Goal: Task Accomplishment & Management: Use online tool/utility

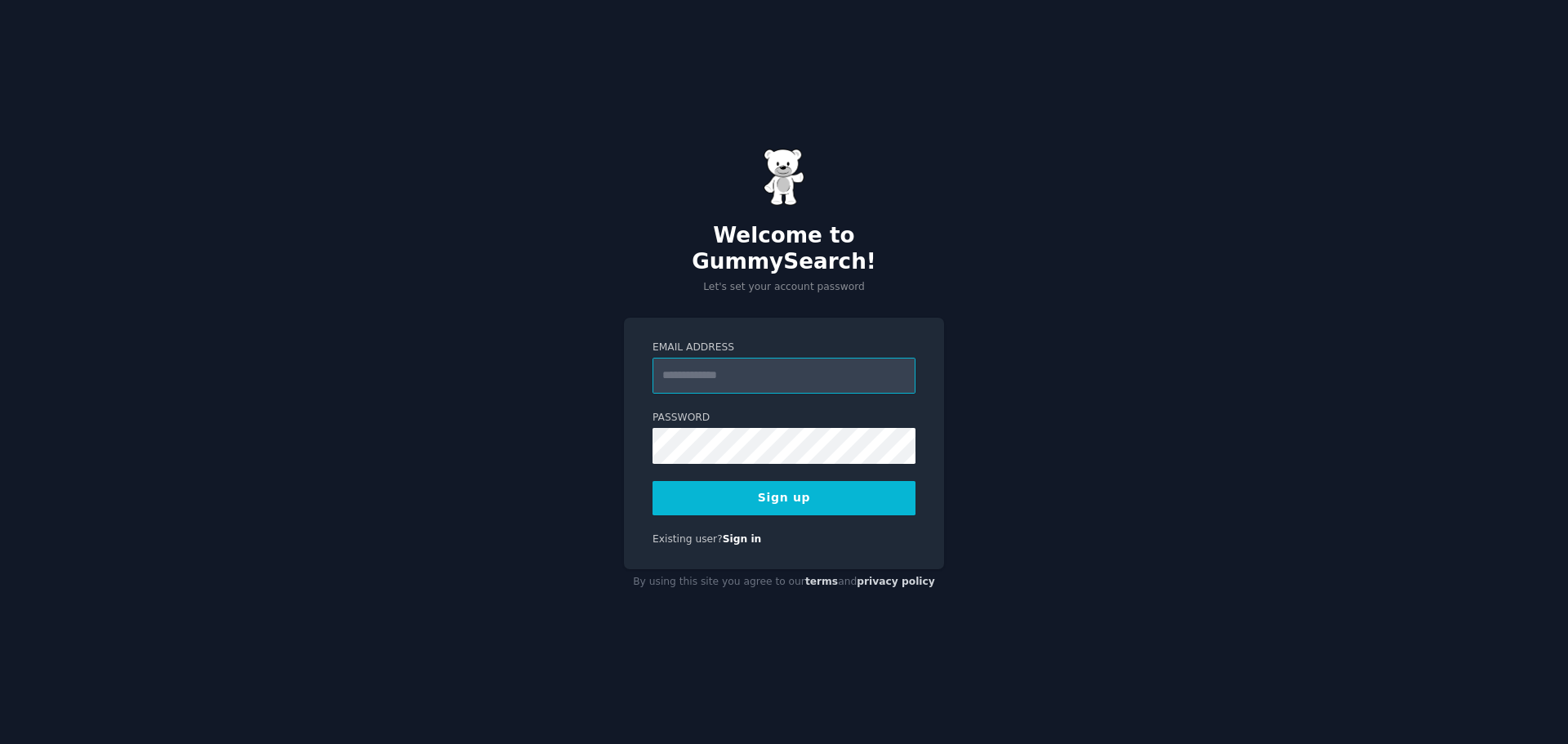
click at [797, 358] on input "Email Address" at bounding box center [783, 376] width 263 height 36
click at [1133, 155] on div "Welcome to GummySearch! Let's set your account password Email Address Password …" at bounding box center [784, 372] width 1568 height 744
click at [766, 361] on input "Email Address" at bounding box center [783, 376] width 263 height 36
type input "**********"
click at [824, 482] on button "Sign up" at bounding box center [783, 498] width 263 height 34
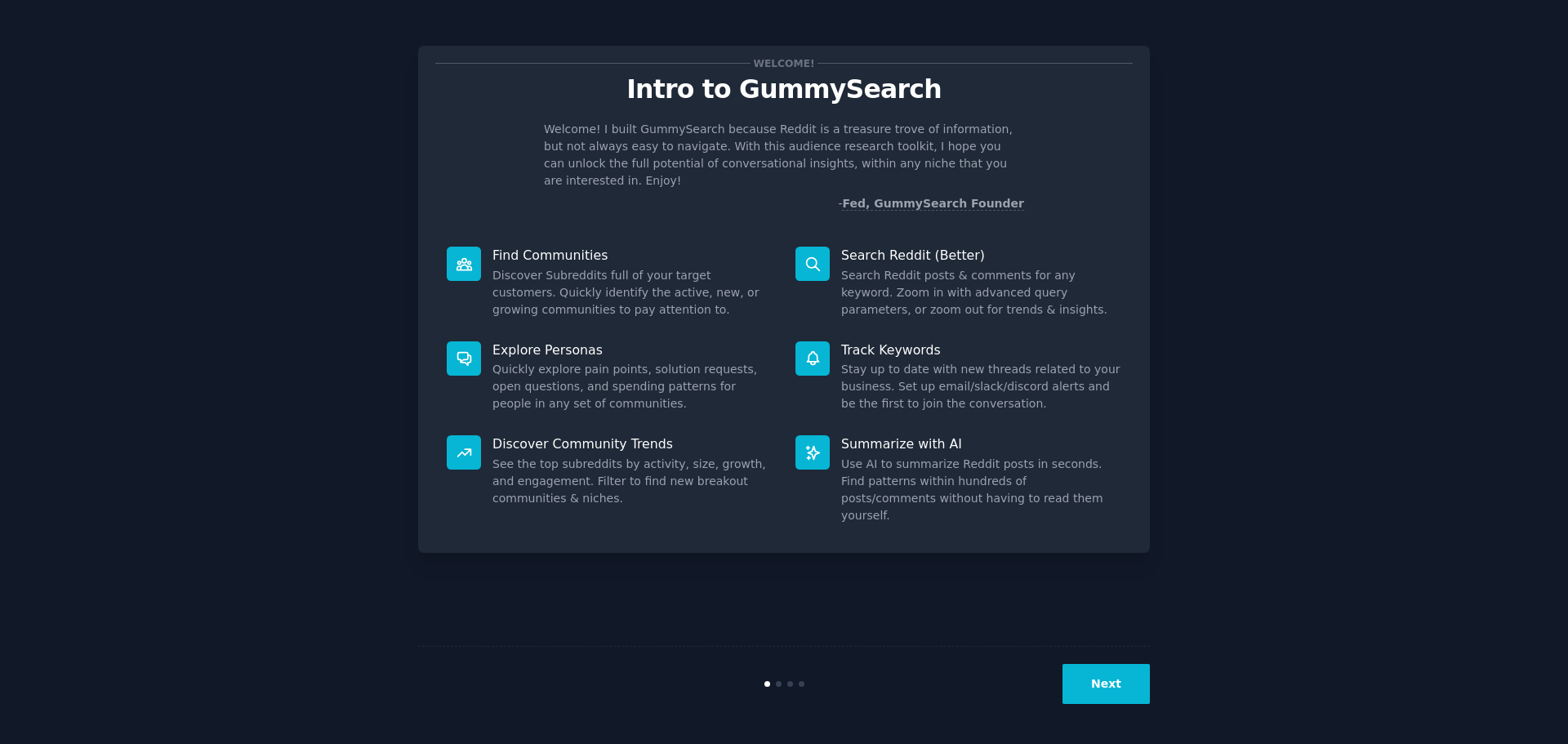
click at [1130, 692] on button "Next" at bounding box center [1106, 683] width 87 height 40
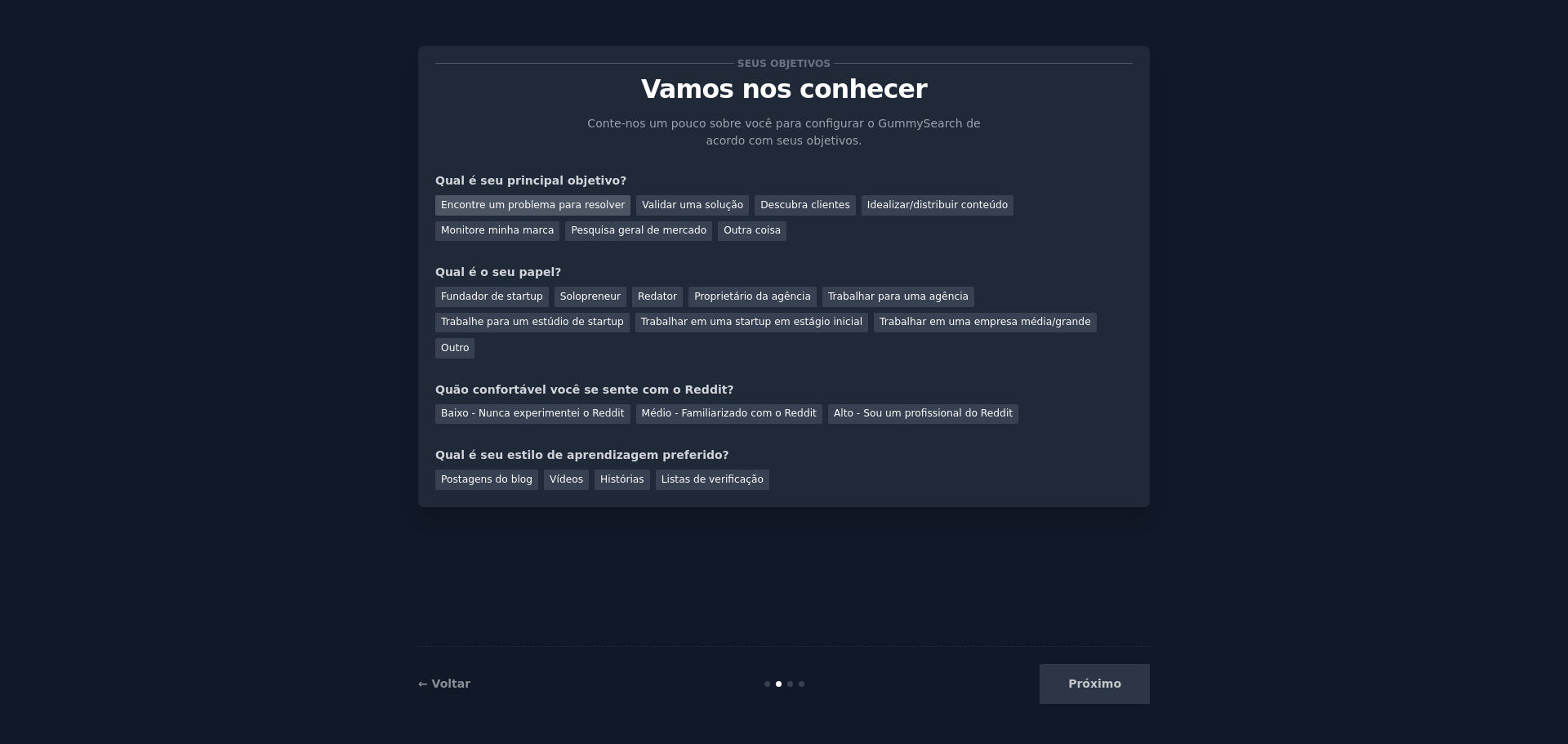
click at [576, 209] on font "Encontre um problema para resolver" at bounding box center [533, 205] width 184 height 11
click at [885, 326] on div "Fundador de startup Solopreneur Redator Proprietário da agência Trabalhar para …" at bounding box center [784, 320] width 698 height 78
click at [469, 342] on font "Outro" at bounding box center [455, 347] width 28 height 11
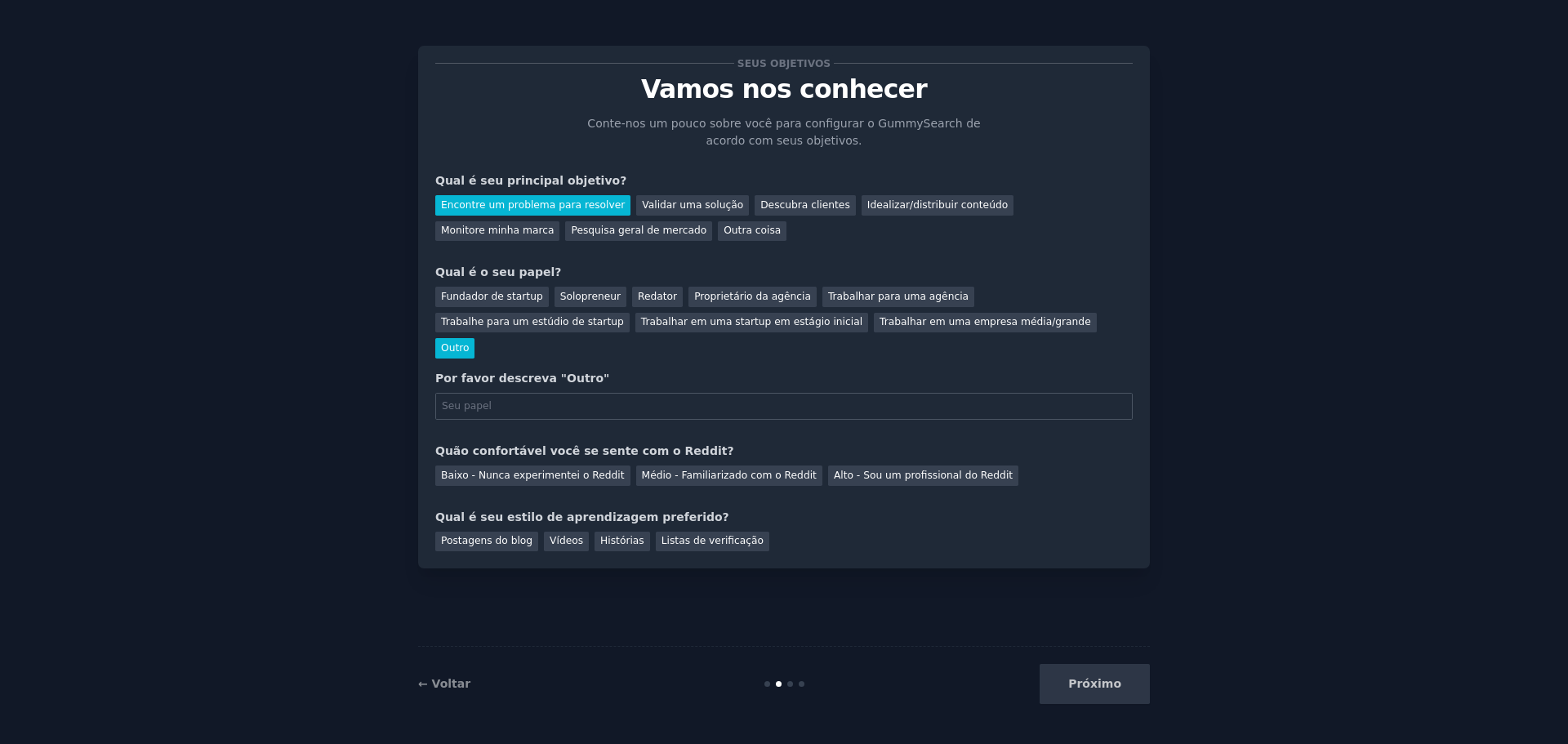
click at [469, 342] on font "Outro" at bounding box center [455, 347] width 28 height 11
click at [837, 303] on div "Trabalhar para uma agência" at bounding box center [898, 297] width 152 height 21
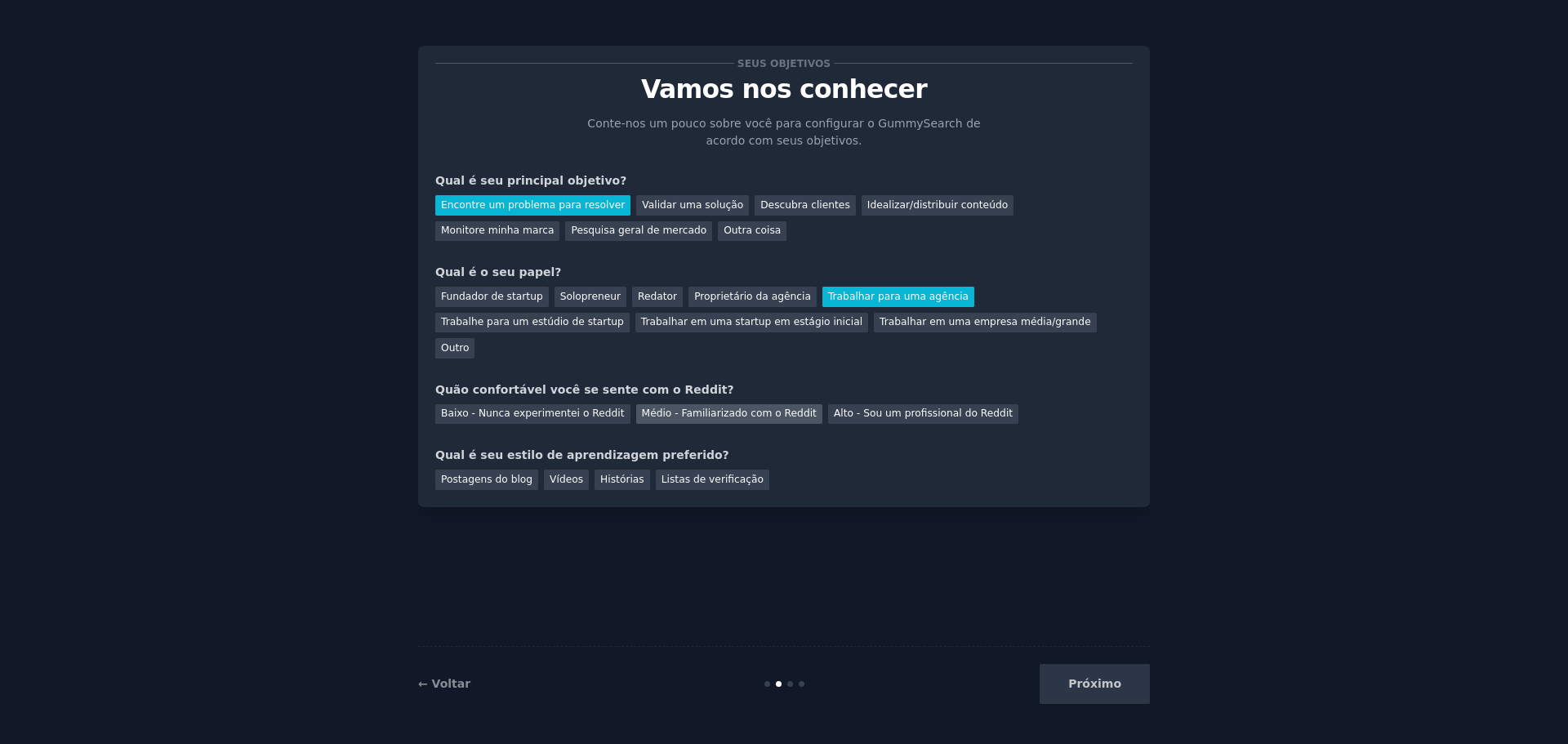
click at [739, 407] on font "Médio - Familiarizado com o Reddit" at bounding box center [729, 413] width 175 height 11
click at [600, 474] on font "Histórias" at bounding box center [622, 479] width 44 height 11
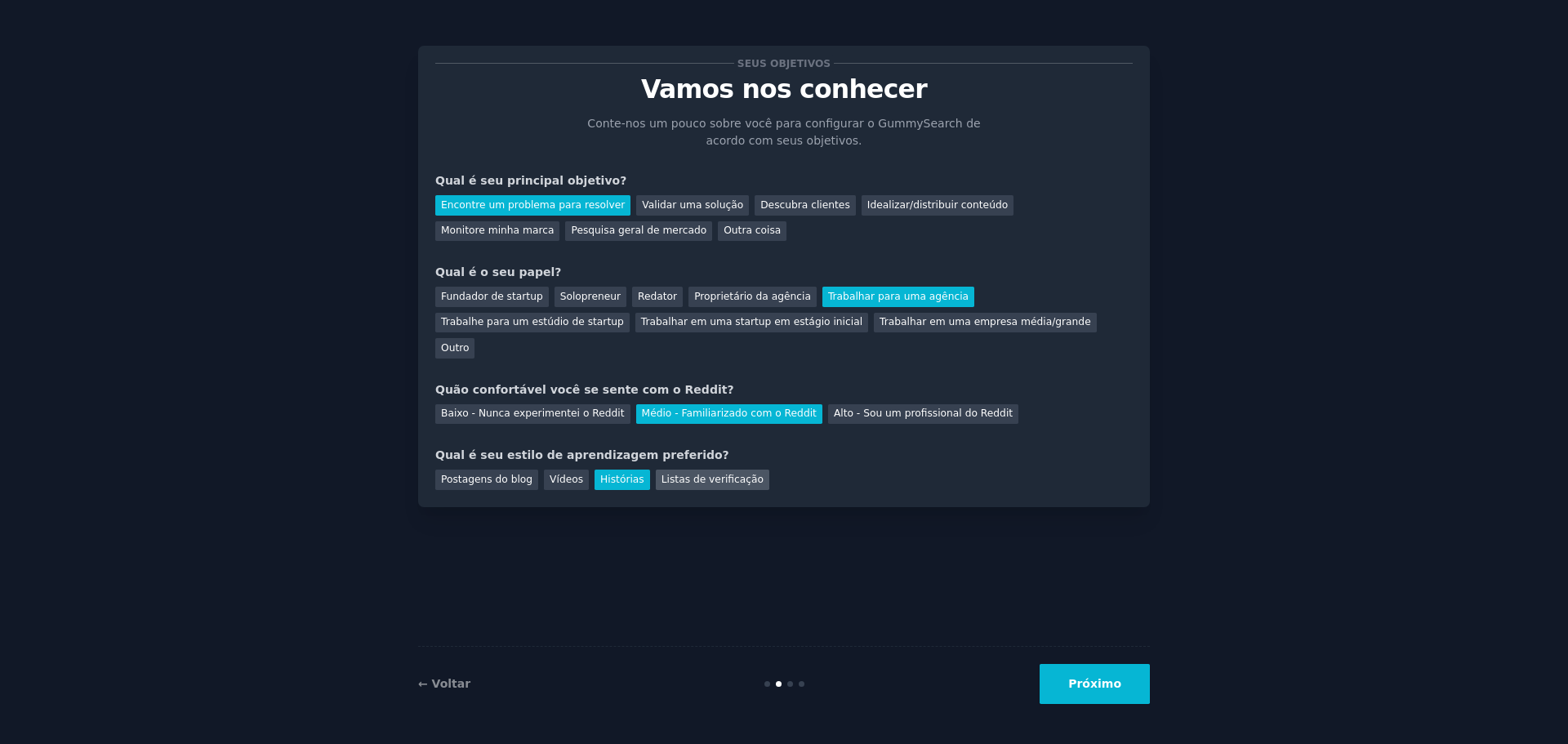
click at [675, 470] on div "Listas de verificação" at bounding box center [713, 480] width 114 height 21
click at [625, 474] on font "Histórias" at bounding box center [622, 479] width 44 height 11
click at [704, 470] on div "Listas de verificação" at bounding box center [713, 480] width 114 height 21
click at [1110, 693] on button "Próximo" at bounding box center [1094, 683] width 110 height 40
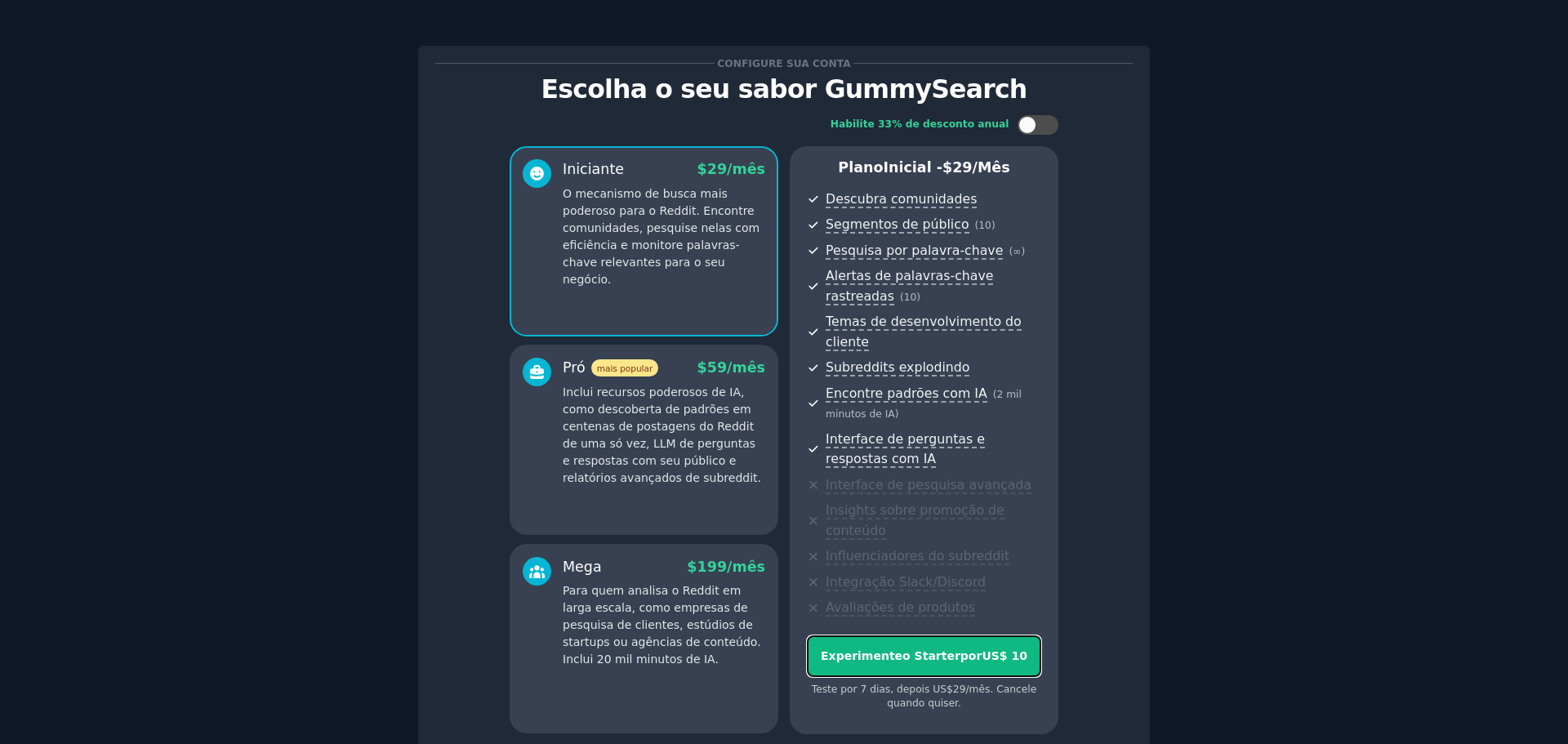
drag, startPoint x: 978, startPoint y: 633, endPoint x: 1160, endPoint y: 234, distance: 438.5
click at [1163, 234] on div "Configure sua conta Escolha o seu sabor GummySearch Habilite 33% de desconto an…" at bounding box center [784, 444] width 1522 height 844
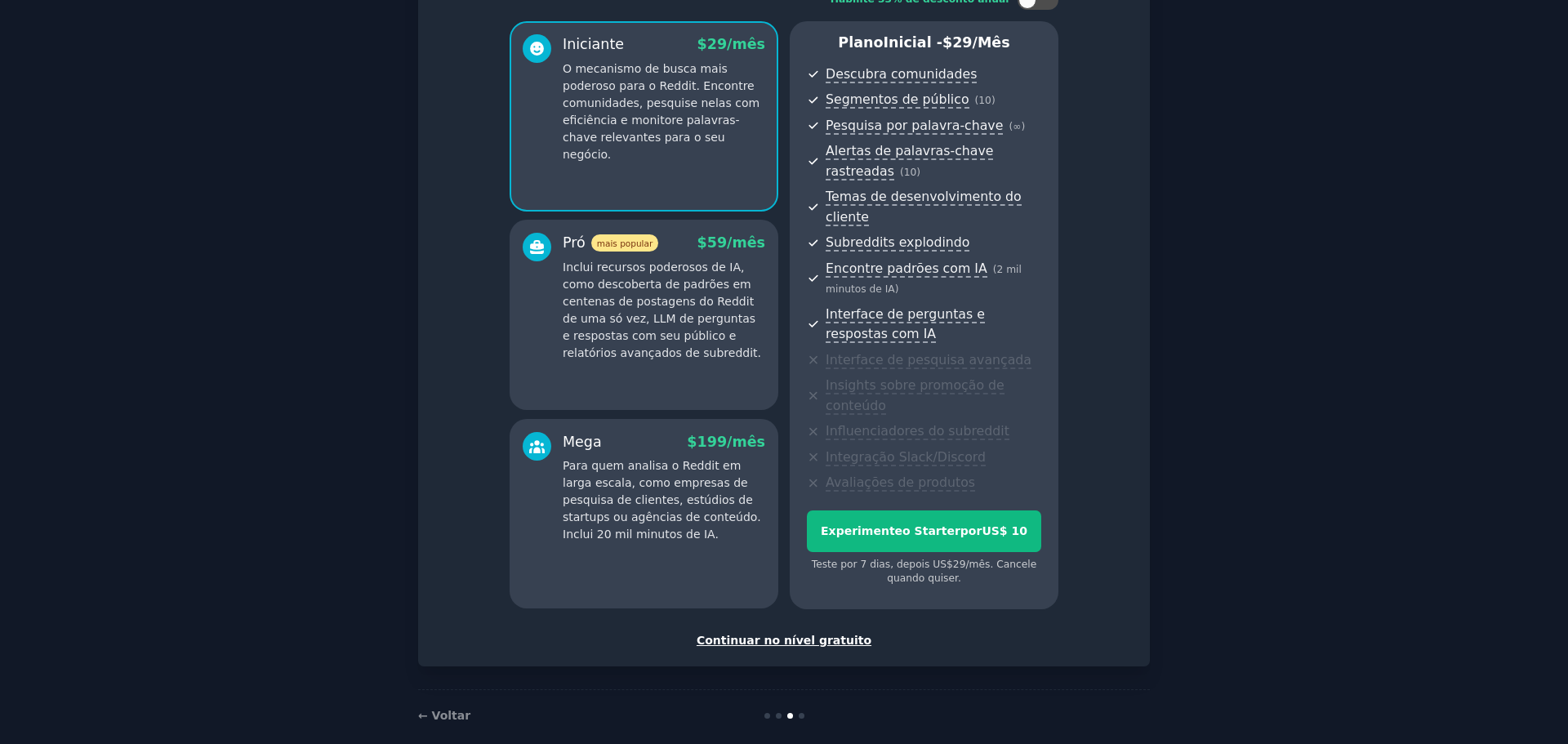
click at [817, 634] on font "Continuar no nível gratuito" at bounding box center [784, 641] width 175 height 13
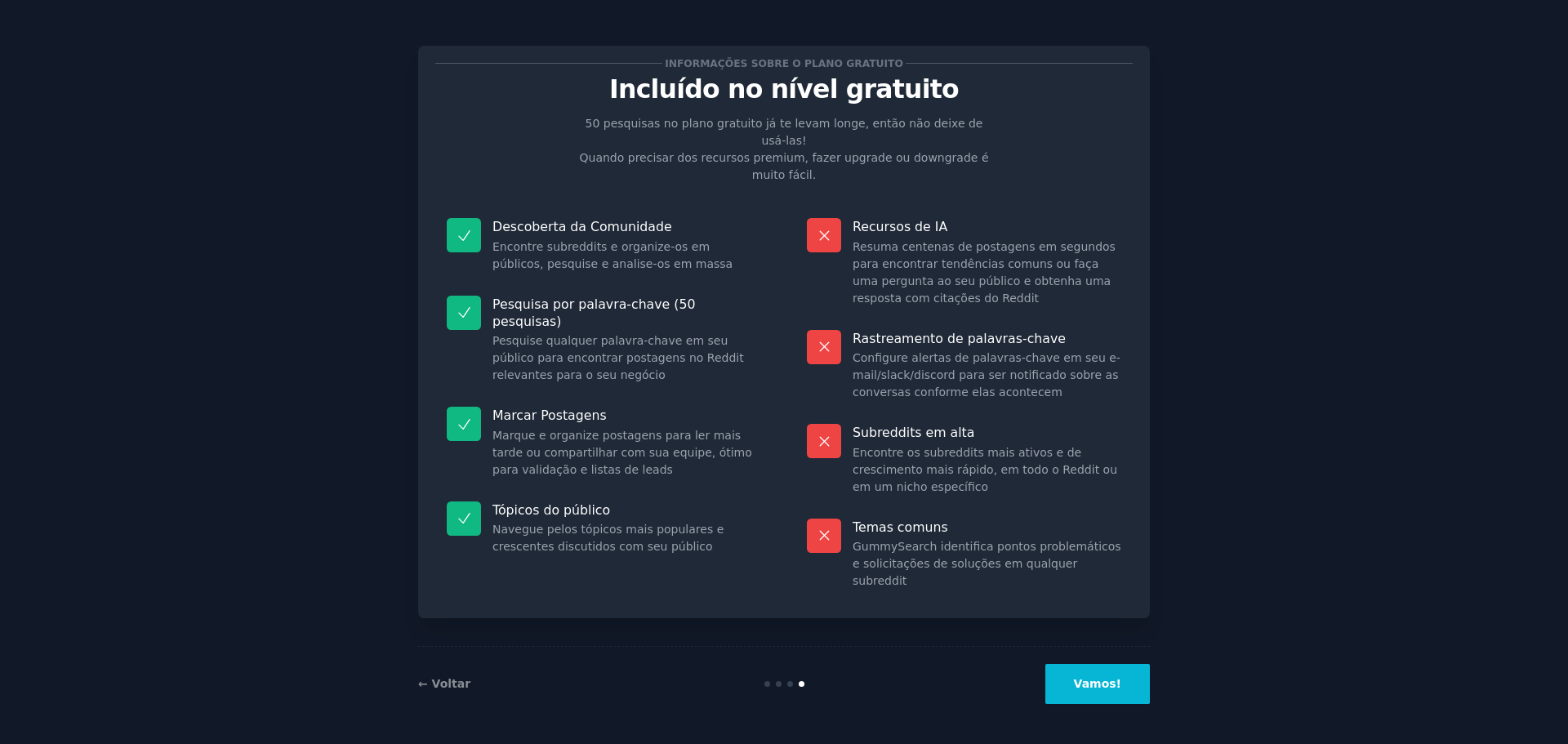
click at [1123, 684] on button "Vamos!" at bounding box center [1097, 683] width 104 height 40
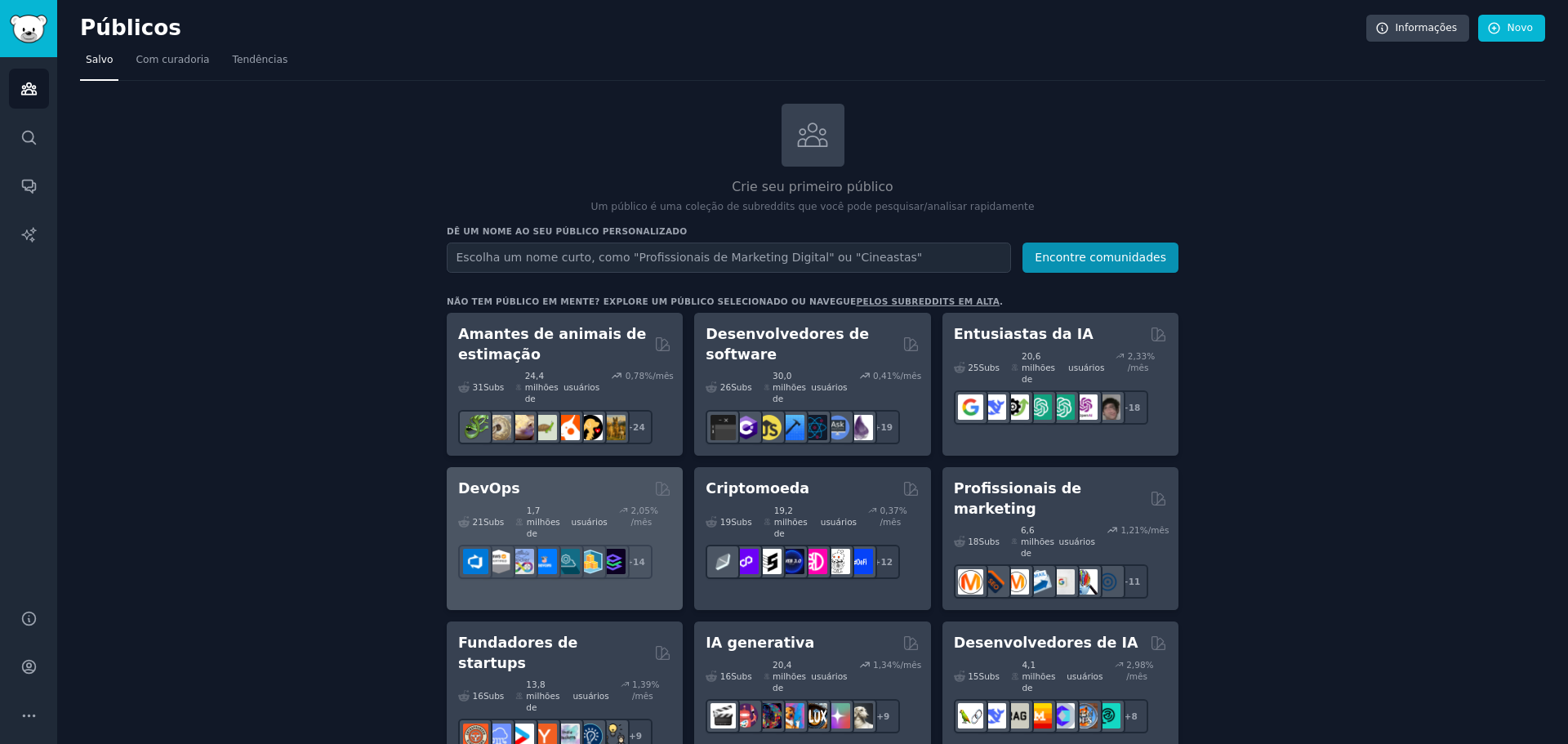
click at [502, 480] on font "DevOps" at bounding box center [489, 488] width 62 height 16
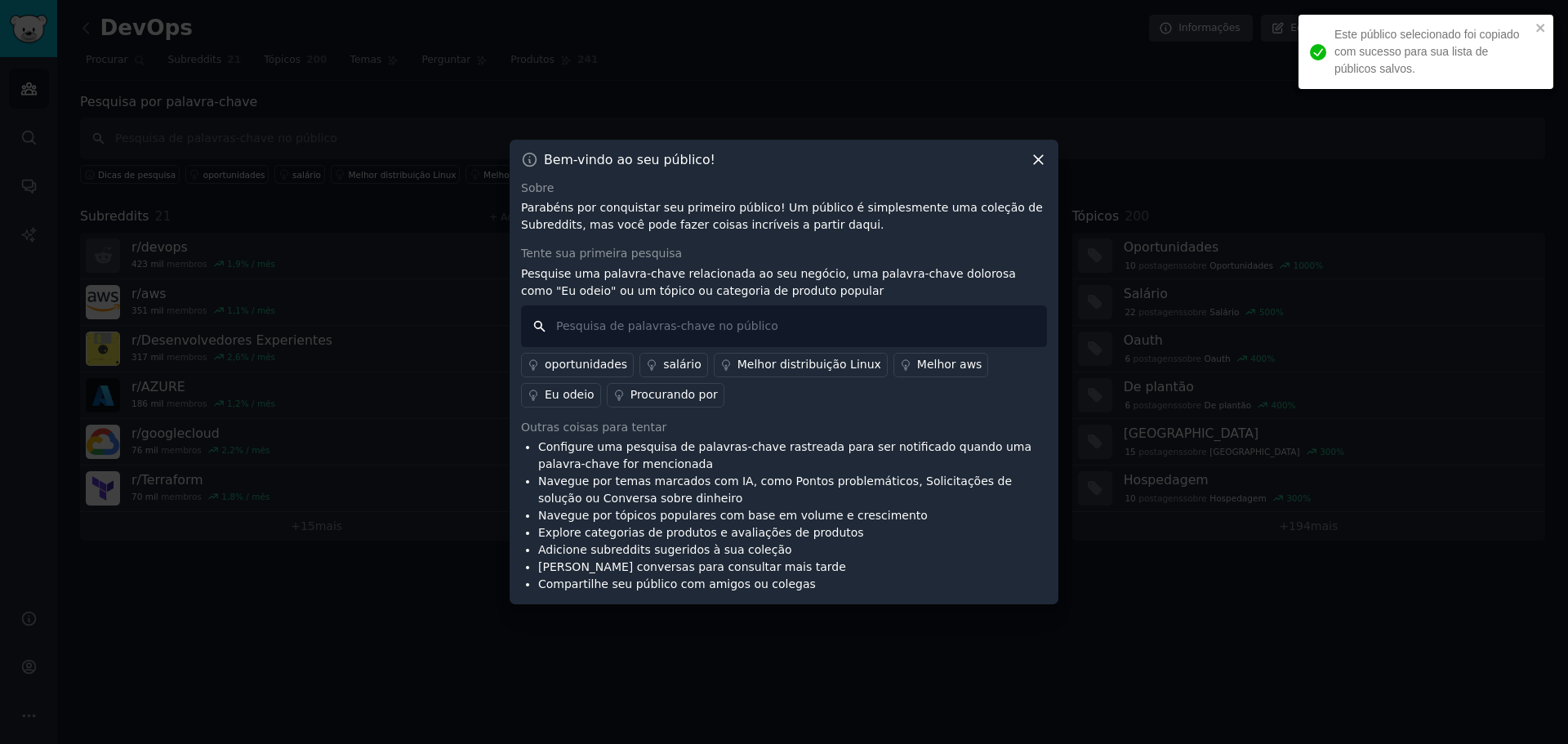
click at [653, 330] on input "text" at bounding box center [784, 326] width 526 height 42
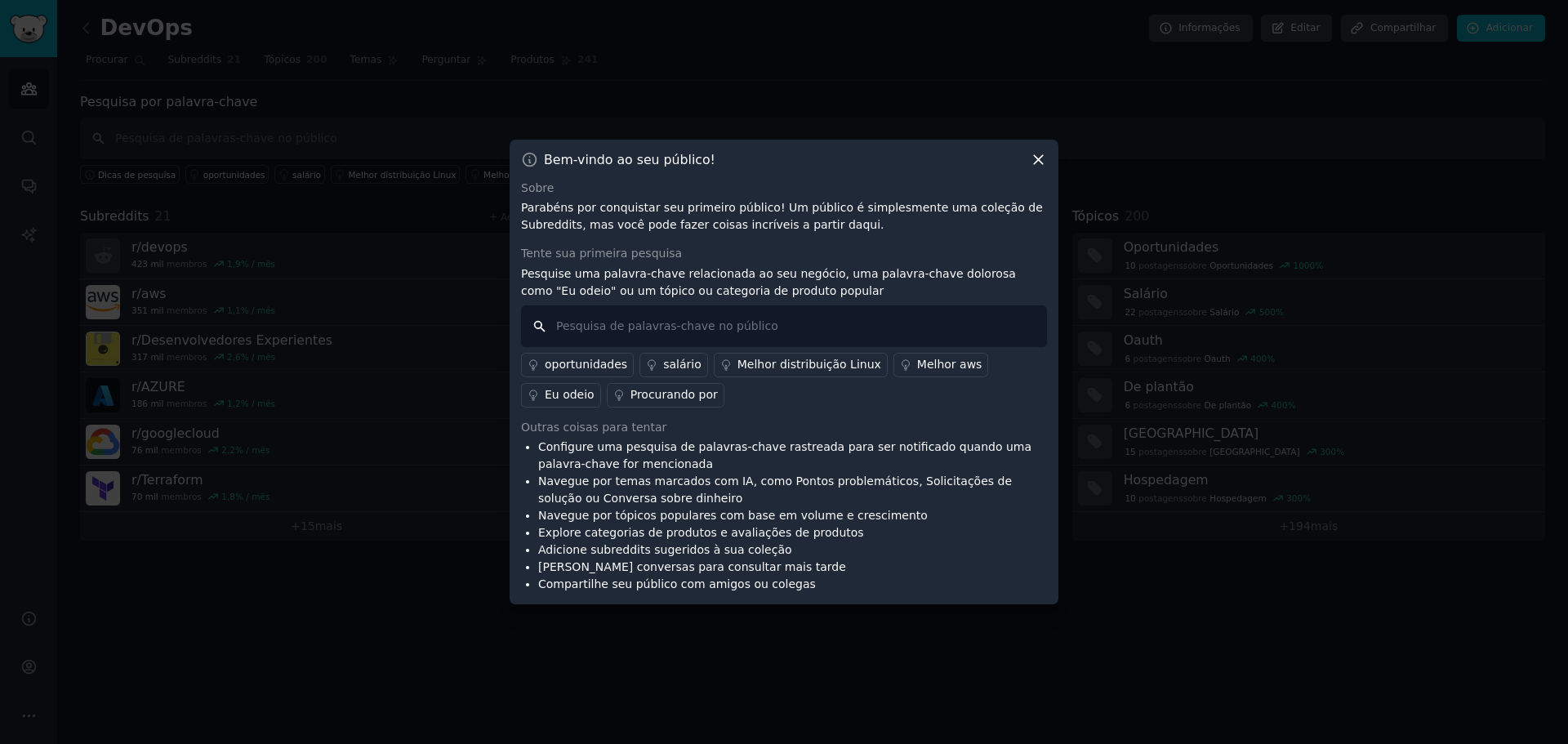
click at [655, 330] on input "text" at bounding box center [784, 326] width 526 height 42
type input "idp"
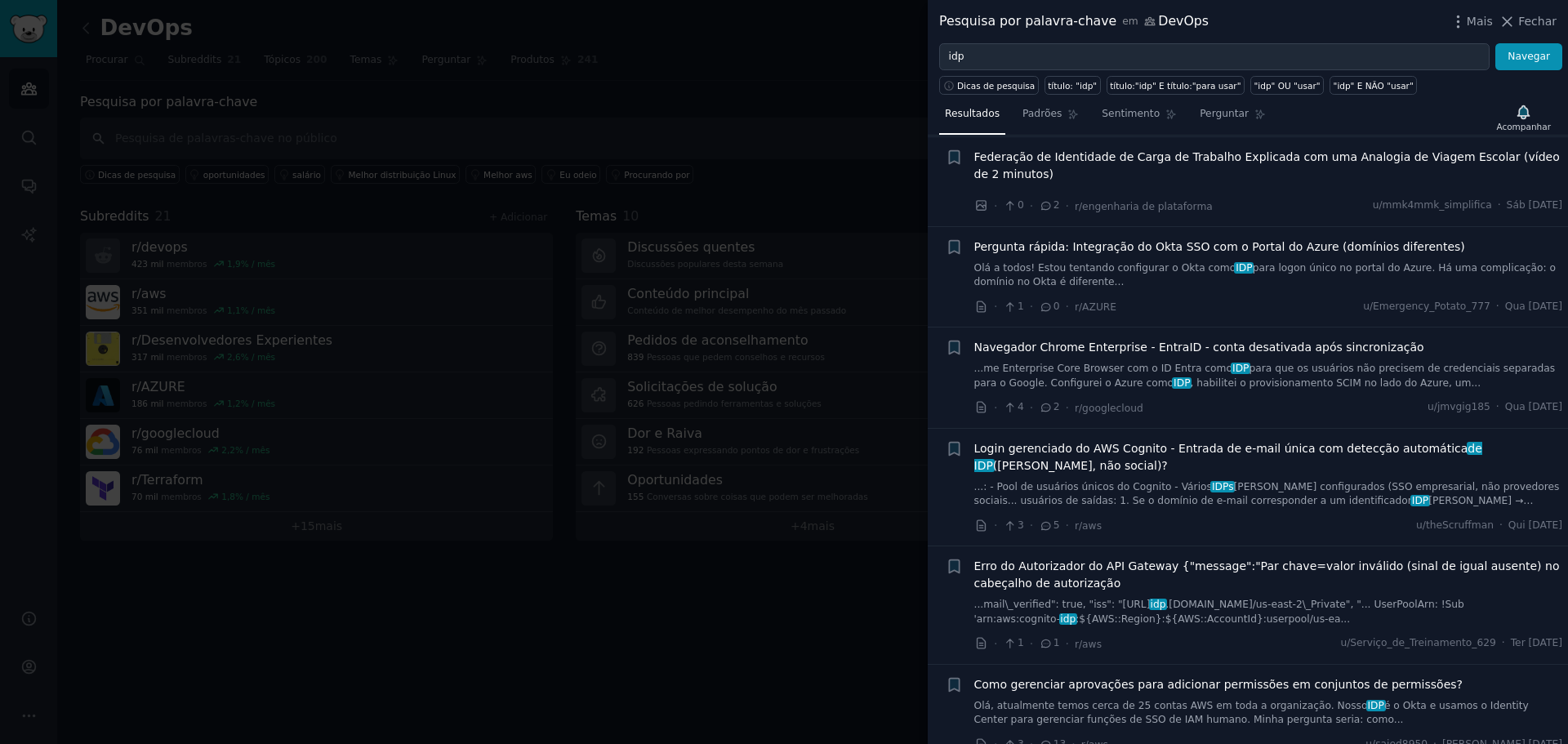
scroll to position [490, 0]
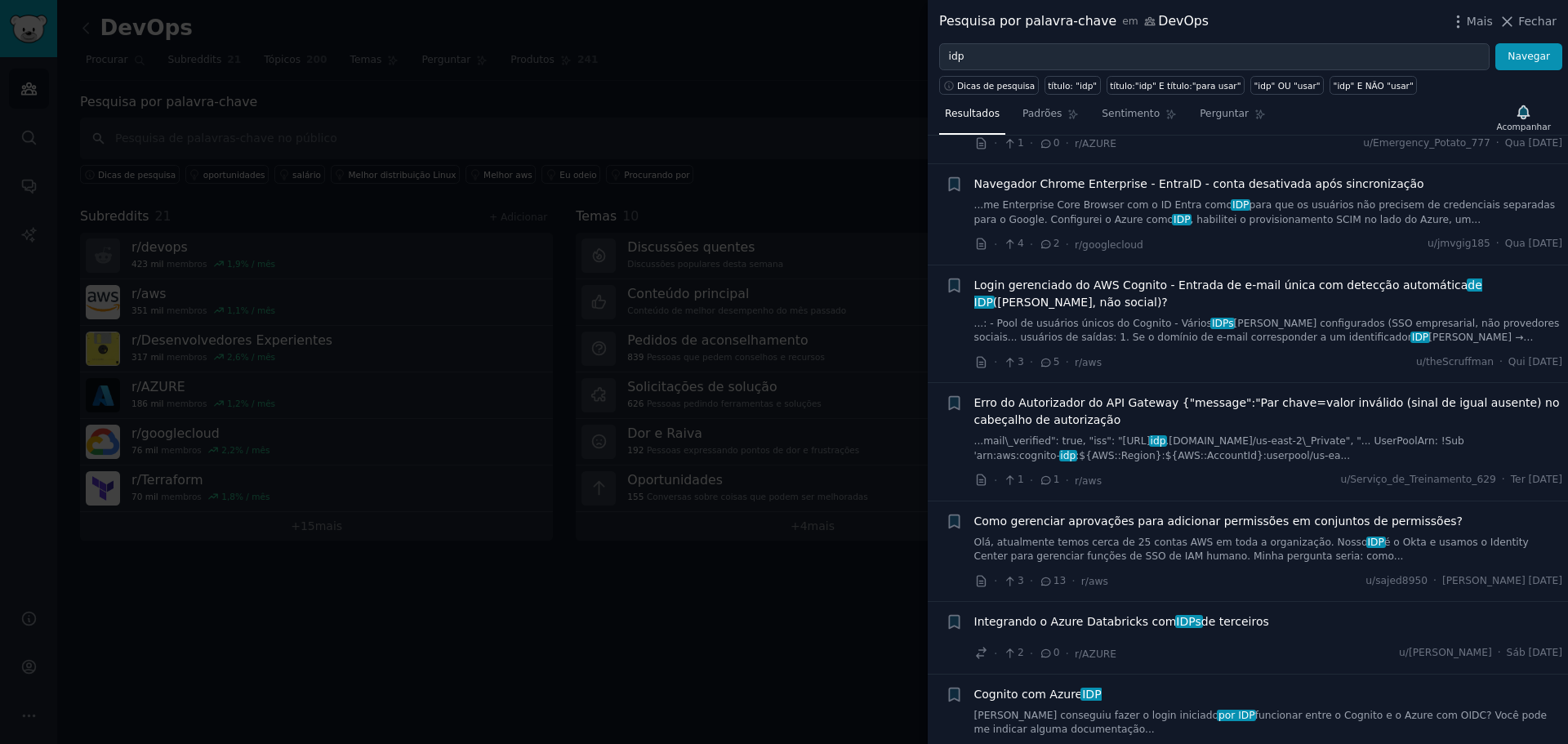
click at [1559, 21] on div "Pesquisa por palavra-chave em DevOps Mais Fechar" at bounding box center [1247, 22] width 641 height 44
click at [1550, 17] on font "Fechar" at bounding box center [1537, 21] width 38 height 13
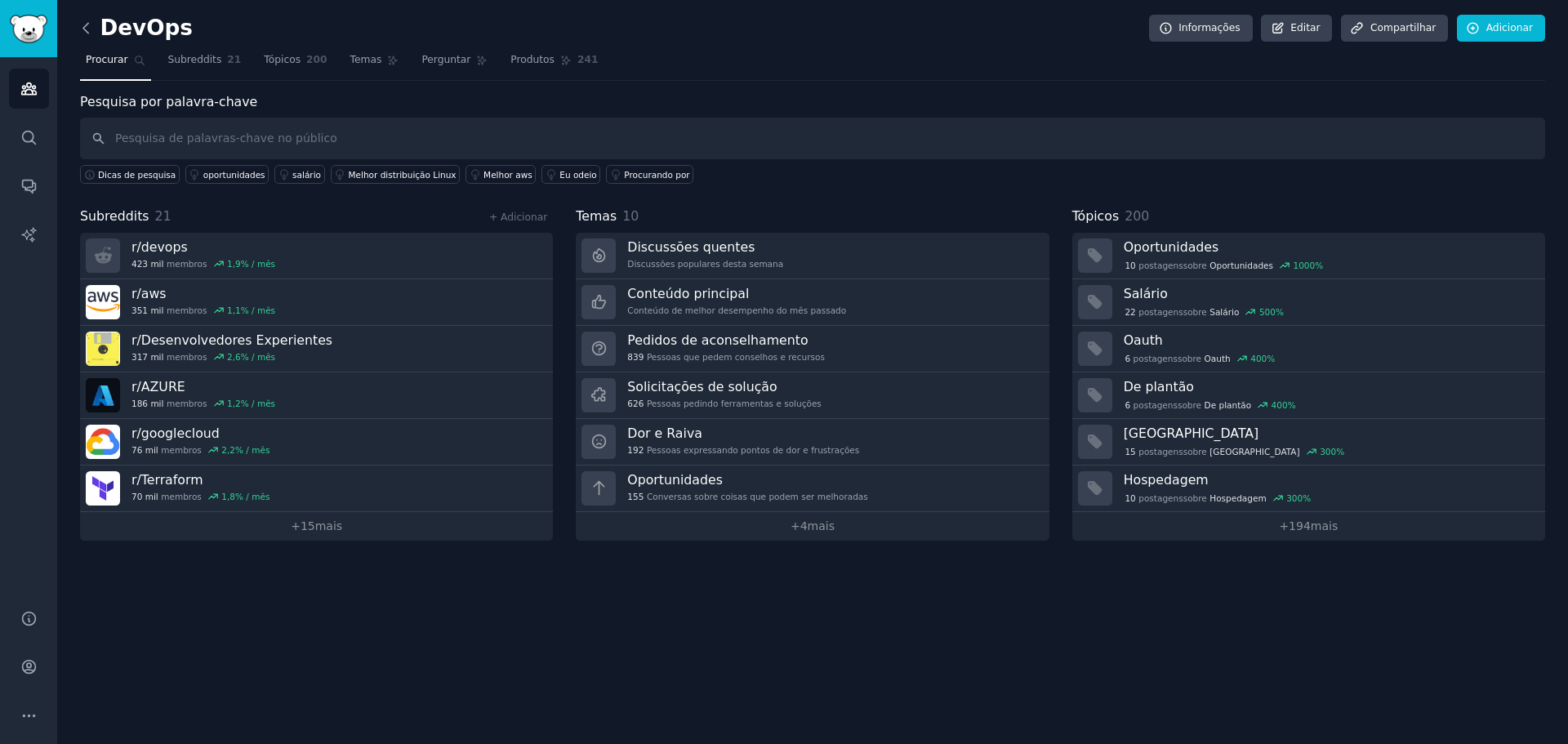
click at [84, 23] on icon at bounding box center [86, 28] width 17 height 17
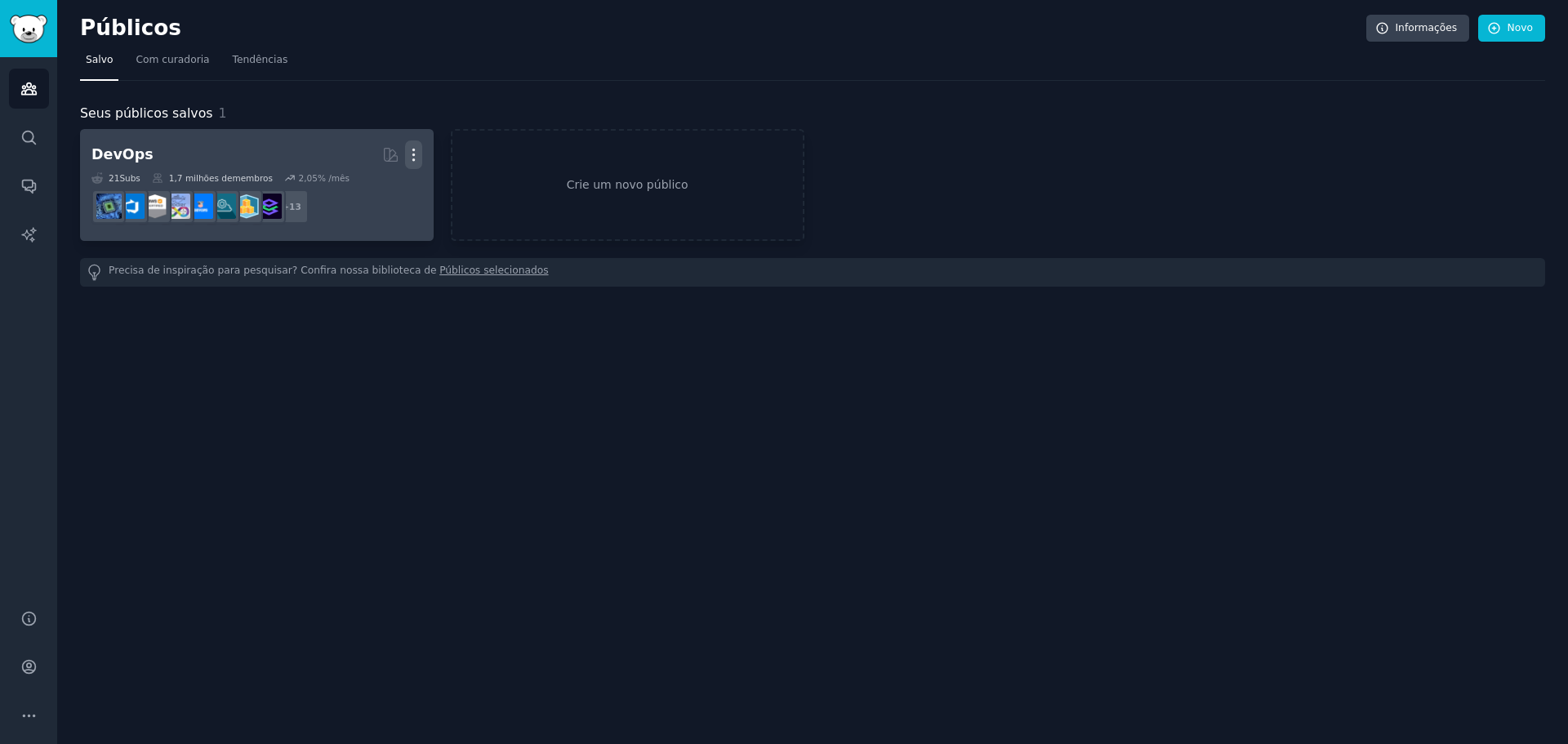
click at [414, 154] on icon "button" at bounding box center [413, 155] width 2 height 11
click at [379, 187] on p "Delete" at bounding box center [369, 189] width 38 height 17
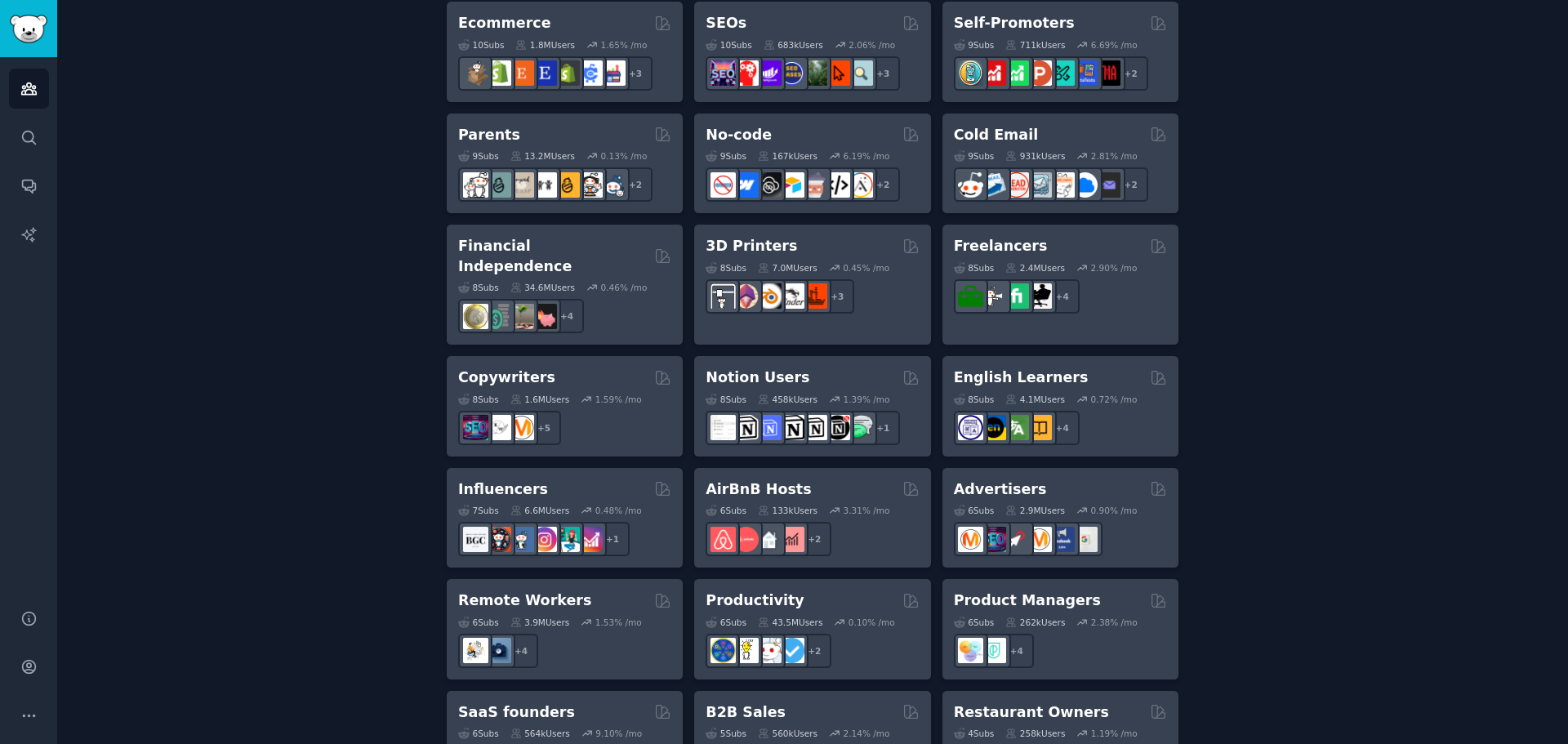
scroll to position [1140, 0]
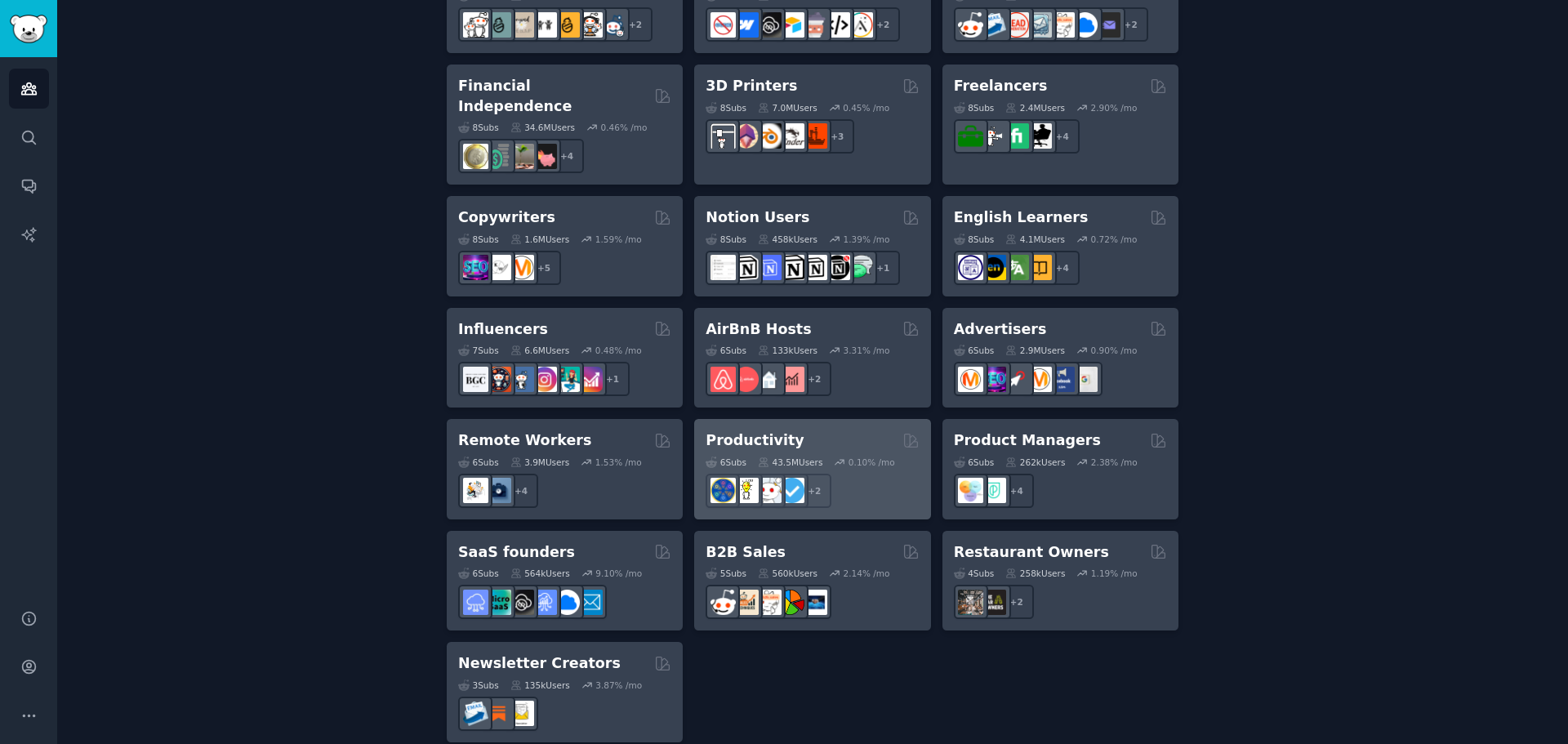
click at [841, 430] on div "Productivity" at bounding box center [812, 440] width 214 height 21
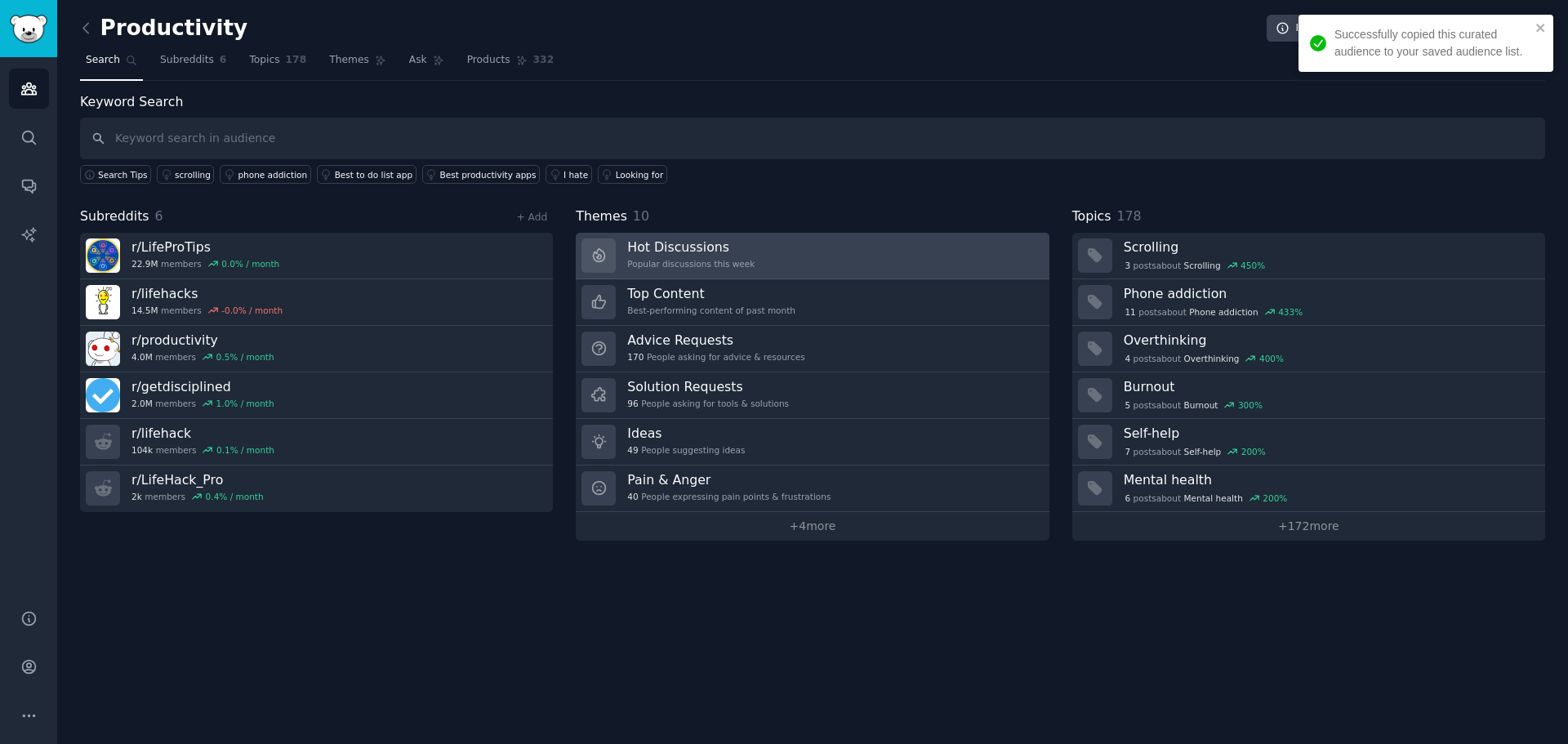
click at [734, 254] on h3 "Hot Discussions" at bounding box center [691, 247] width 127 height 17
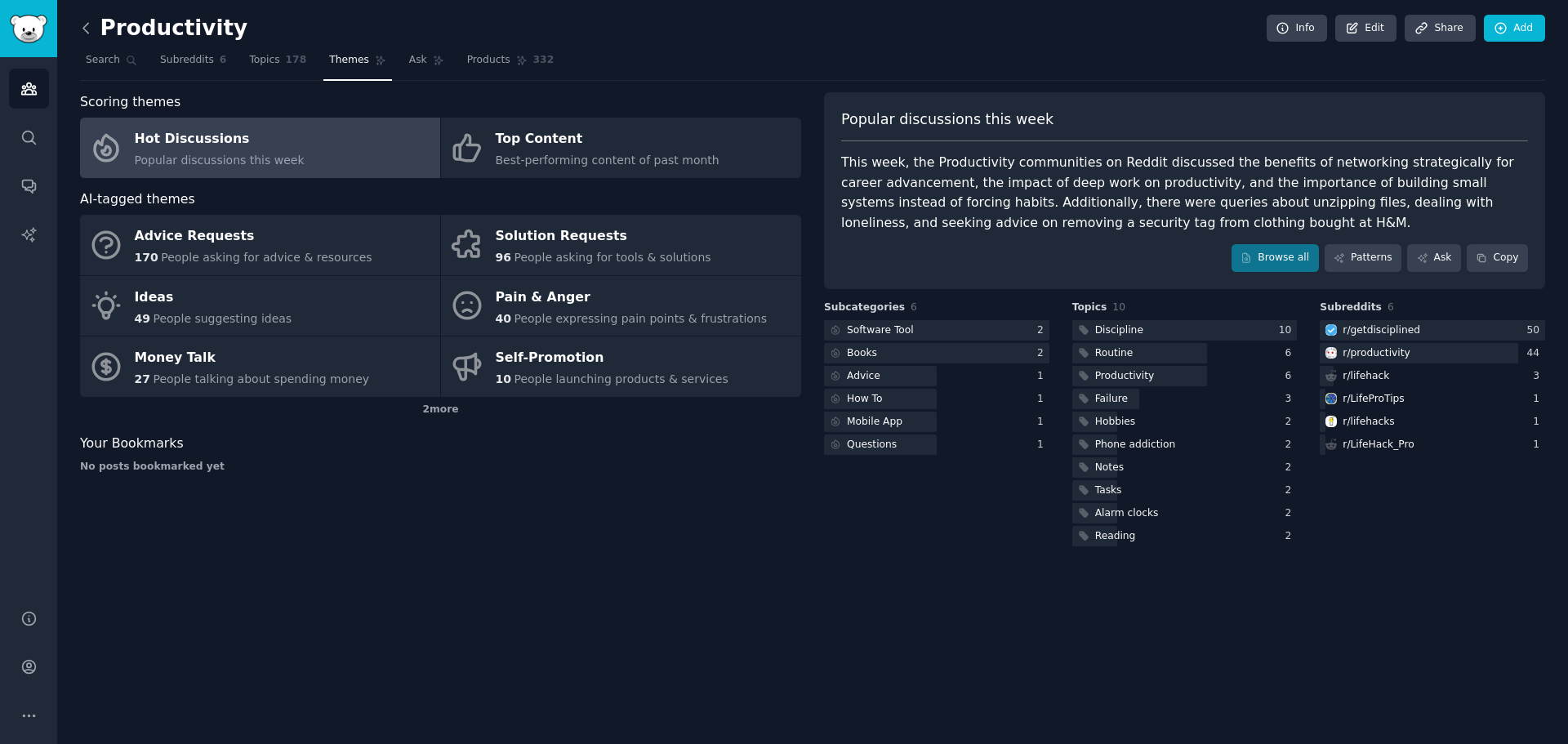
click at [90, 27] on icon at bounding box center [86, 28] width 17 height 17
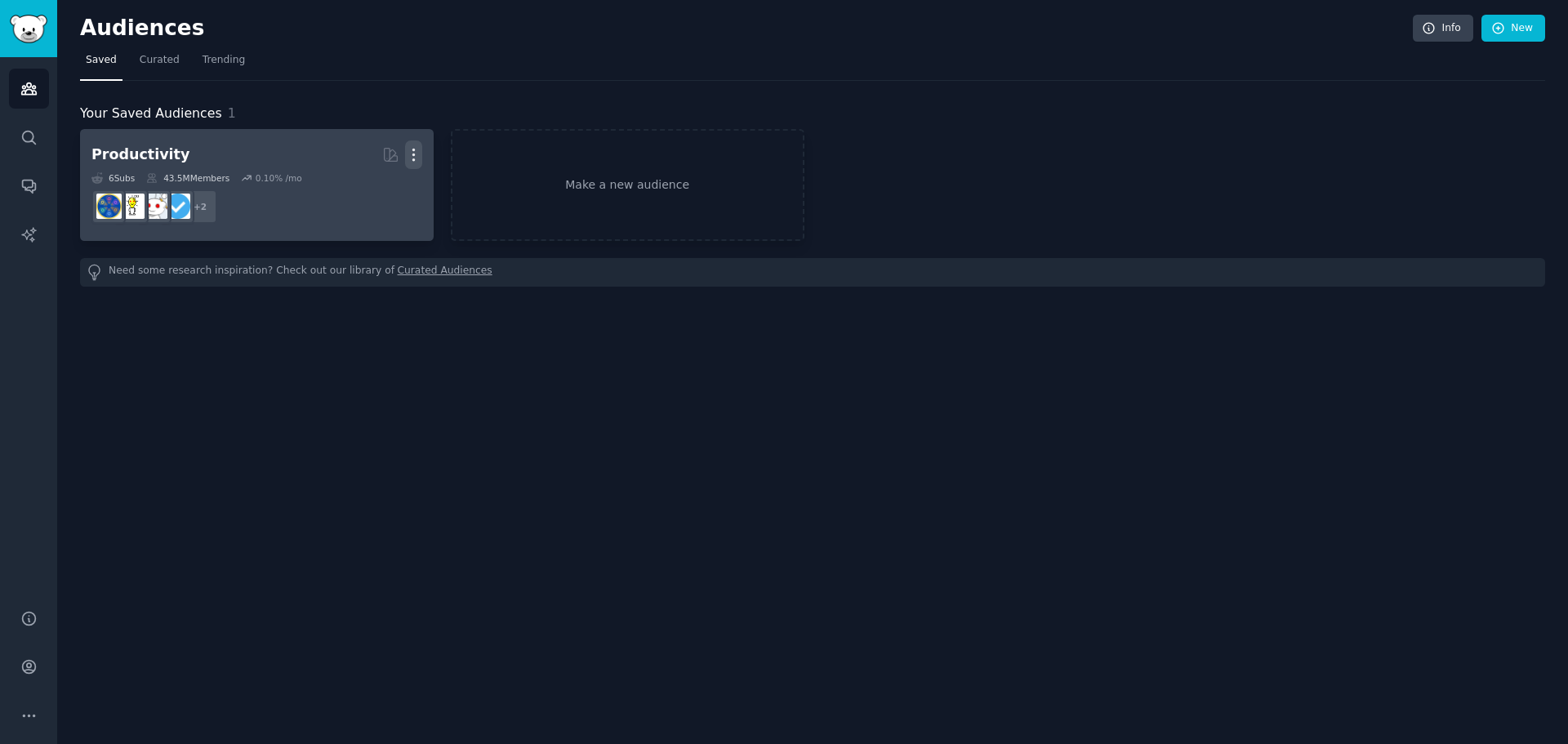
click at [412, 154] on icon "button" at bounding box center [414, 155] width 17 height 17
click at [371, 192] on p "Delete" at bounding box center [369, 189] width 38 height 17
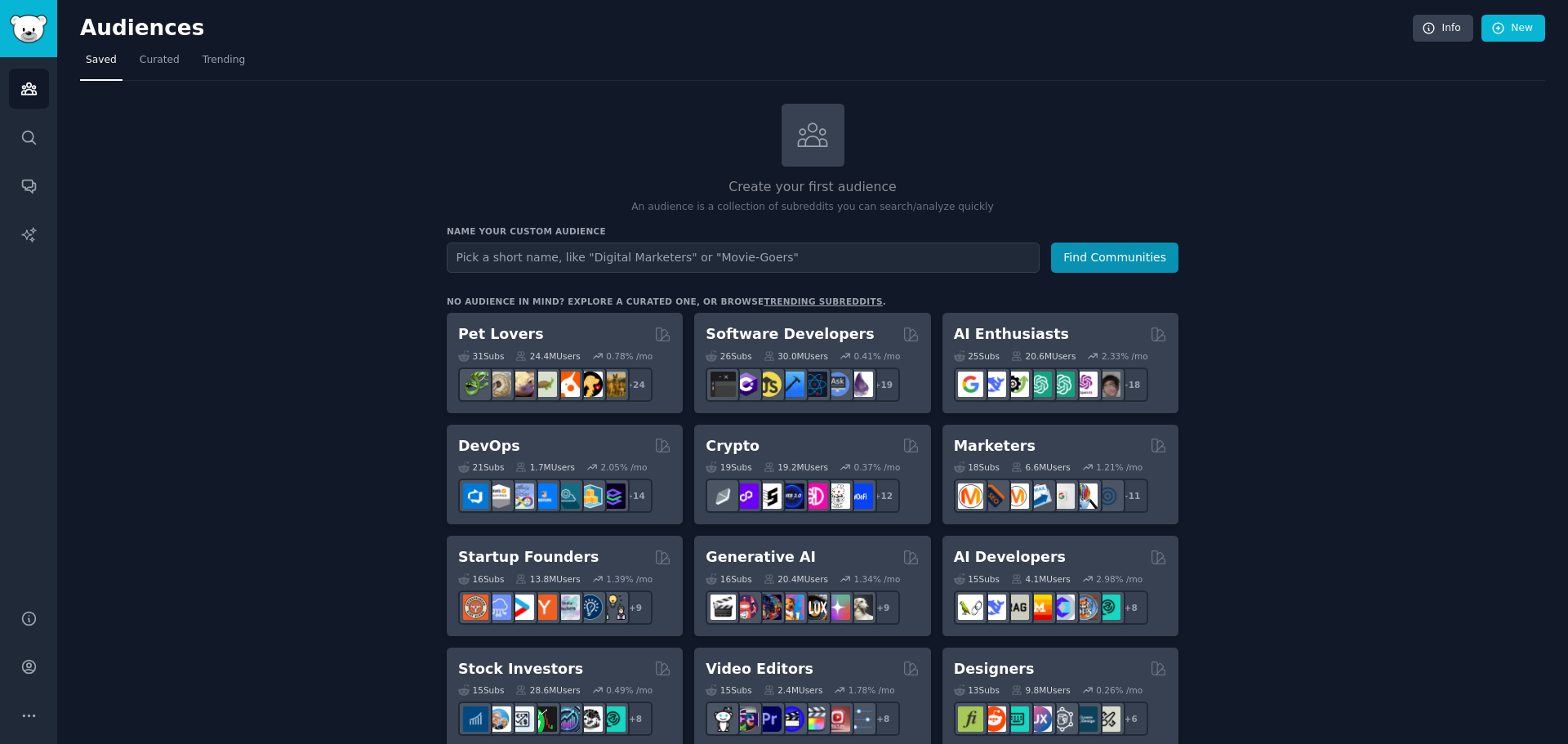
click at [524, 259] on input "text" at bounding box center [743, 258] width 593 height 30
type input "asterisk"
click at [1051, 243] on button "Find Communities" at bounding box center [1114, 258] width 127 height 30
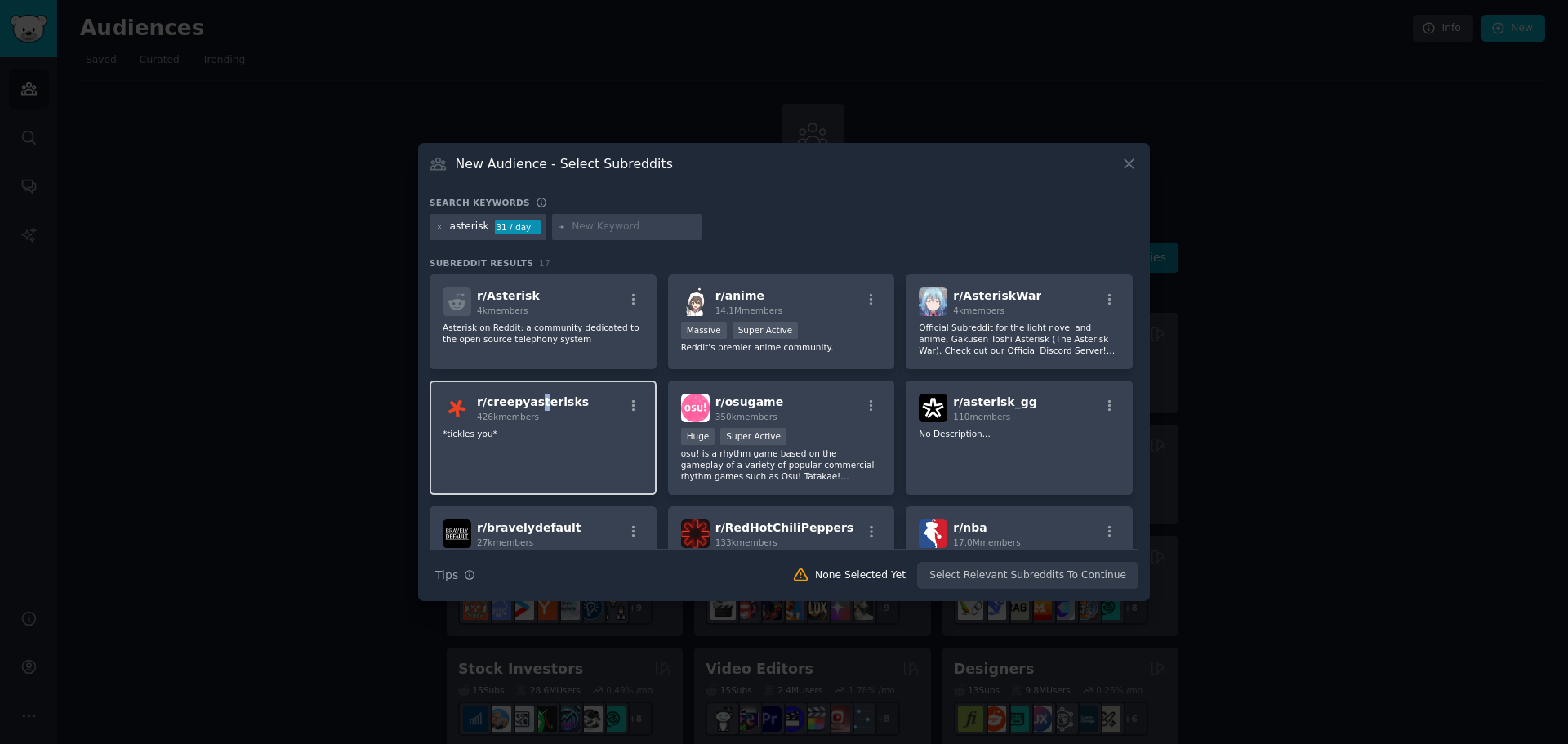
click at [532, 403] on span "r/ creepyasterisks" at bounding box center [532, 401] width 112 height 13
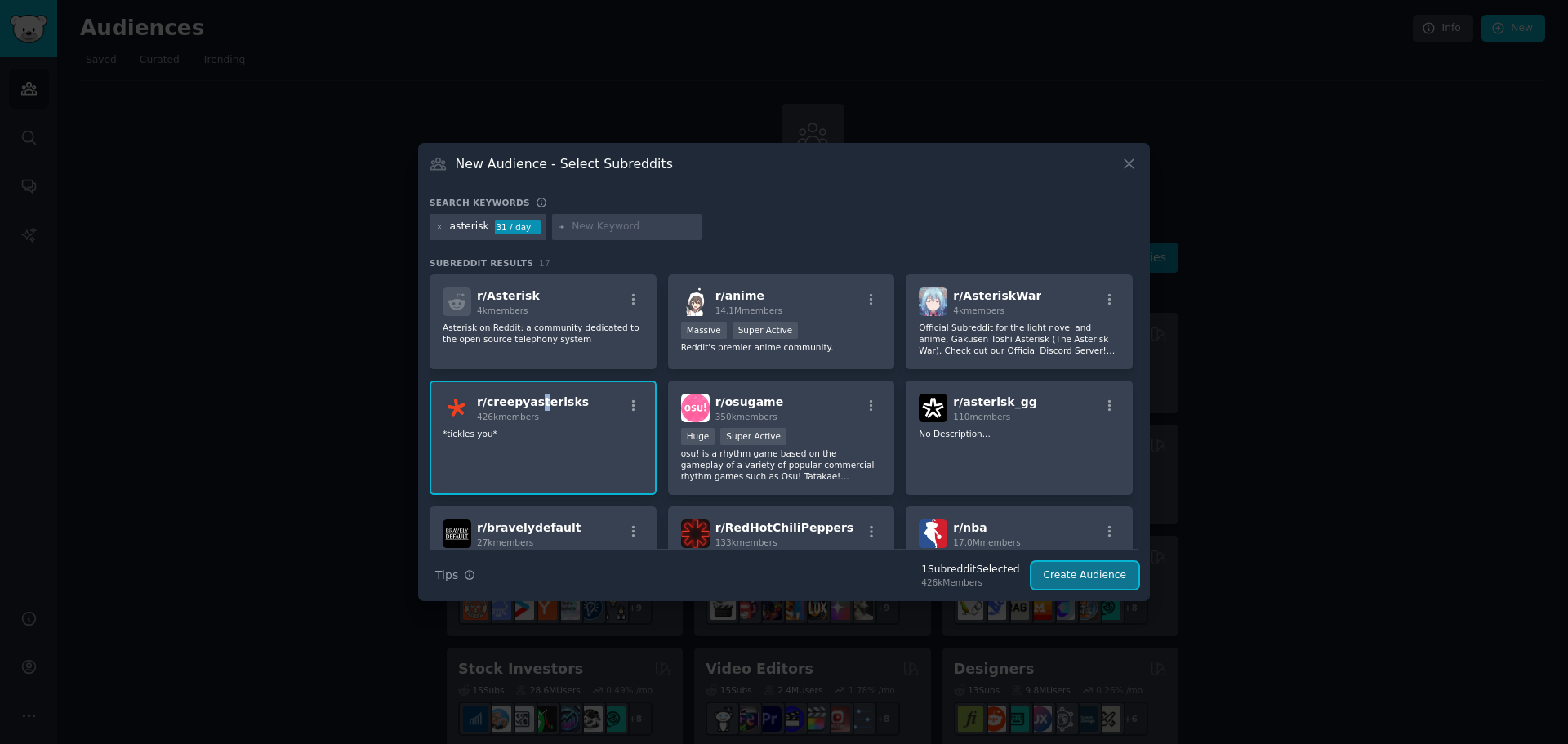
click at [1115, 582] on button "Create Audience" at bounding box center [1086, 575] width 108 height 28
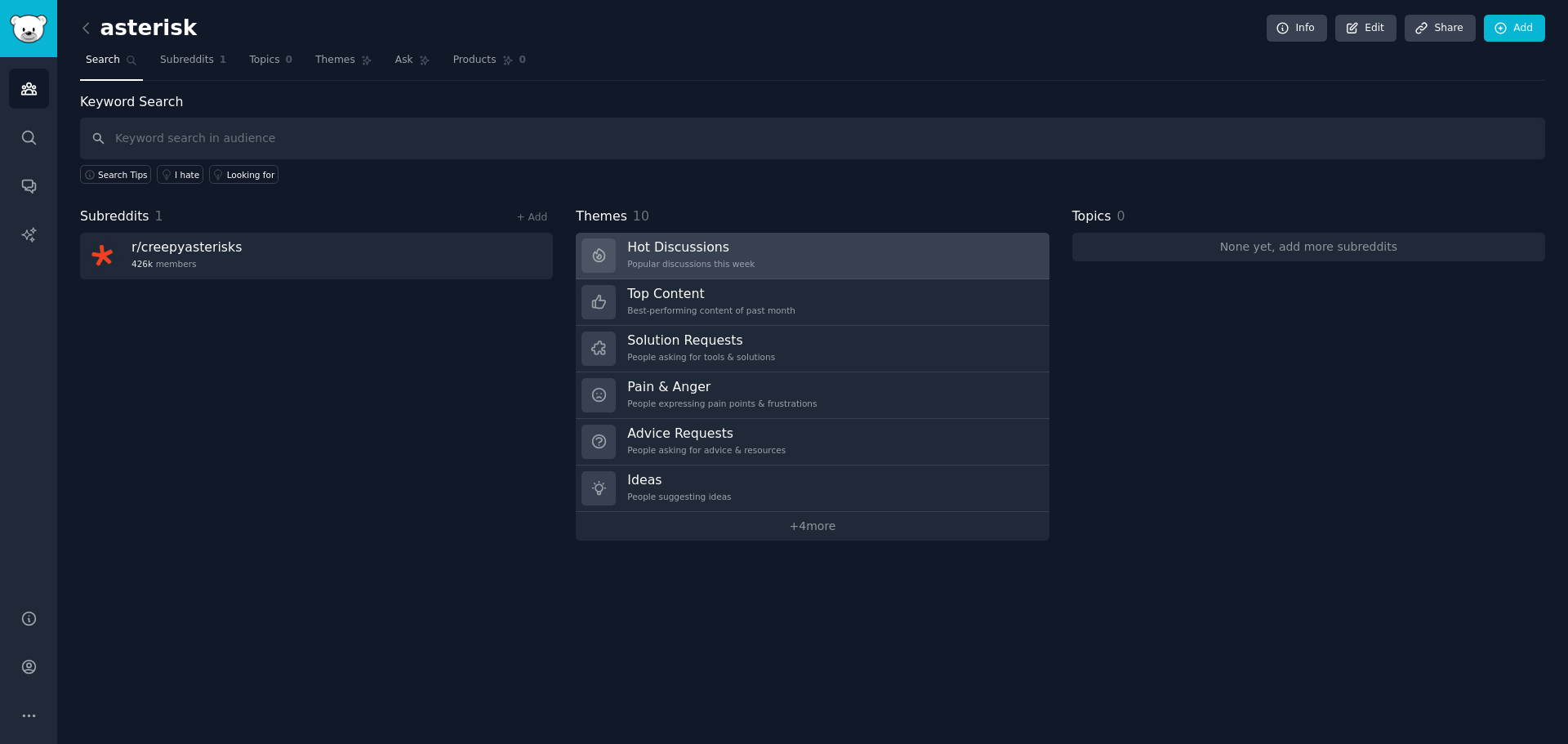
click at [777, 258] on link "Hot Discussions Popular discussions this week" at bounding box center [812, 255] width 473 height 46
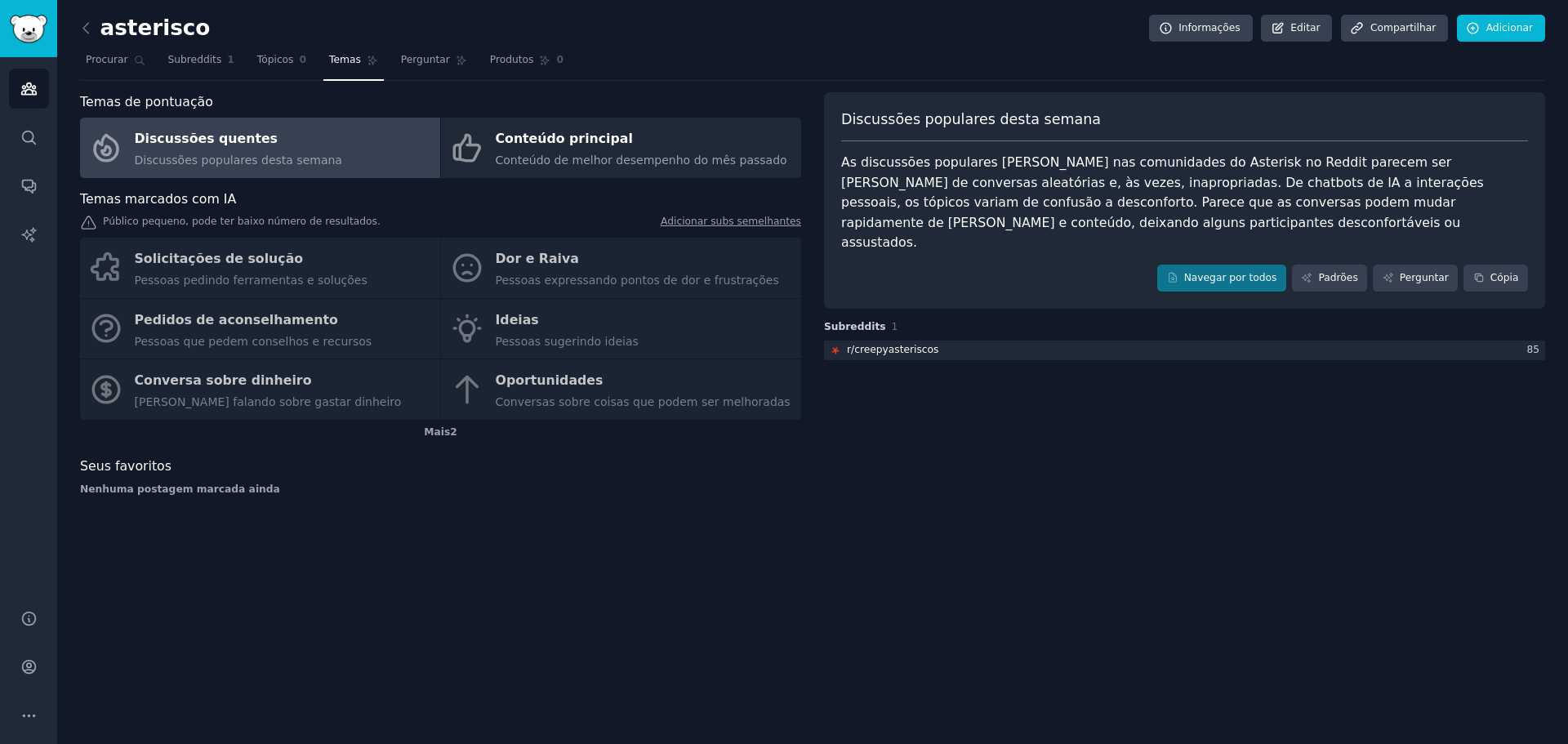
click at [96, 35] on link at bounding box center [90, 28] width 21 height 27
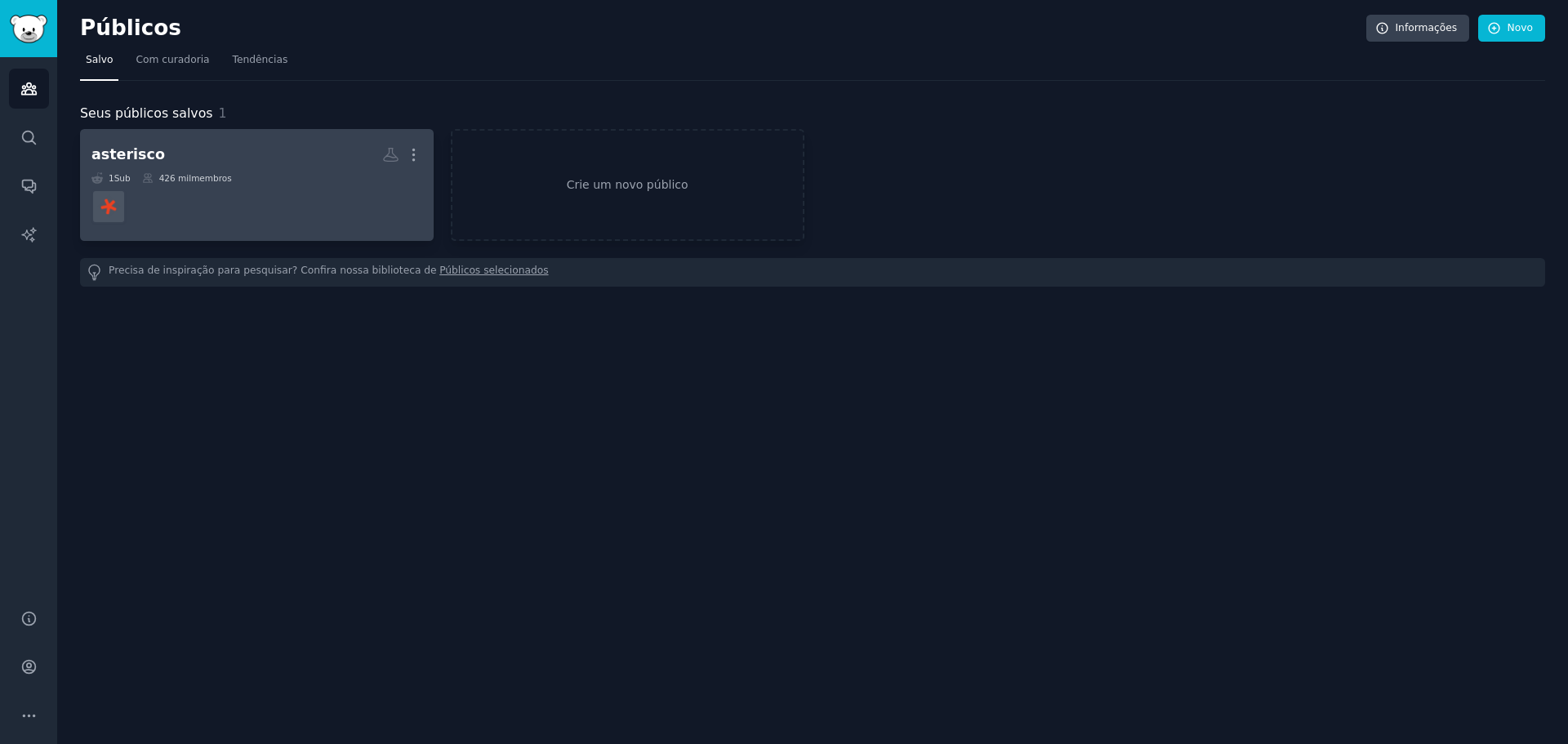
click at [422, 153] on link "asterisco Público personalizado Mais 1 Sub 426 mil membros" at bounding box center [256, 185] width 354 height 112
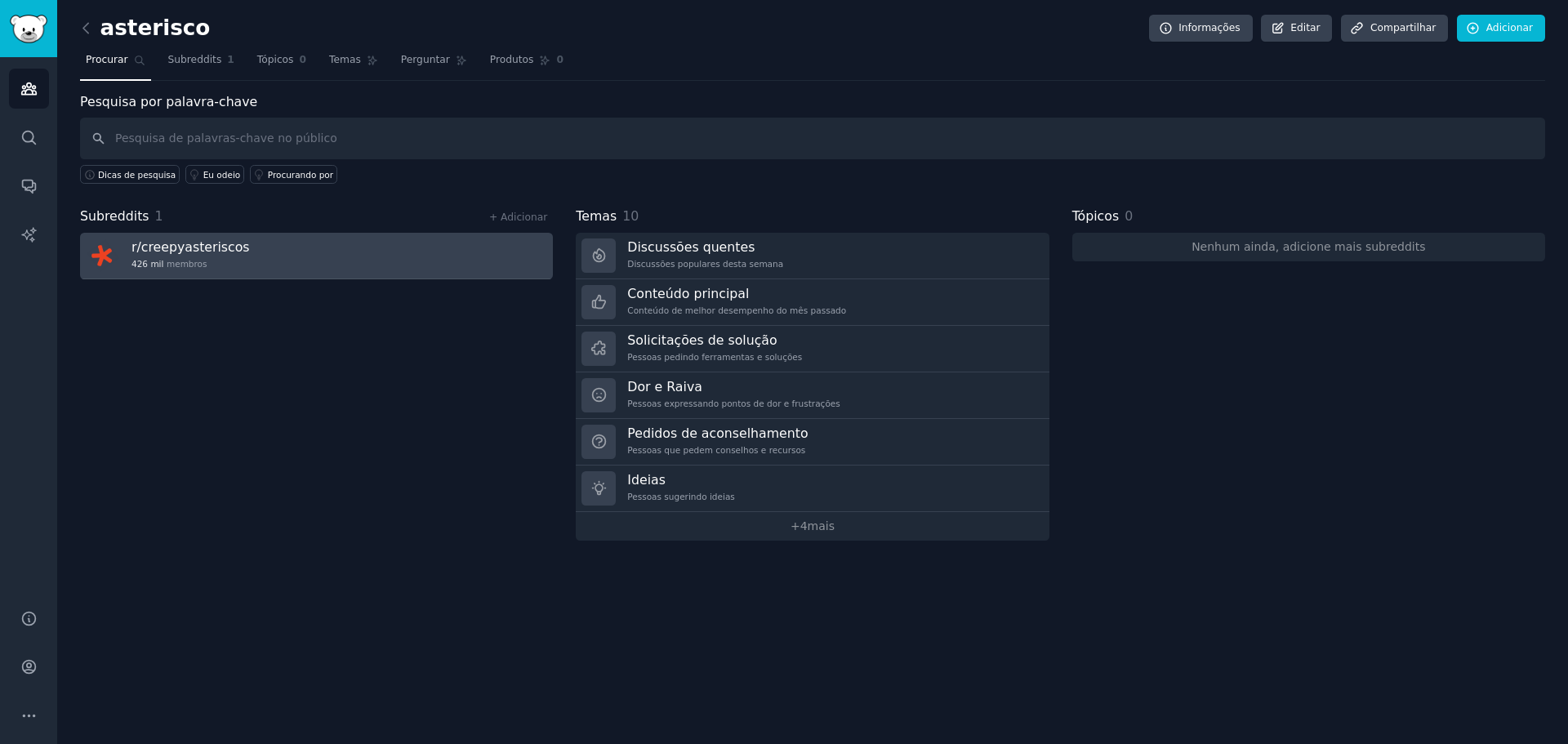
click at [375, 260] on link "r/ creepyasteriscos 426 mil membros" at bounding box center [316, 255] width 473 height 46
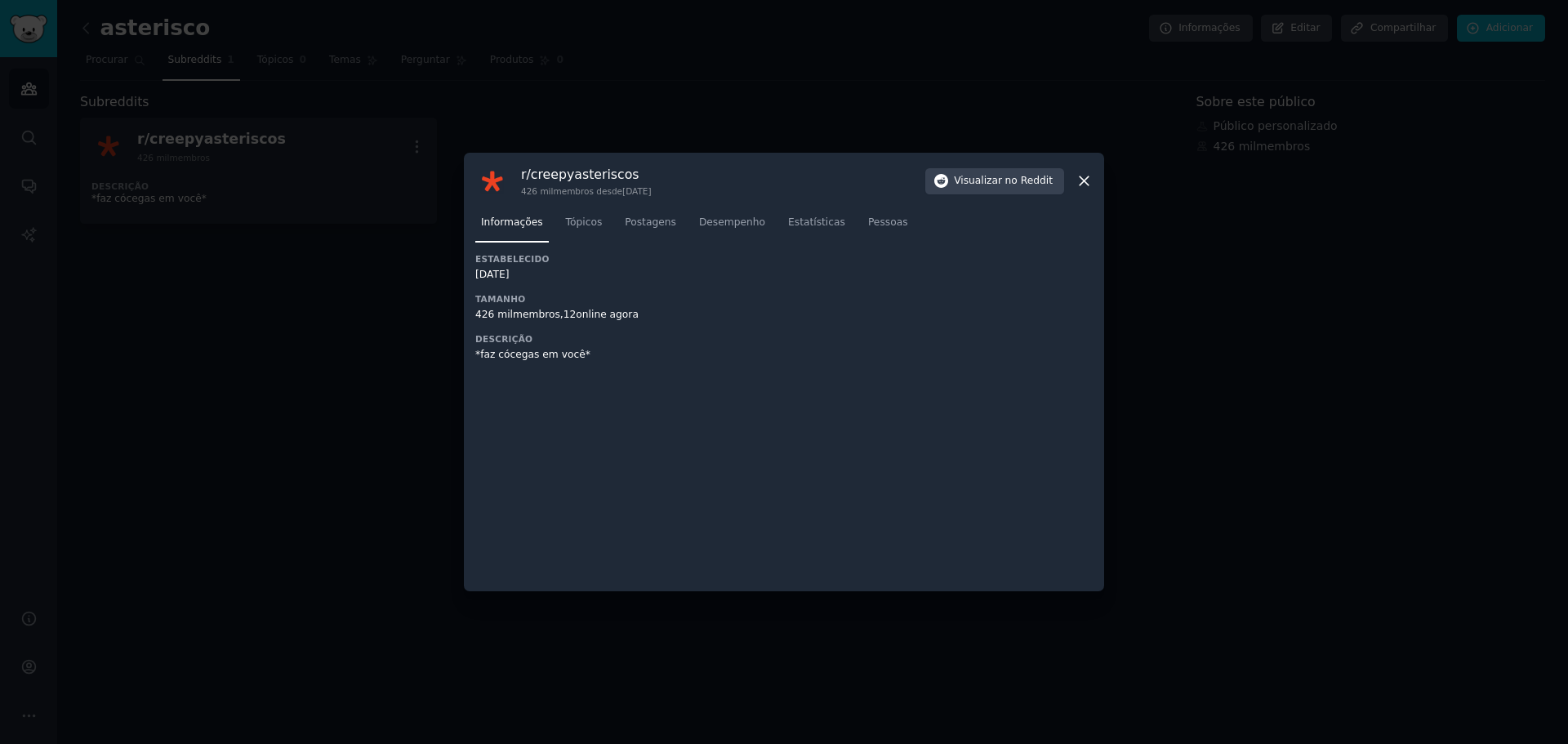
click at [1083, 184] on icon at bounding box center [1084, 181] width 17 height 17
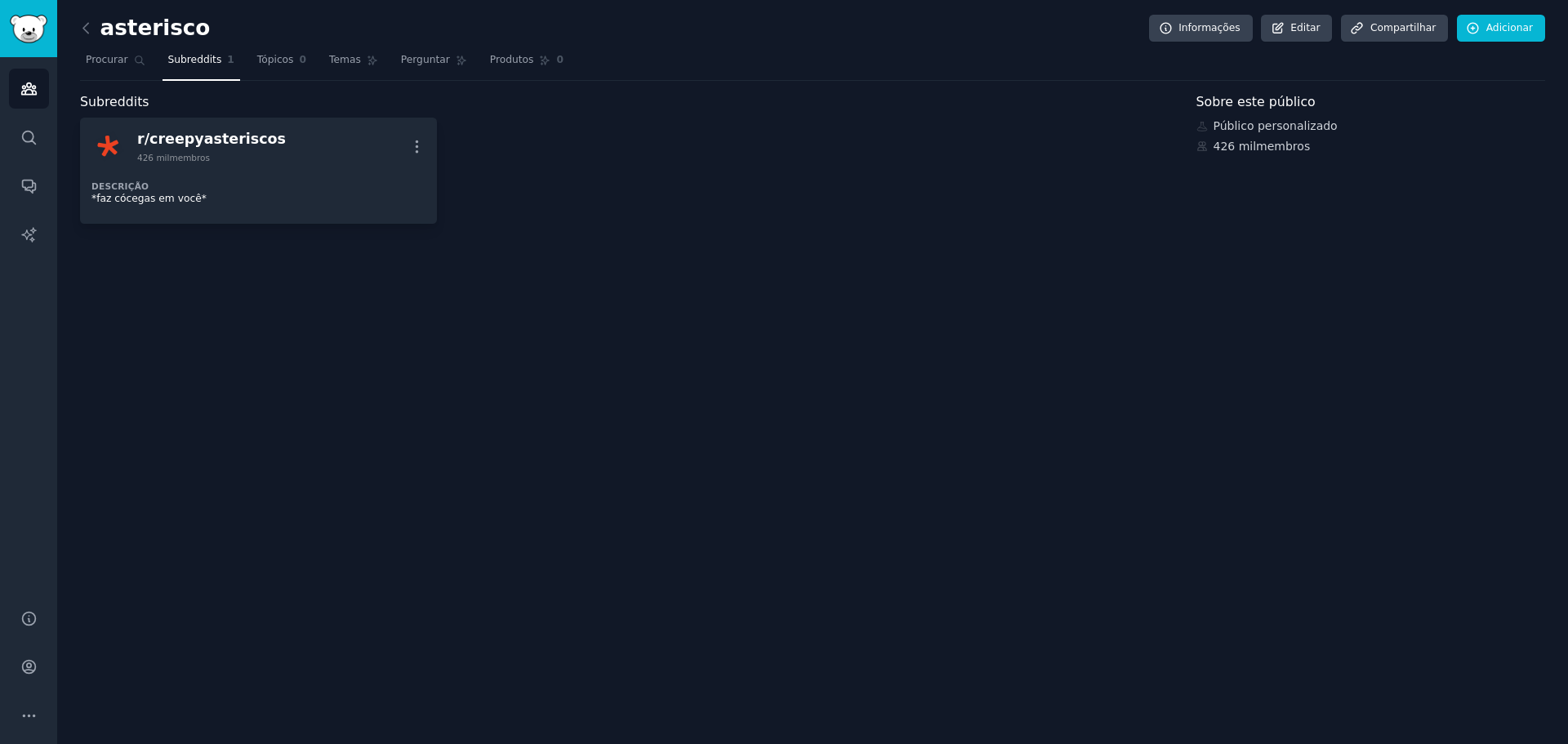
click at [136, 32] on font "asterisco" at bounding box center [156, 28] width 110 height 25
click at [84, 28] on icon at bounding box center [86, 28] width 17 height 17
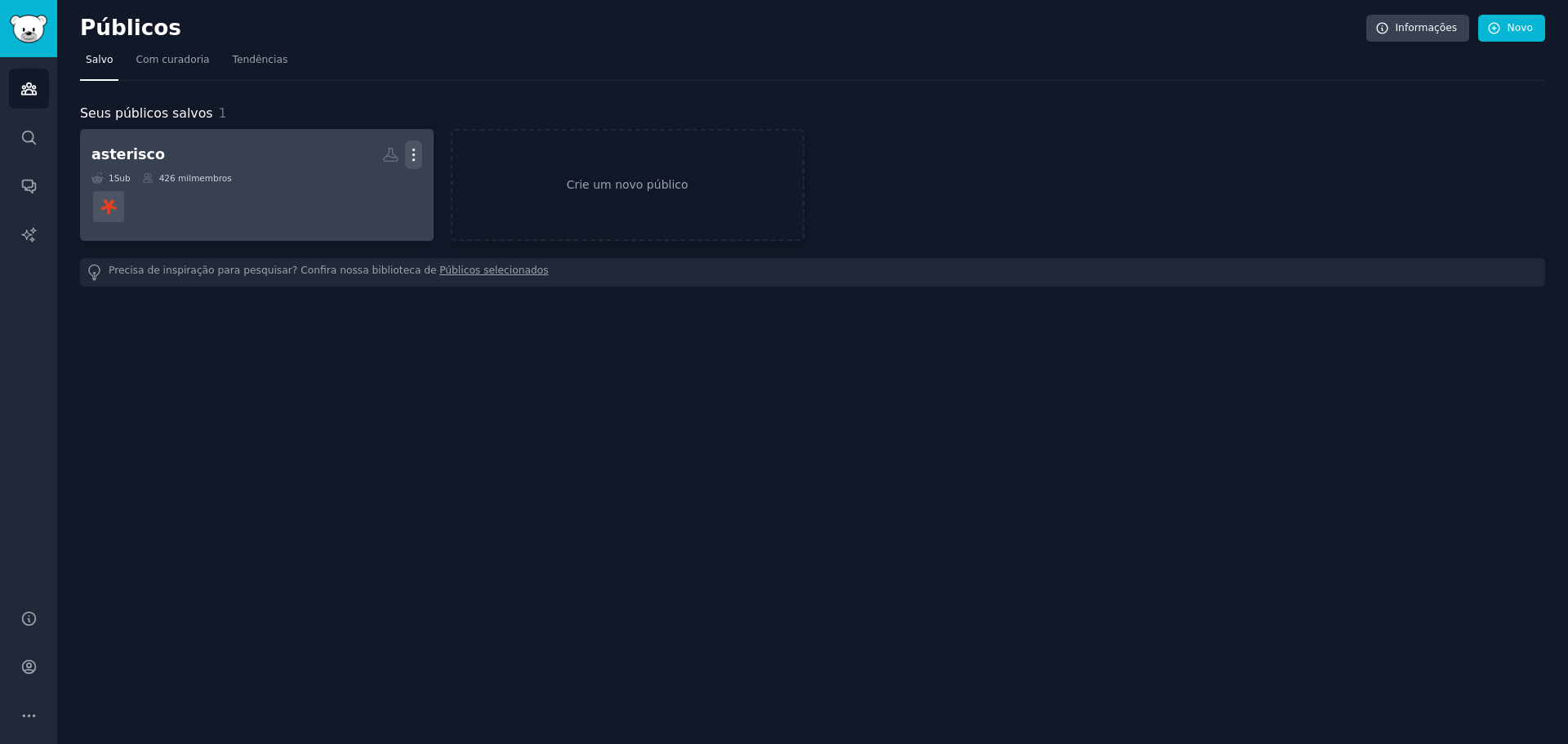
click at [413, 149] on icon "button" at bounding box center [413, 155] width 2 height 11
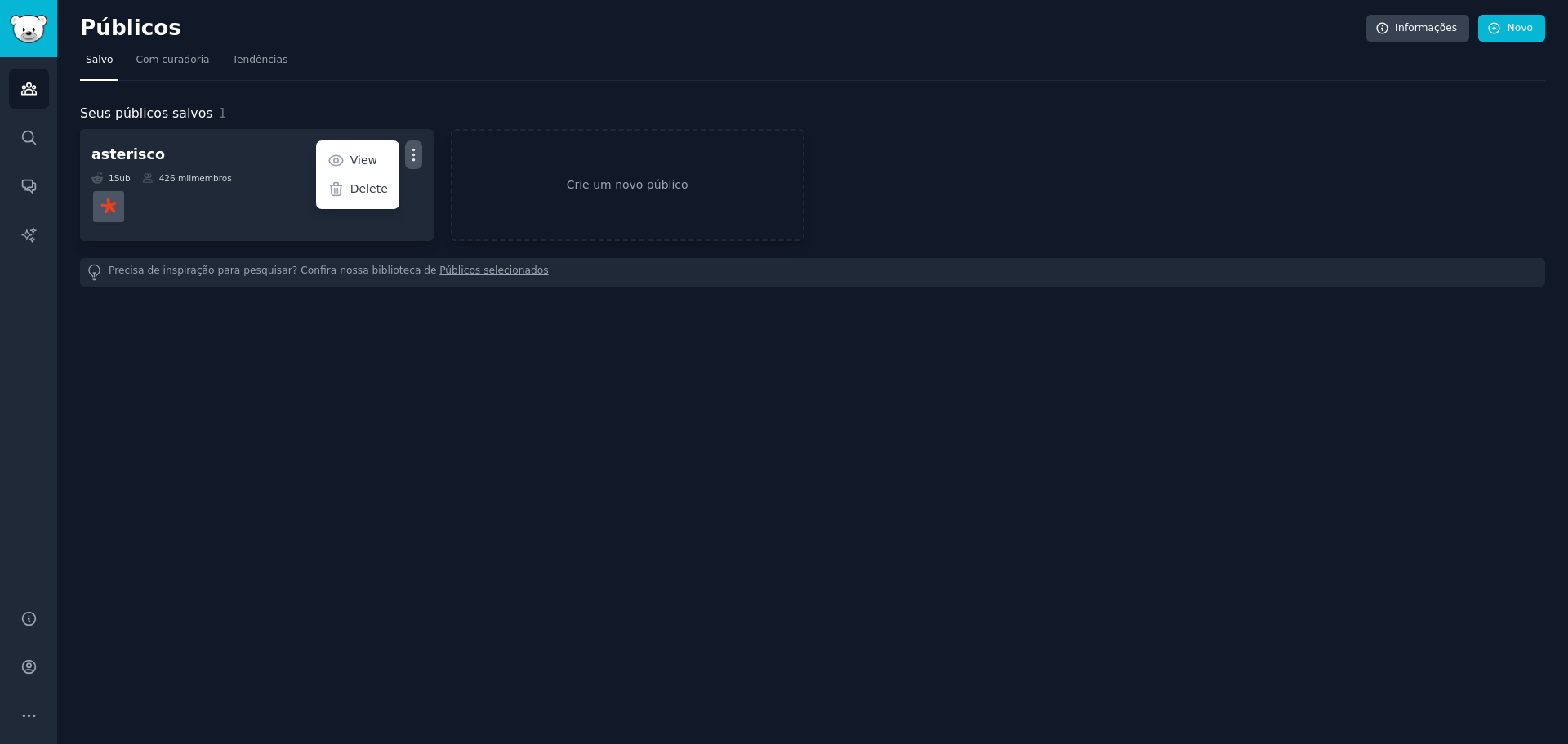
drag, startPoint x: 361, startPoint y: 186, endPoint x: 849, endPoint y: 56, distance: 505.0
click at [362, 188] on p "Delete" at bounding box center [369, 189] width 38 height 17
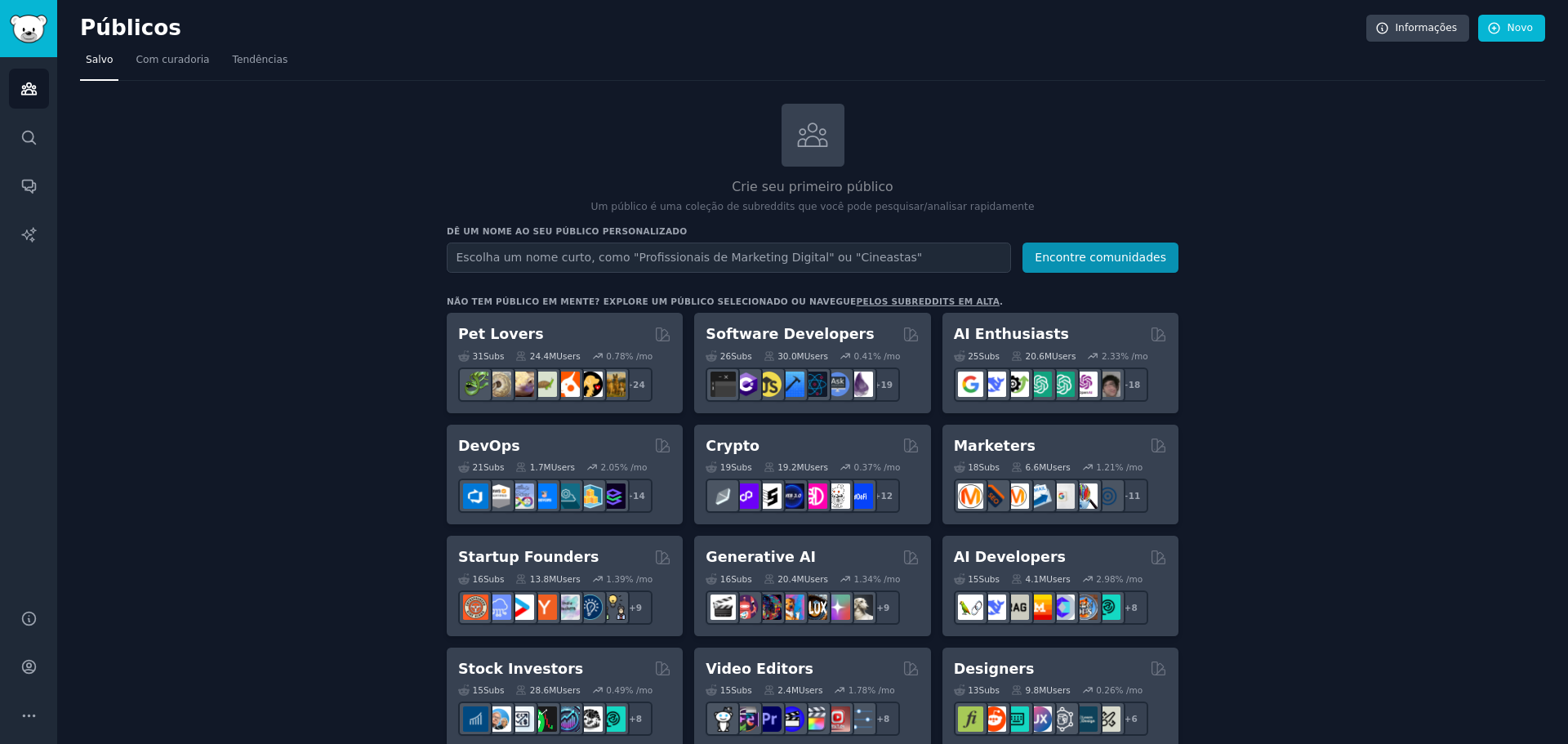
click at [889, 256] on input "text" at bounding box center [729, 258] width 564 height 30
click at [753, 256] on input "text" at bounding box center [729, 258] width 564 height 30
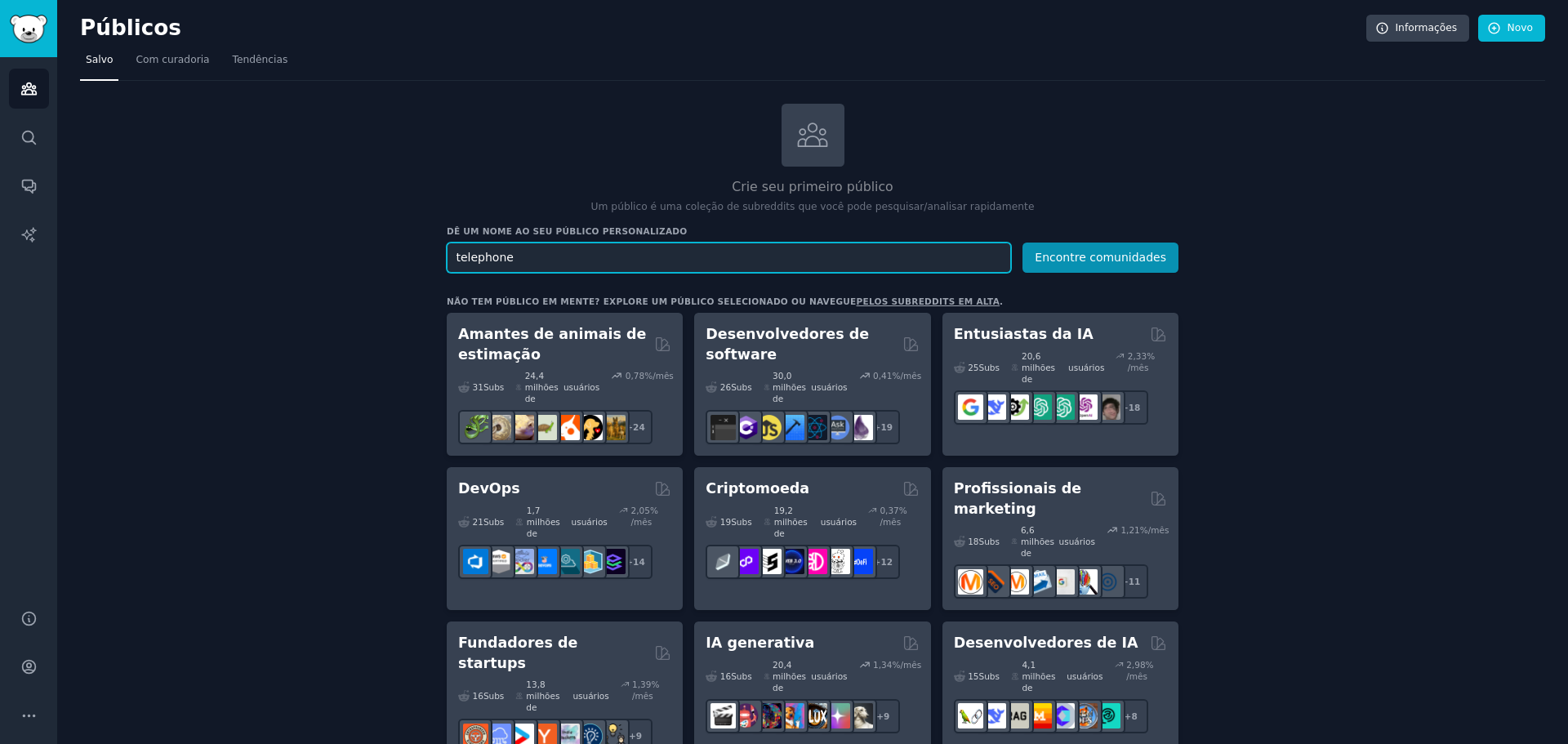
drag, startPoint x: 553, startPoint y: 258, endPoint x: 404, endPoint y: 277, distance: 150.2
paste input "IP PBX systems"
type input "IP PBX systems"
click at [1122, 248] on button "Encontre comunidades" at bounding box center [1100, 258] width 156 height 30
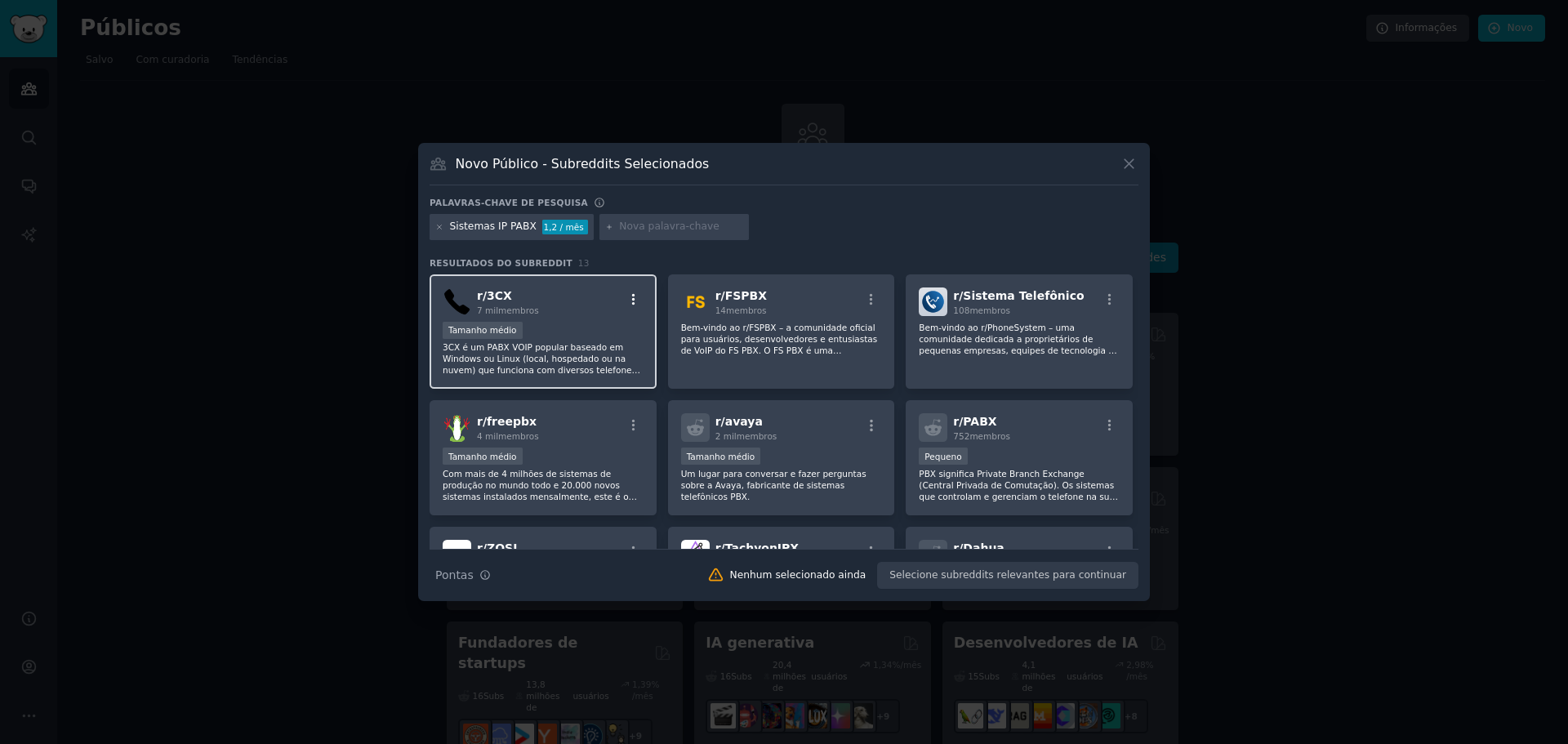
click at [629, 298] on icon "button" at bounding box center [633, 299] width 14 height 14
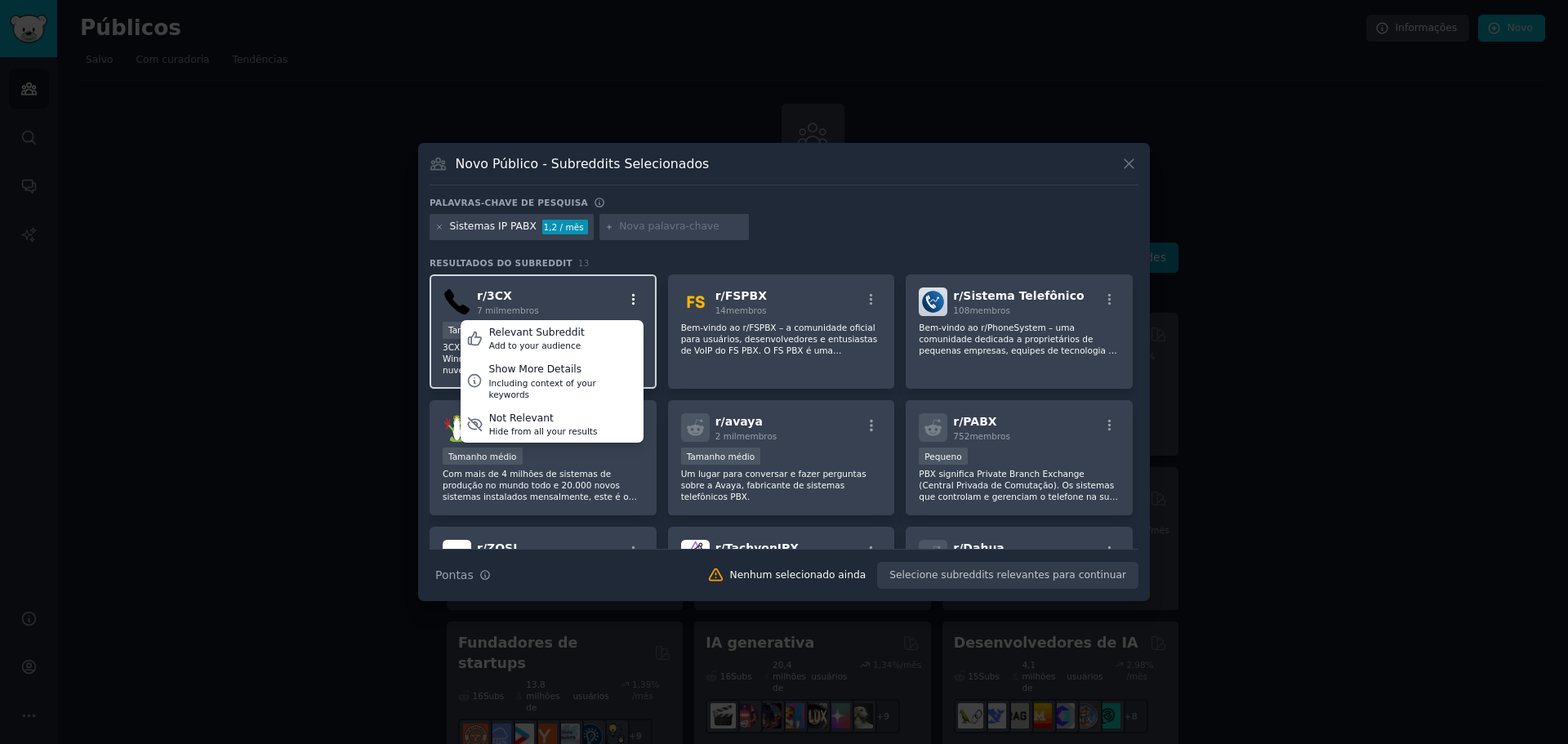
click at [631, 298] on icon "button" at bounding box center [633, 299] width 14 height 14
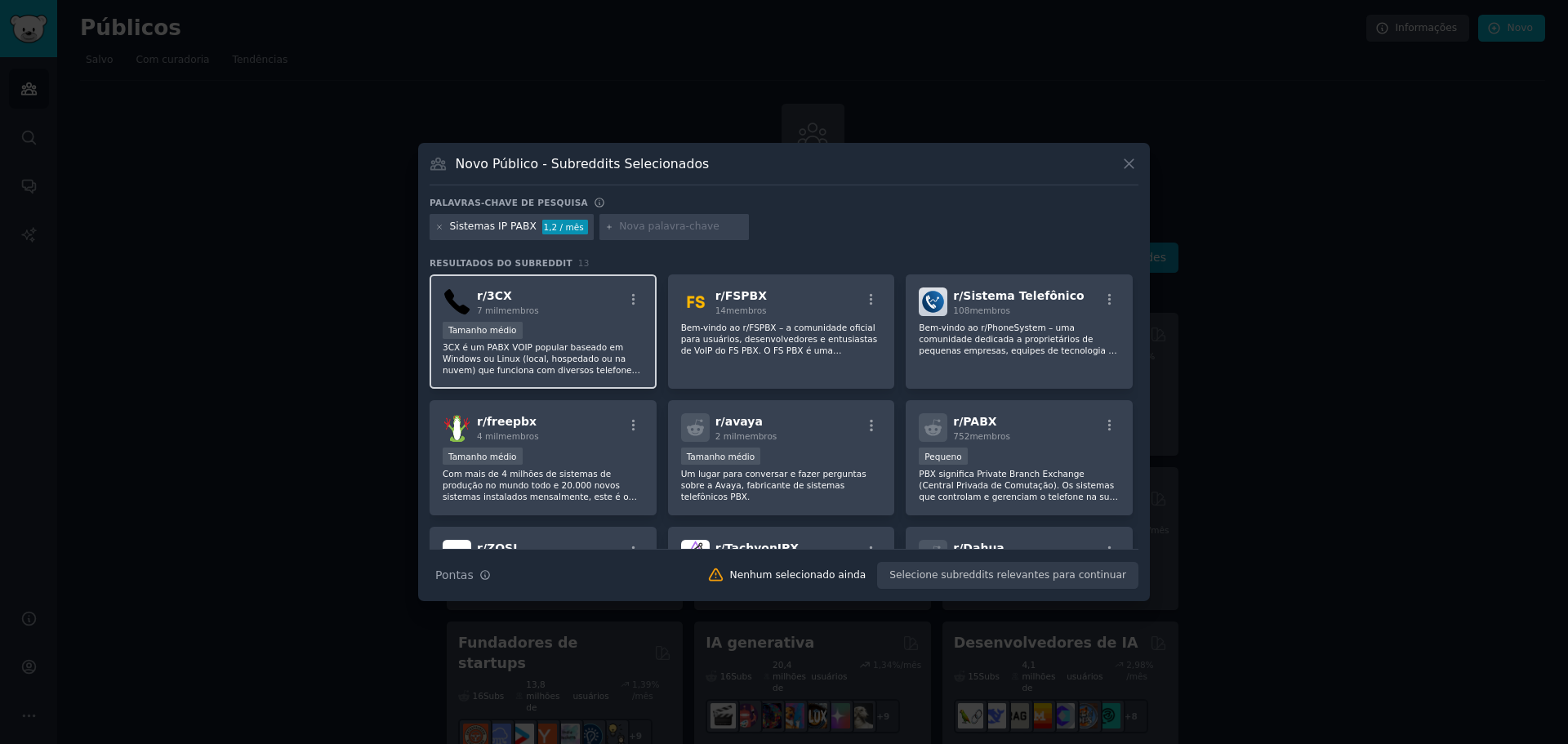
click at [556, 327] on div "Tamanho médio" at bounding box center [543, 332] width 201 height 21
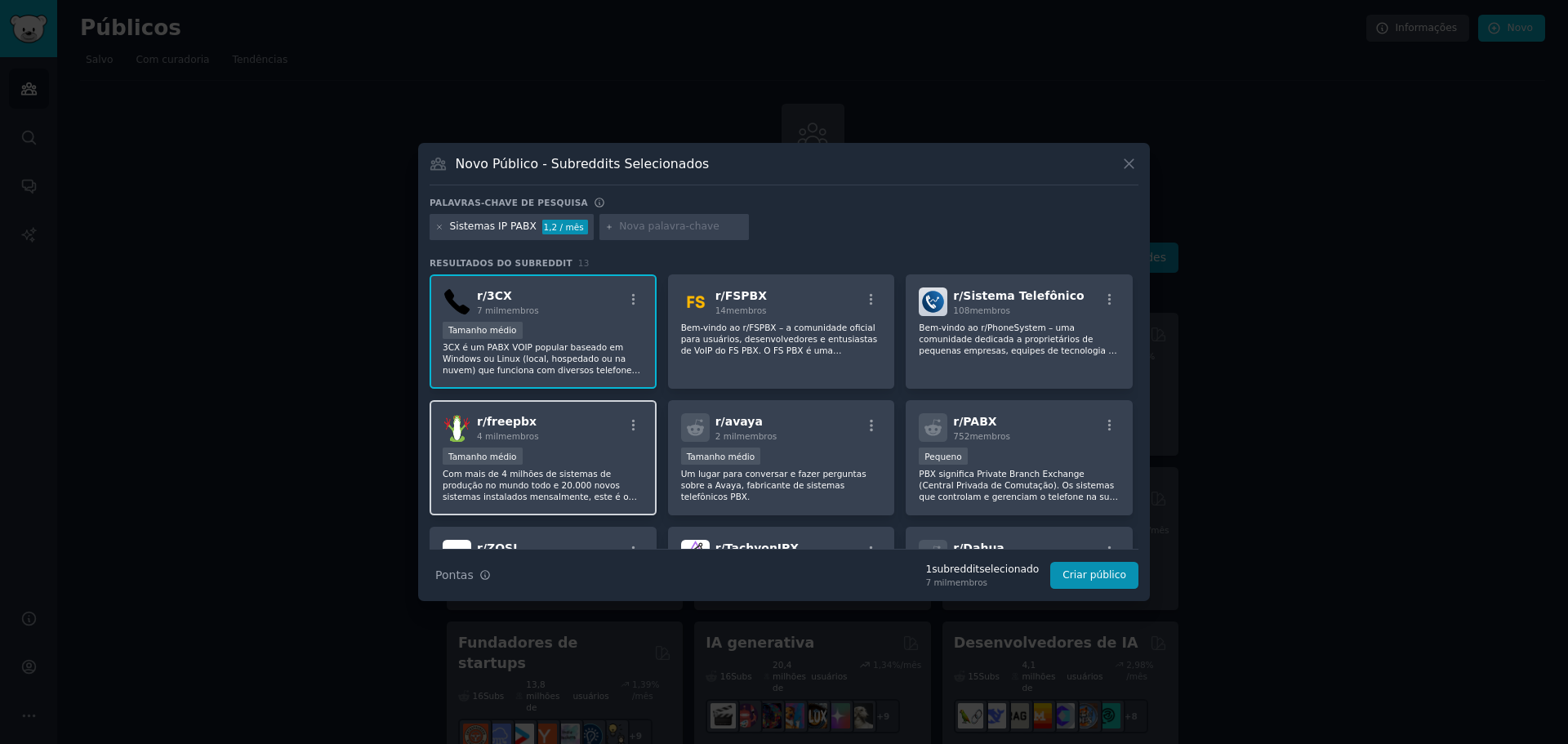
click at [561, 430] on div "r/ freepbx 4 mil membros" at bounding box center [543, 427] width 201 height 28
click at [1102, 582] on button "Criar público" at bounding box center [1093, 575] width 88 height 28
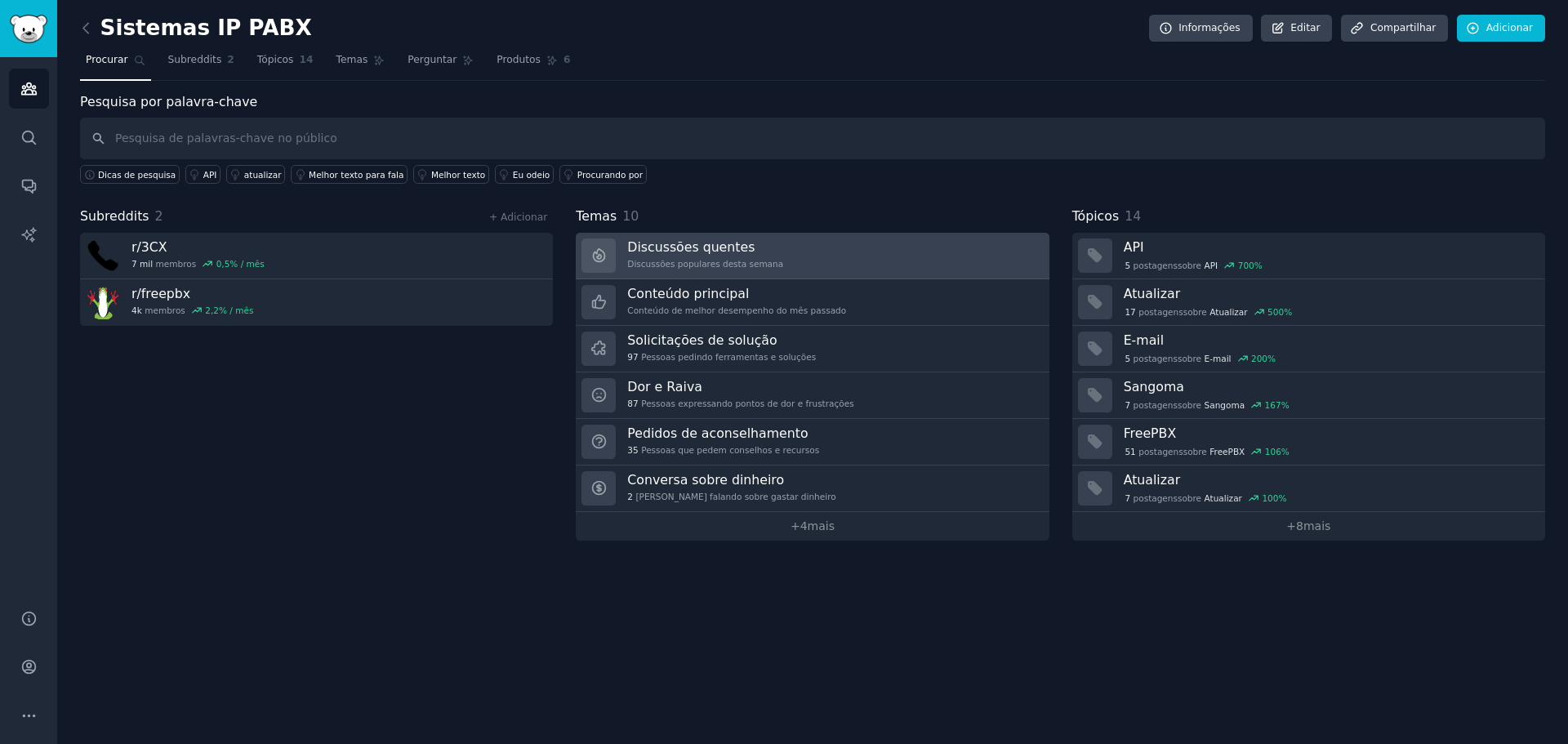
click at [770, 264] on link "Discussões quentes Discussões populares desta semana" at bounding box center [812, 255] width 473 height 46
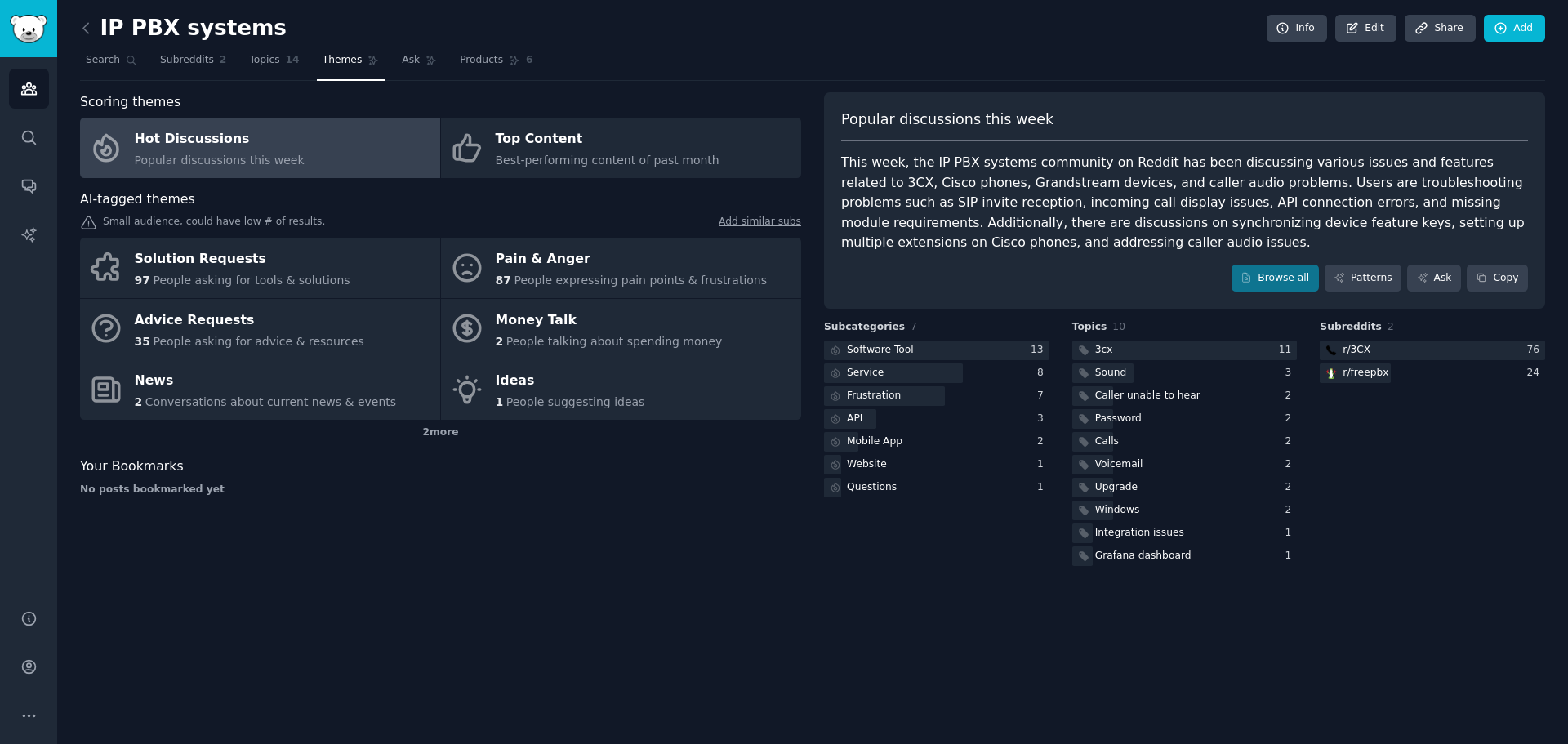
click at [1388, 503] on div "Subreddits 2 r/ 3CX 76 r/ freepbx 24" at bounding box center [1431, 444] width 225 height 249
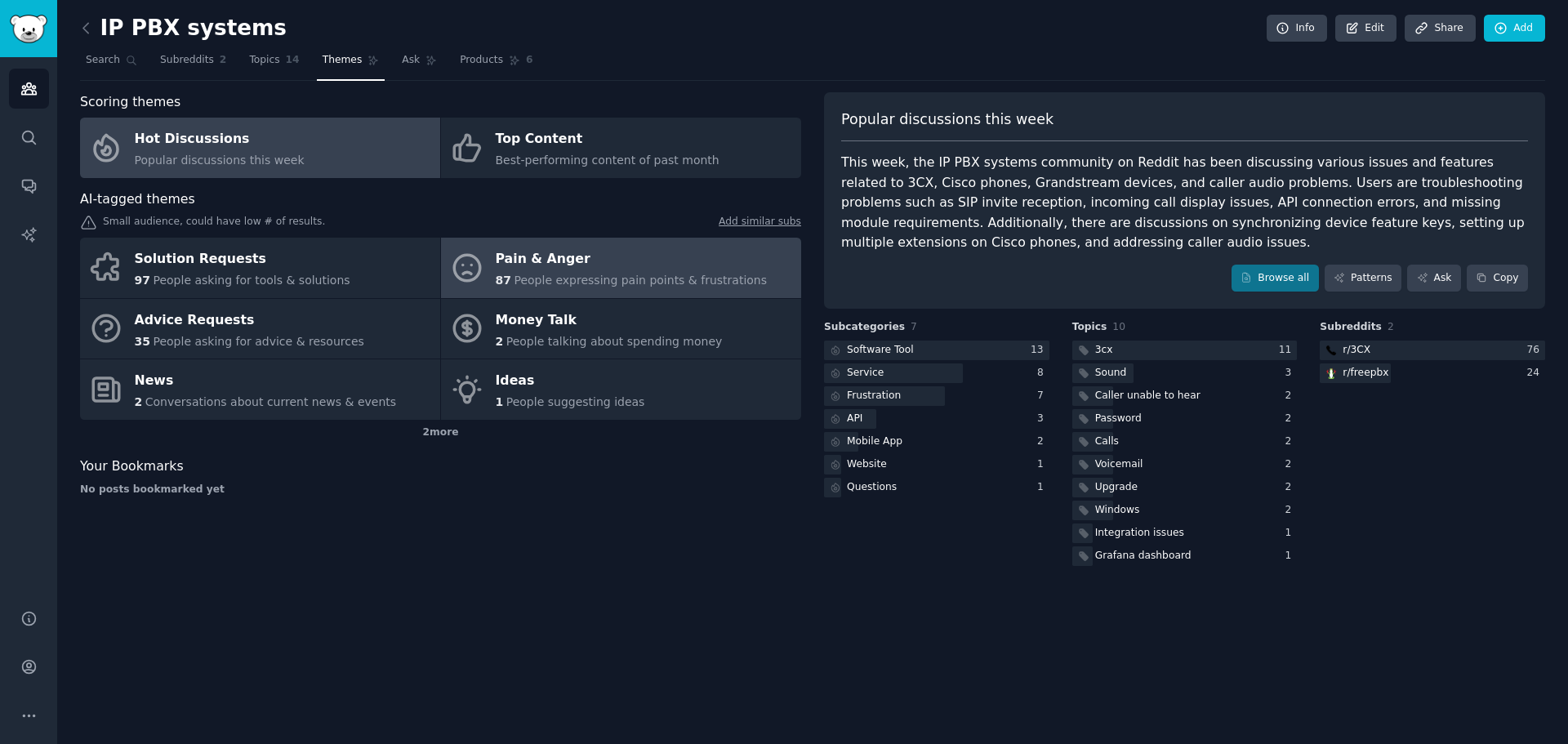
click at [555, 255] on div "Pain & Anger" at bounding box center [631, 260] width 271 height 27
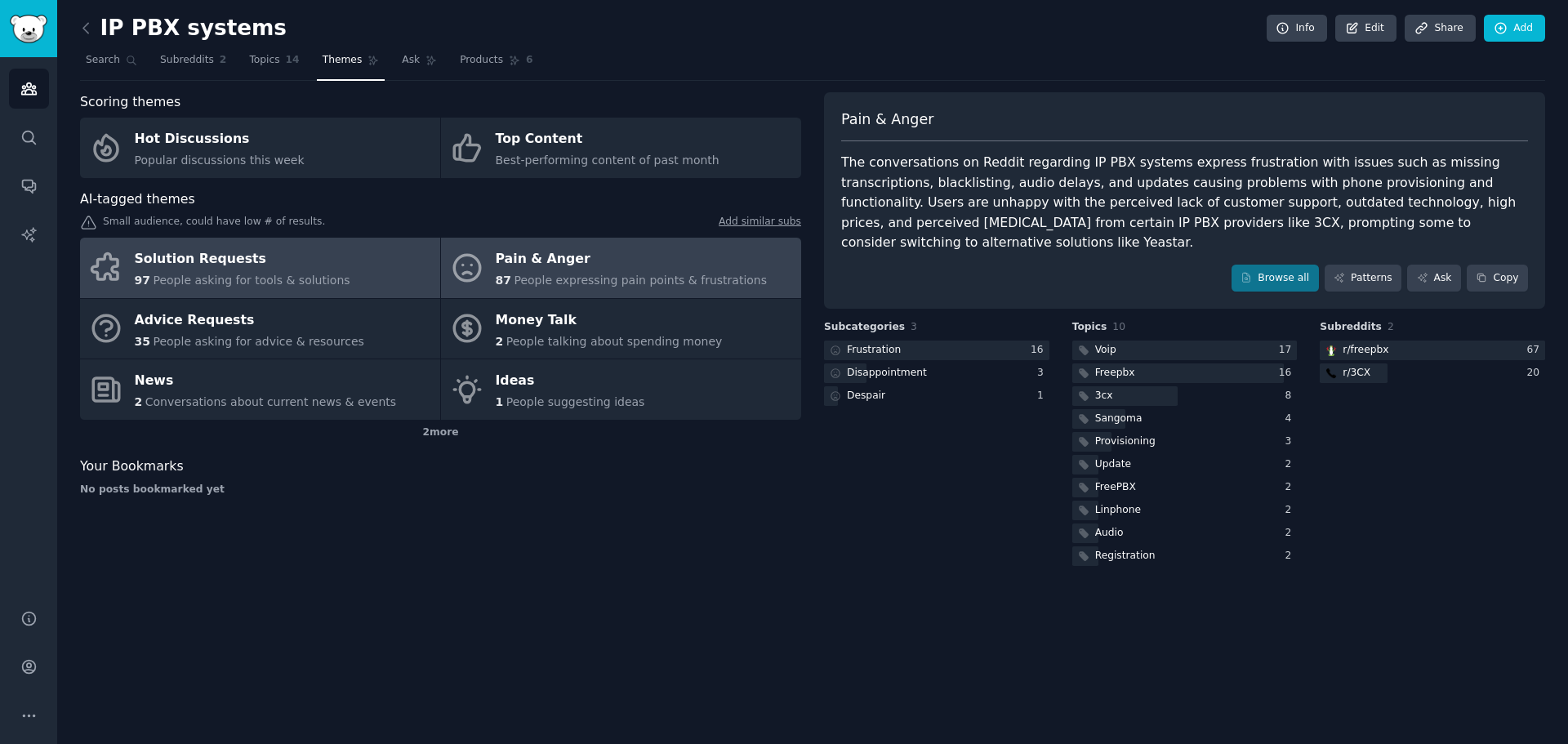
click at [312, 263] on div "Solution Requests" at bounding box center [242, 260] width 215 height 27
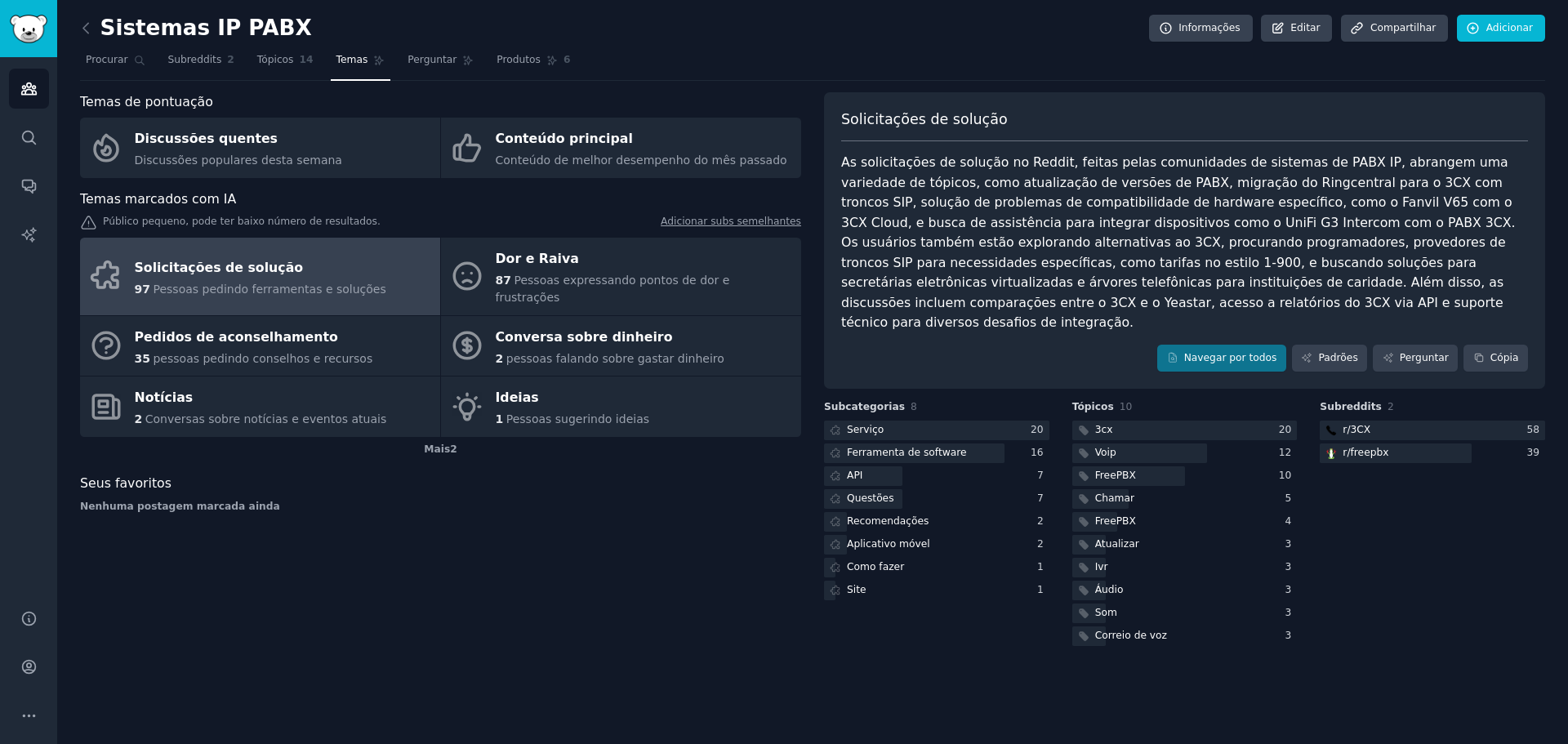
click at [720, 583] on div "Temas de pontuação Discussões quentes Discussões populares desta semana Conteúd…" at bounding box center [440, 370] width 721 height 557
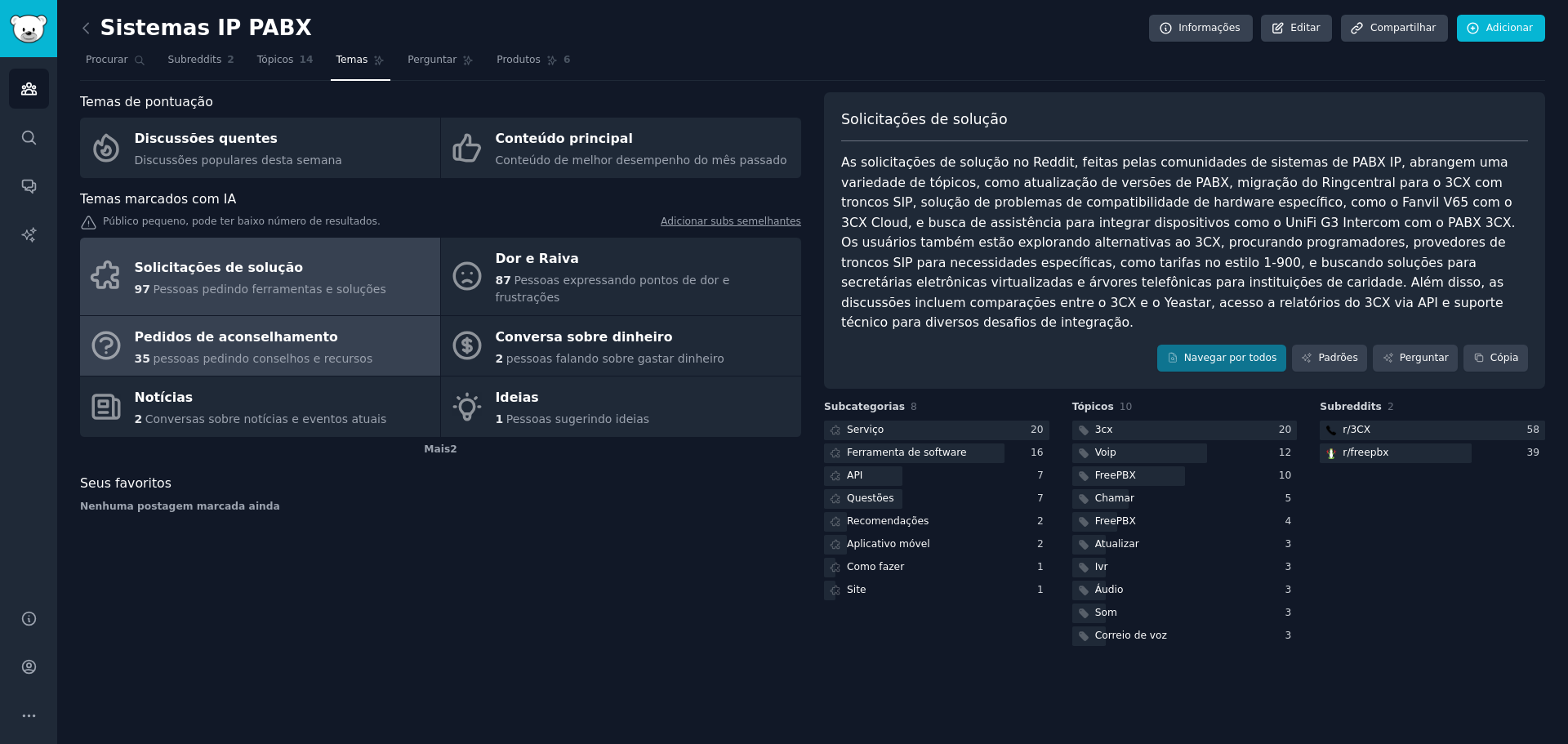
click at [279, 352] on font "pessoas pedindo conselhos e recursos" at bounding box center [262, 359] width 219 height 13
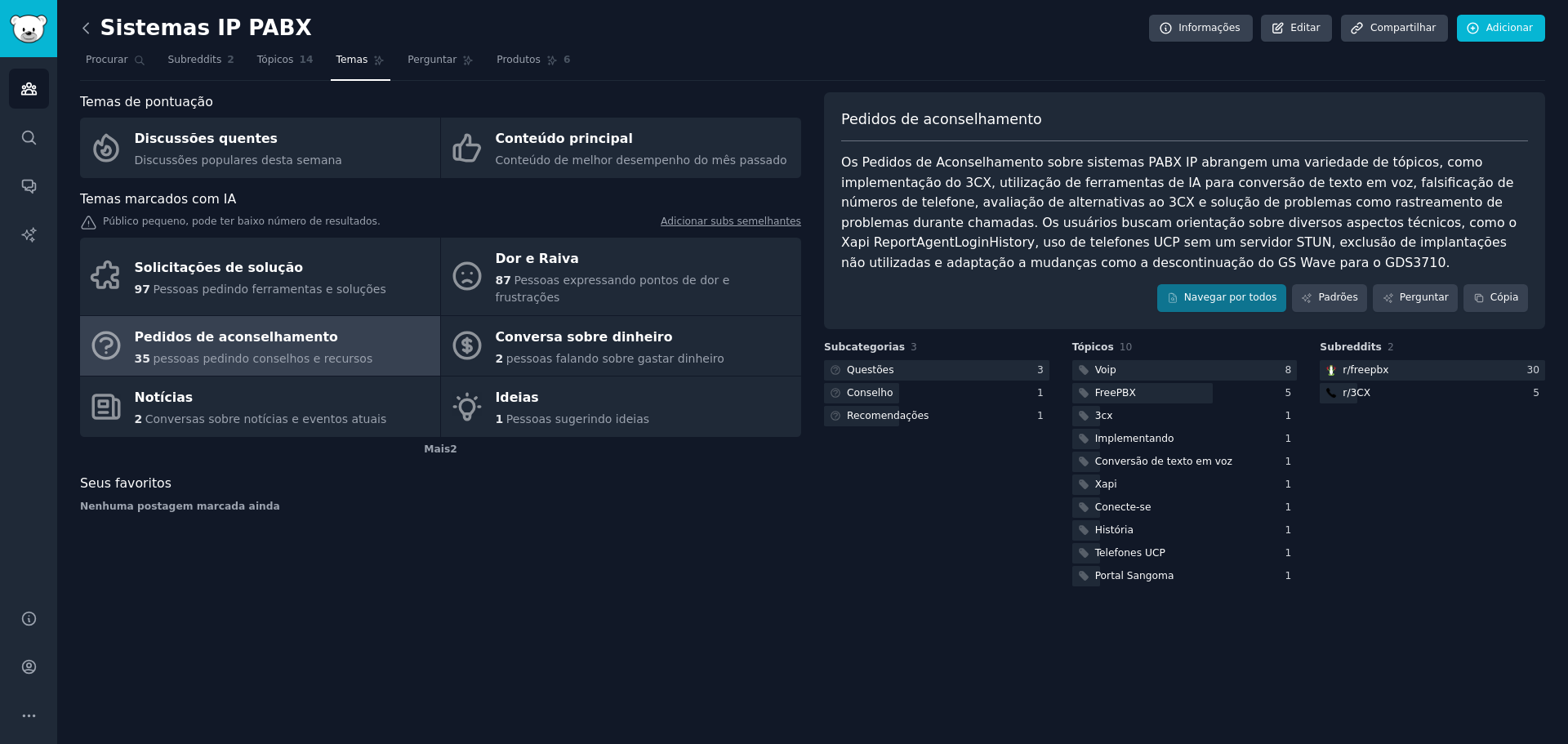
click at [86, 28] on icon at bounding box center [86, 28] width 17 height 17
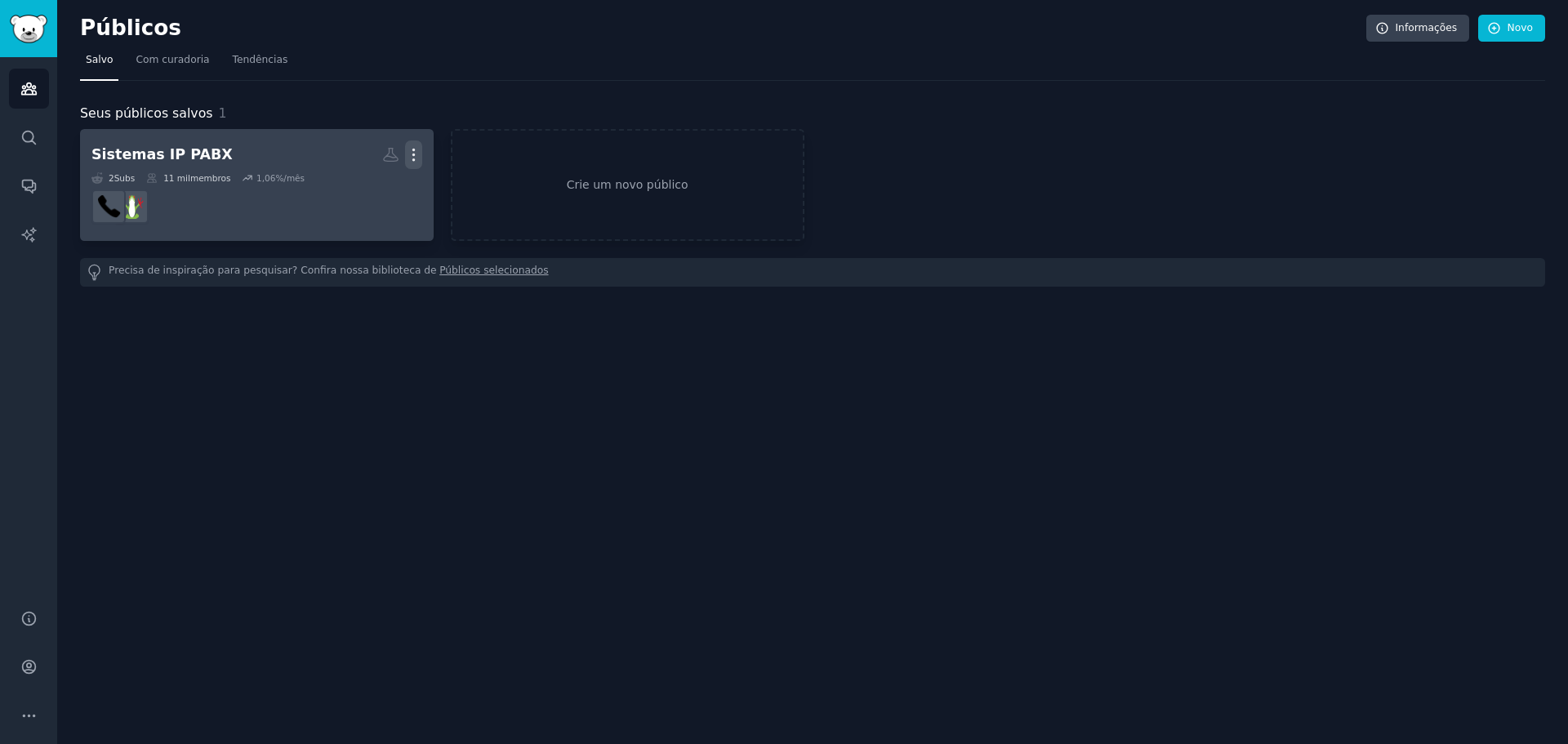
click at [407, 157] on icon "button" at bounding box center [414, 155] width 17 height 17
click at [384, 192] on p "Delete" at bounding box center [369, 189] width 38 height 17
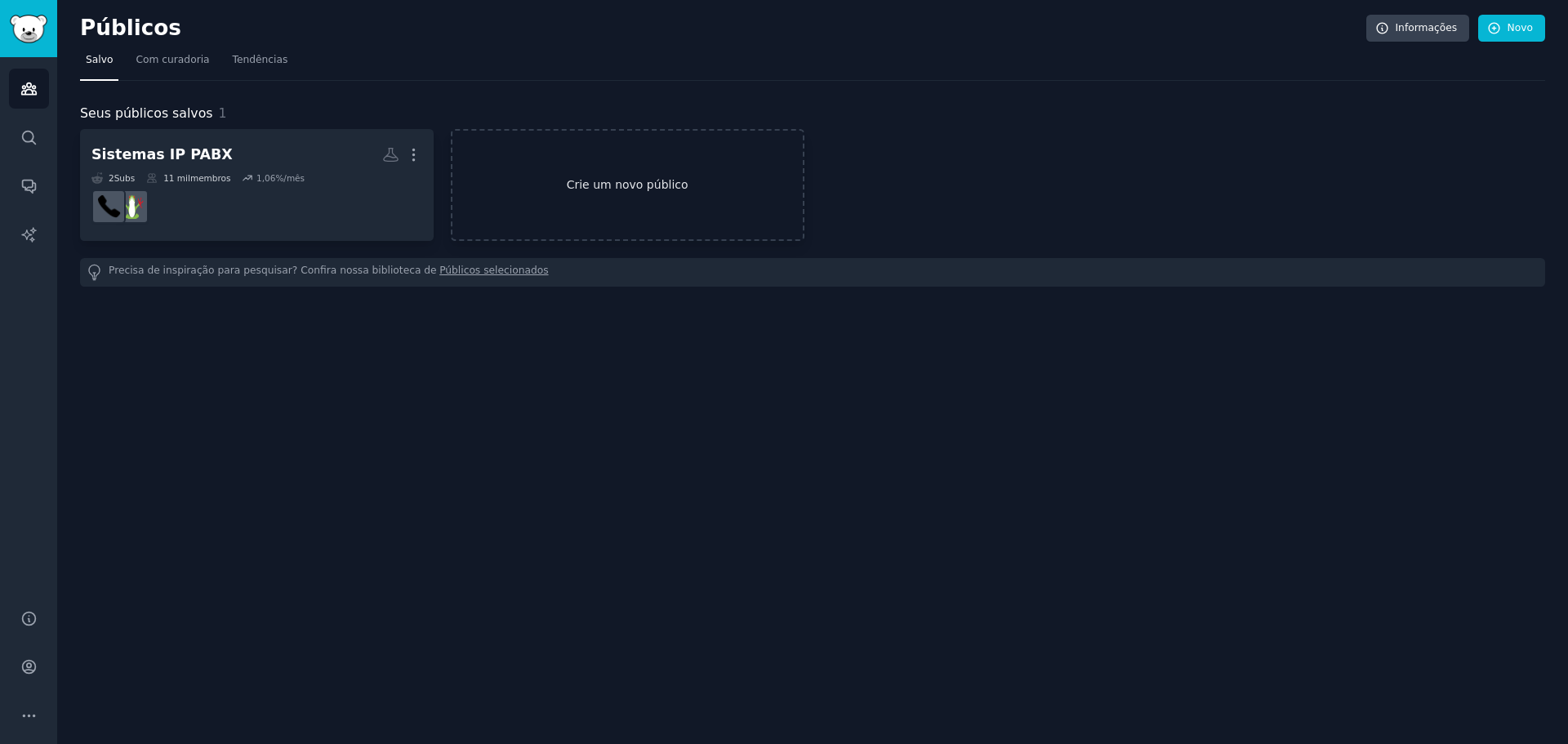
click at [690, 166] on link "Crie um novo público" at bounding box center [627, 185] width 354 height 112
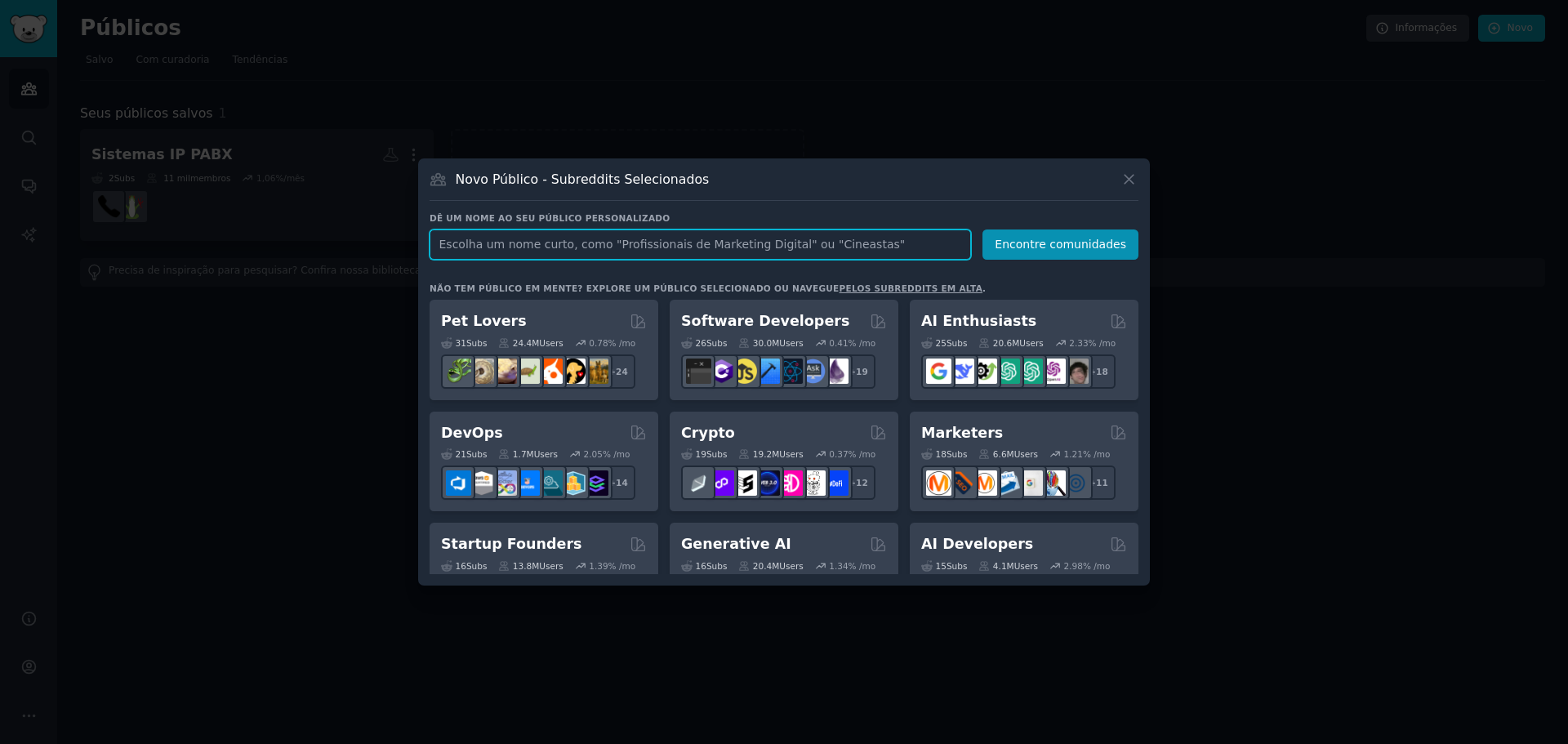
click at [588, 240] on input "text" at bounding box center [700, 245] width 541 height 30
paste input "Omnichannel"
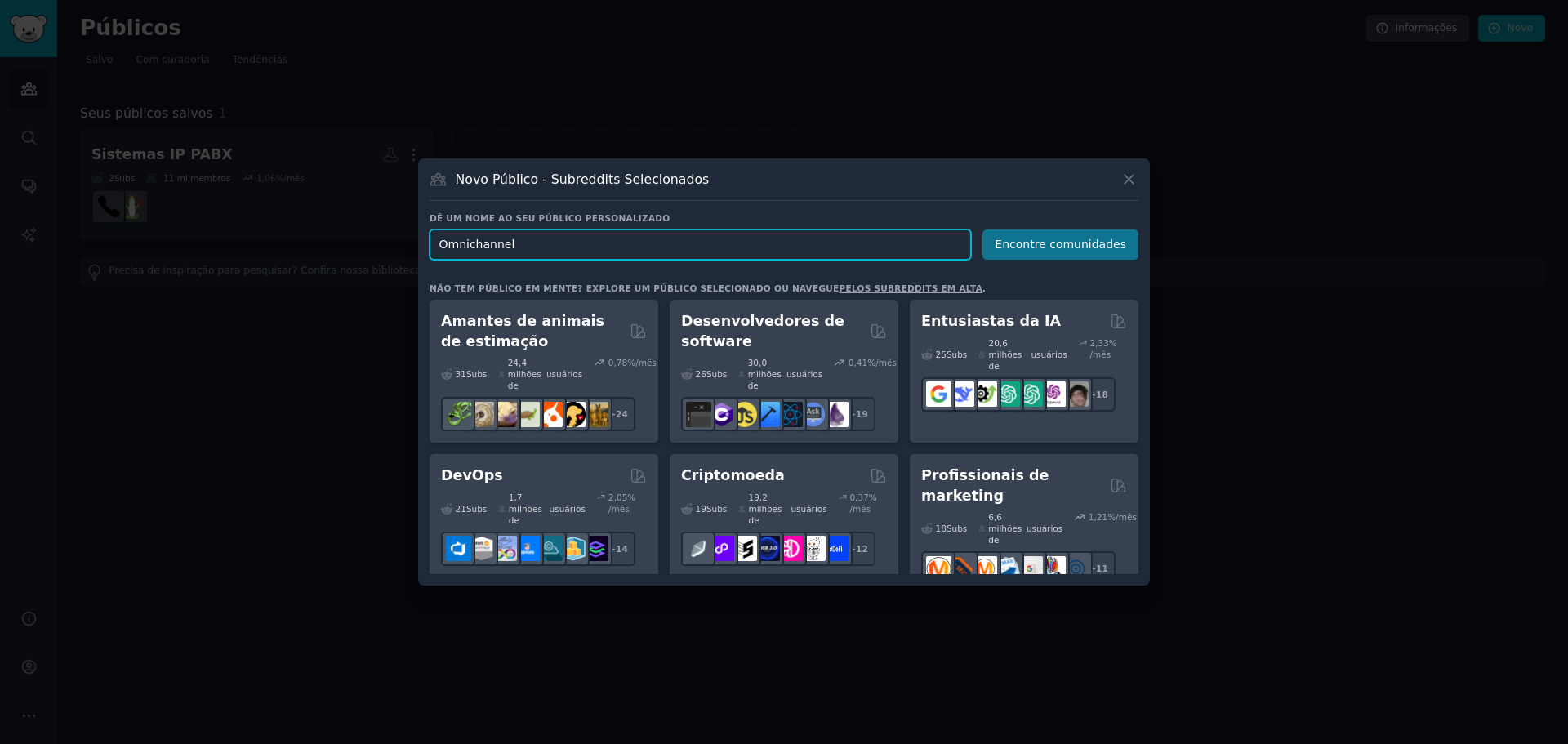
type input "Omnichannel"
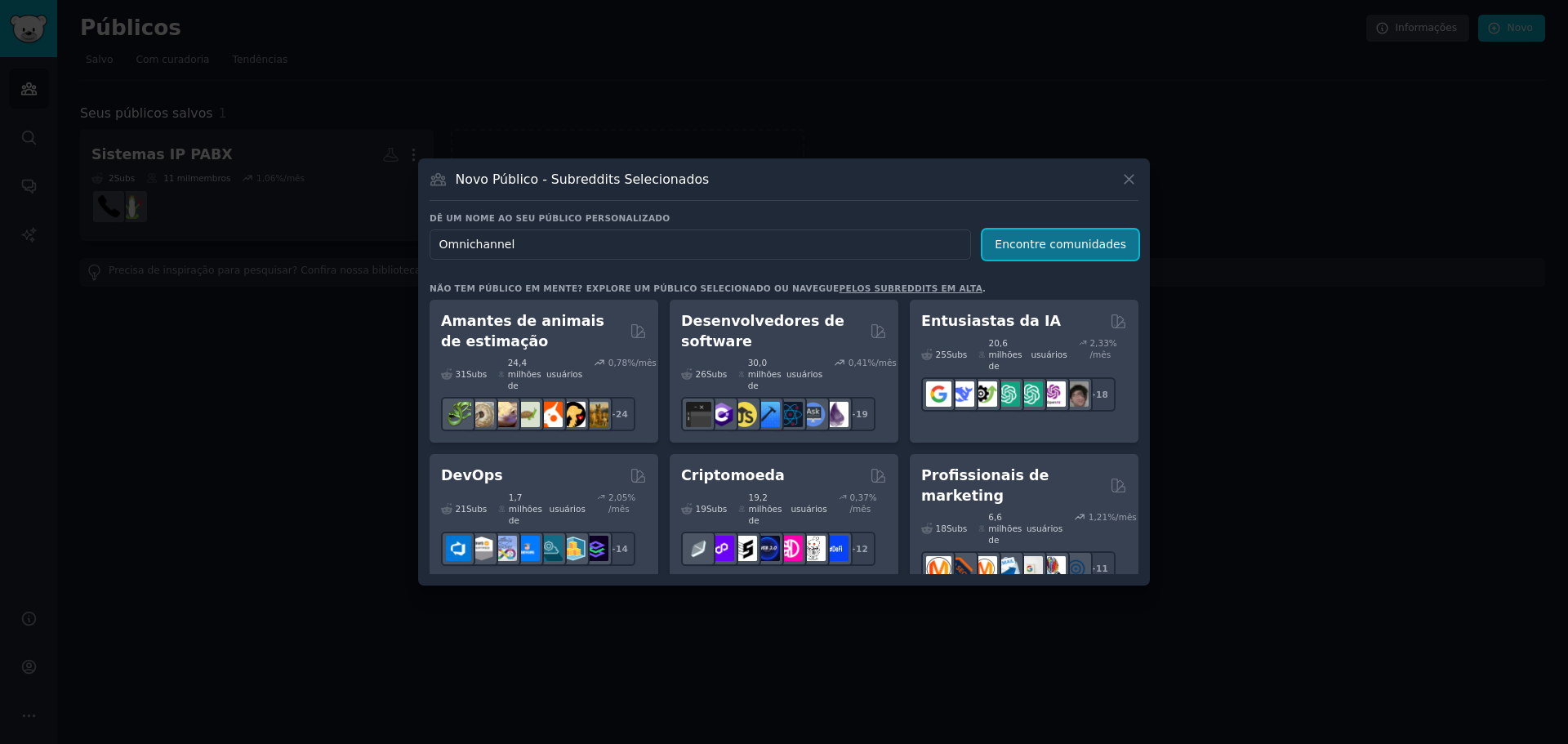
click at [1056, 249] on font "Encontre comunidades" at bounding box center [1060, 244] width 132 height 13
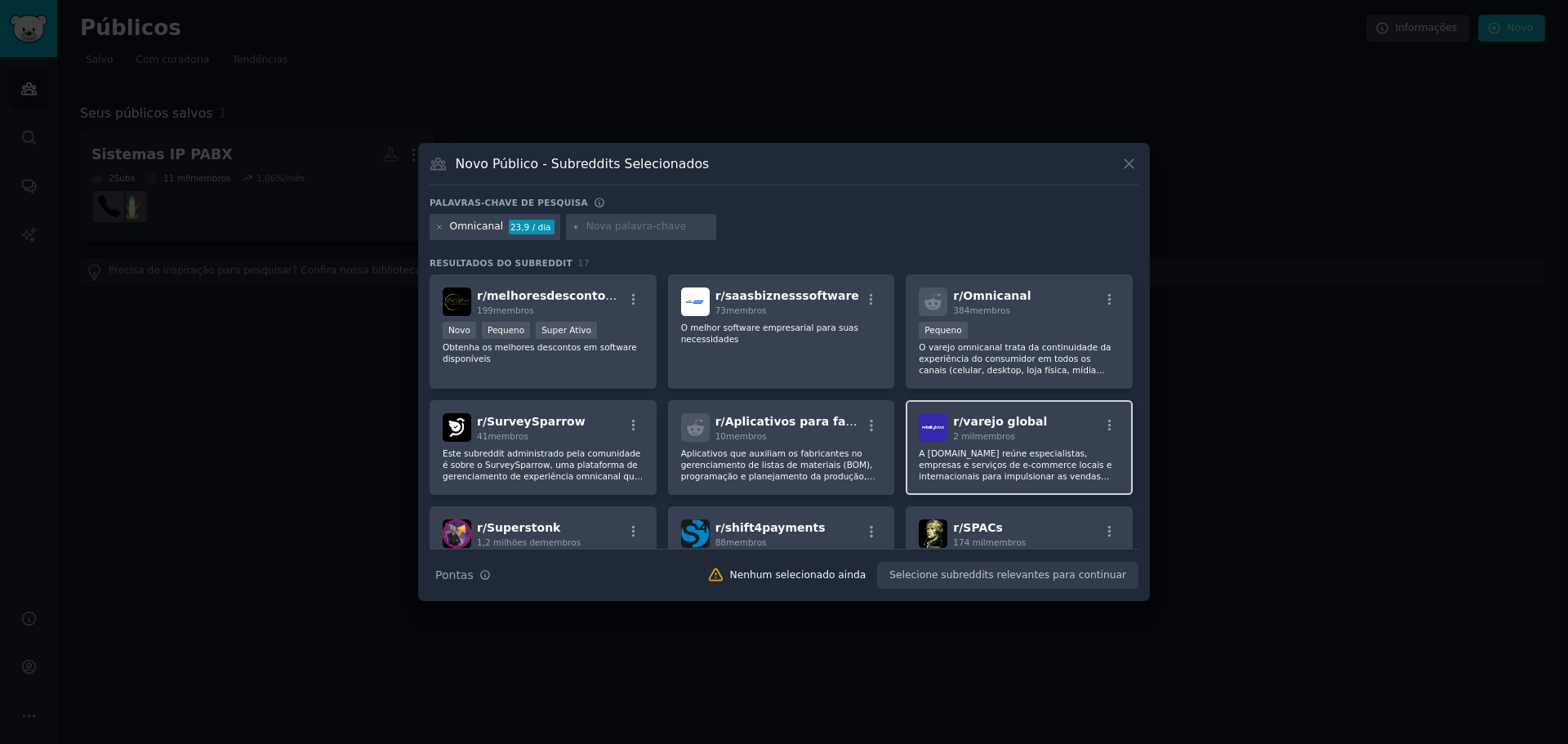
click at [1050, 448] on font "A Retail.Global reúne especialistas, empresas e serviços de e-commerce locais e…" at bounding box center [1015, 493] width 193 height 90
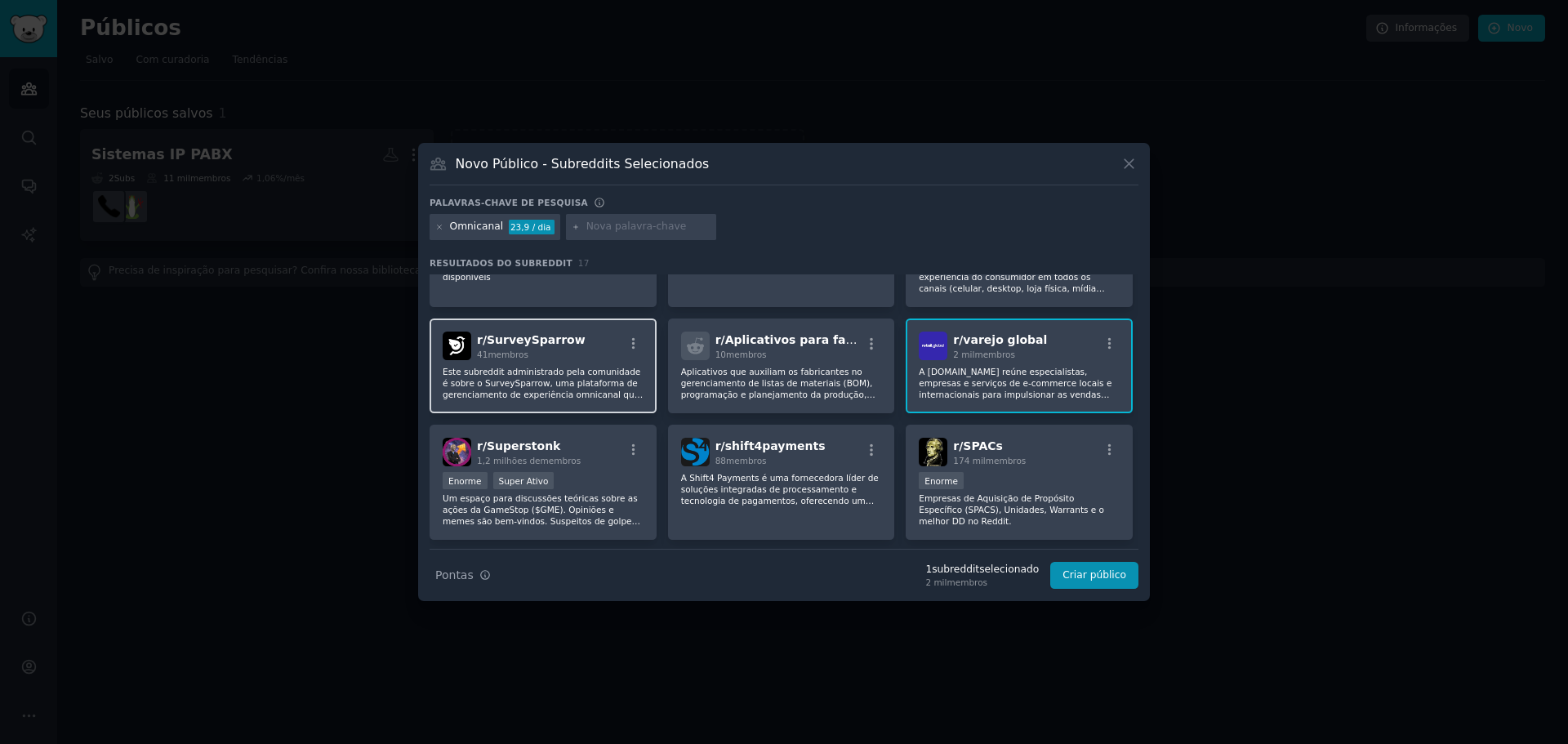
scroll to position [163, 0]
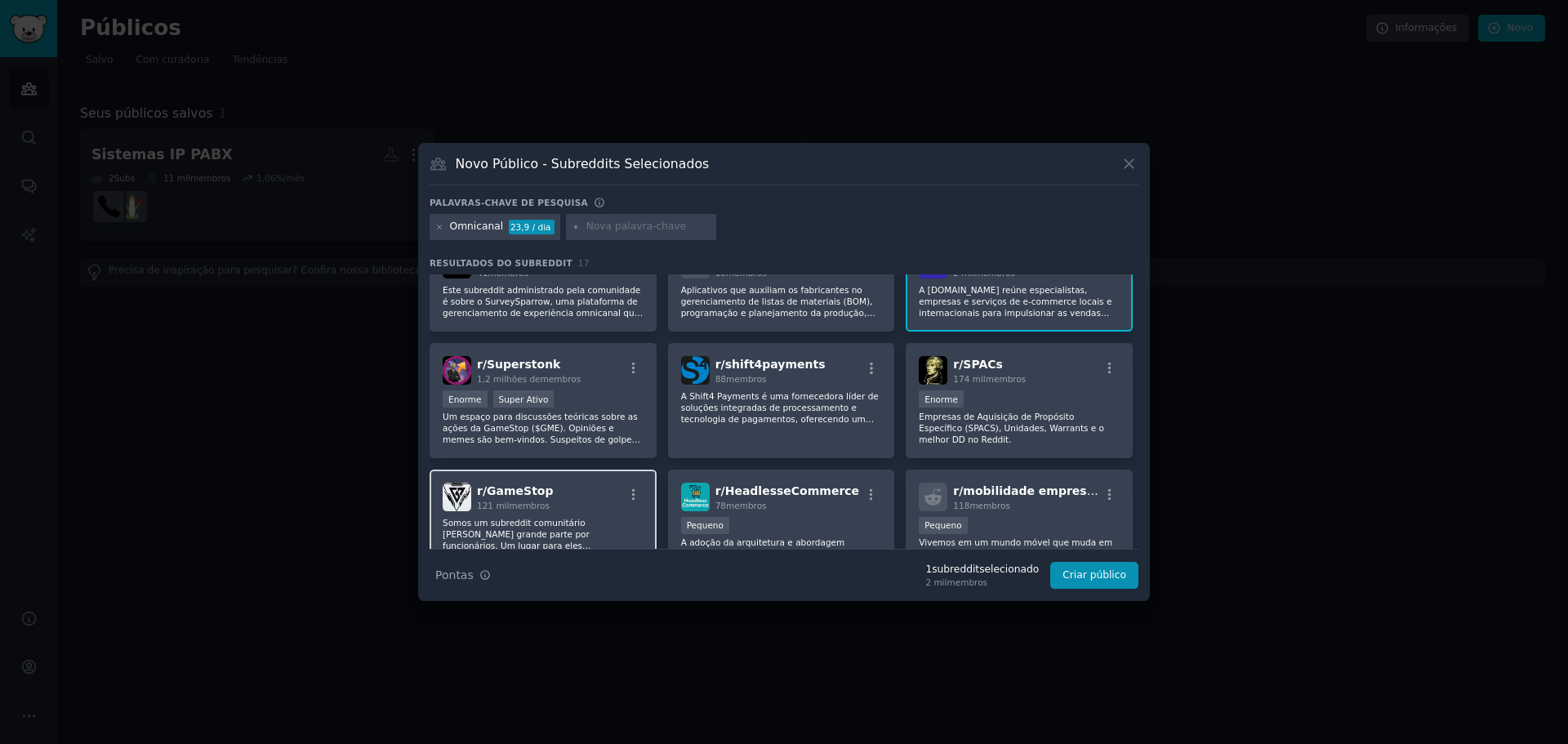
click at [584, 494] on div "r/ GameStop 121 mil membros" at bounding box center [543, 496] width 201 height 28
click at [1129, 576] on button "Criar público" at bounding box center [1093, 575] width 88 height 28
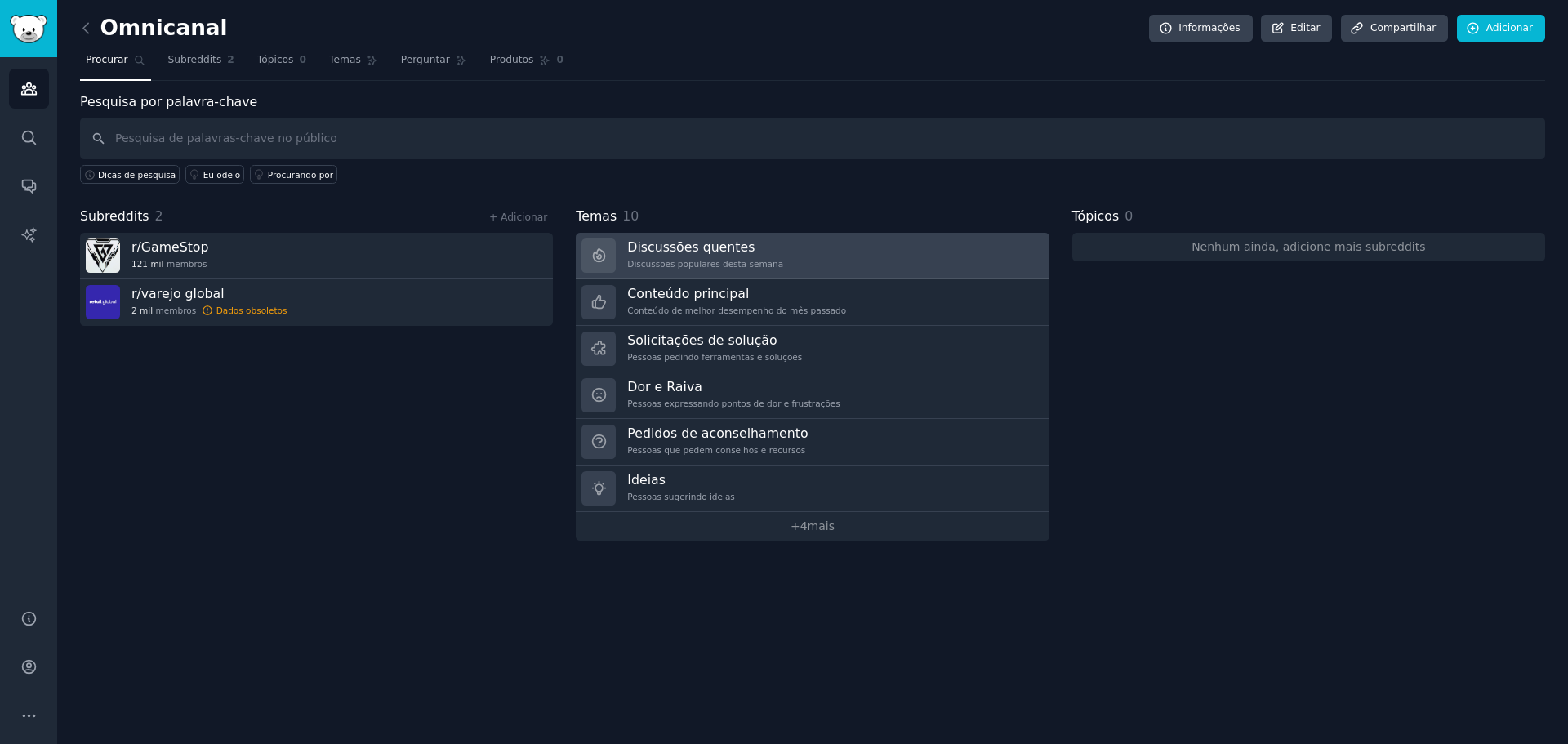
click at [742, 256] on div "Discussões quentes Discussões populares desta semana" at bounding box center [705, 255] width 156 height 34
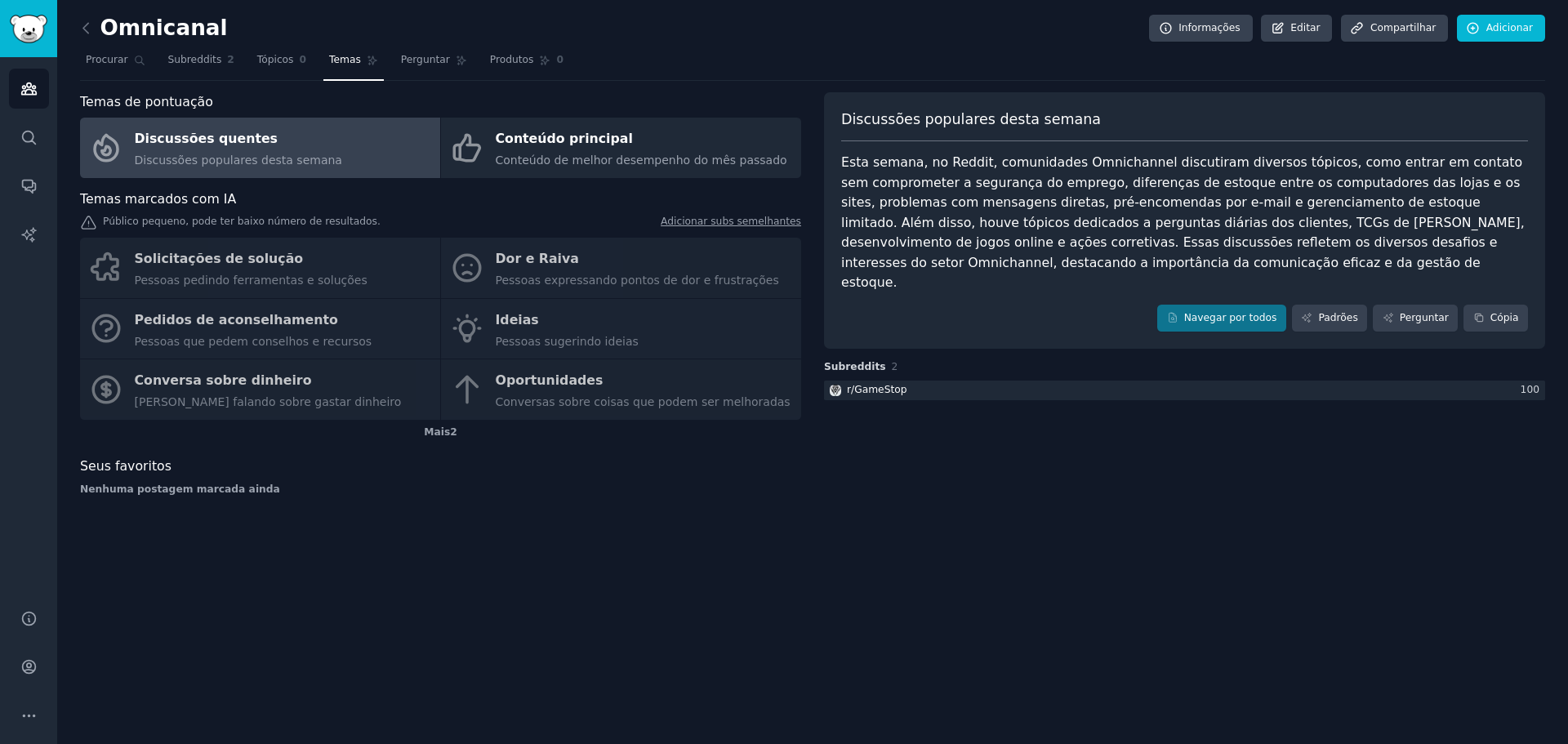
click at [528, 268] on div "Solicitações de solução Pessoas pedindo ferramentas e soluções Dor e Raiva Pess…" at bounding box center [440, 328] width 721 height 182
click at [468, 266] on div "Solicitações de solução Pessoas pedindo ferramentas e soluções Dor e Raiva Pess…" at bounding box center [440, 328] width 721 height 182
click at [572, 277] on div "Solicitações de solução Pessoas pedindo ferramentas e soluções Dor e Raiva Pess…" at bounding box center [440, 328] width 721 height 182
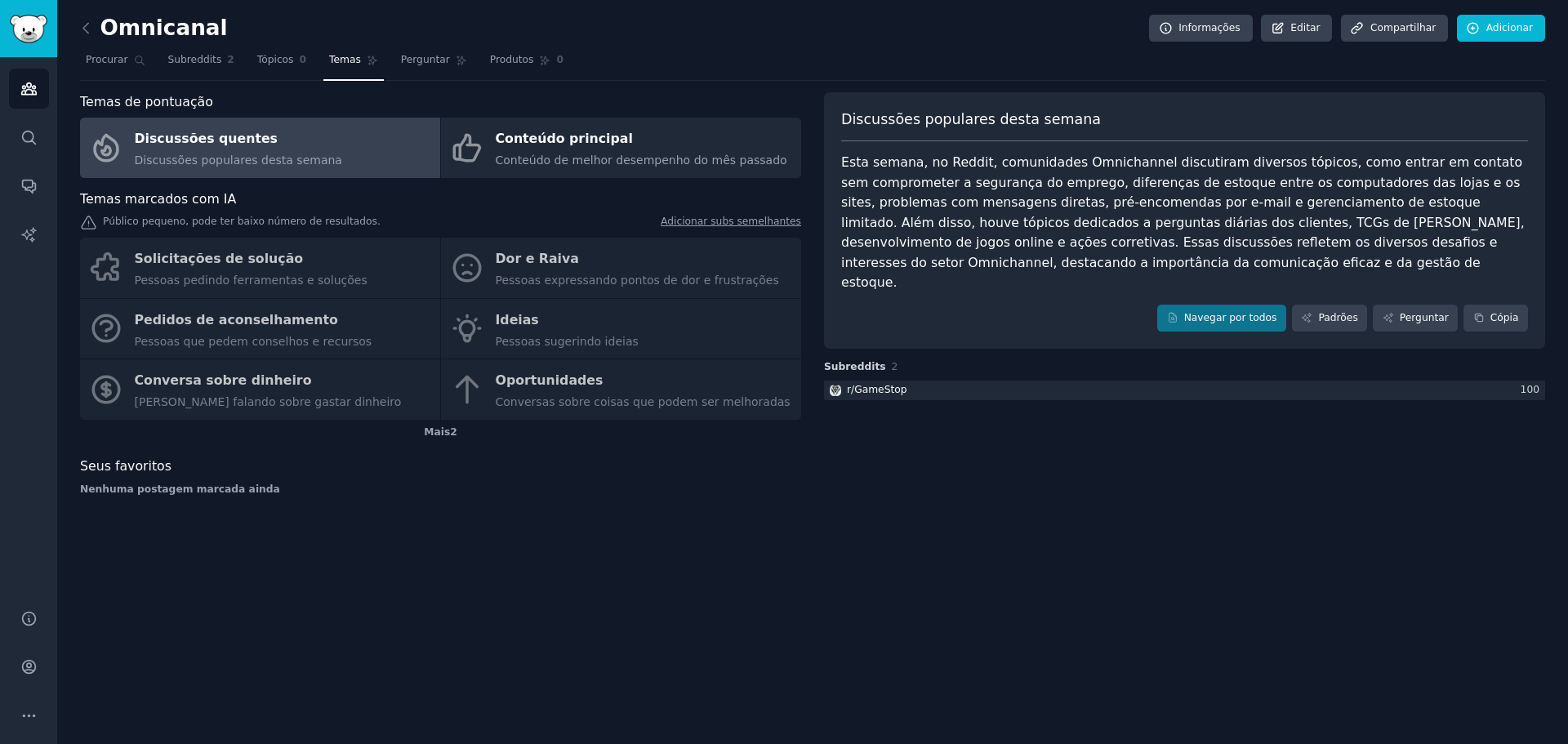
click at [529, 257] on div "Solicitações de solução Pessoas pedindo ferramentas e soluções Dor e Raiva Pess…" at bounding box center [440, 328] width 721 height 182
click at [325, 157] on link "Discussões quentes Discussões populares desta semana" at bounding box center [259, 148] width 360 height 61
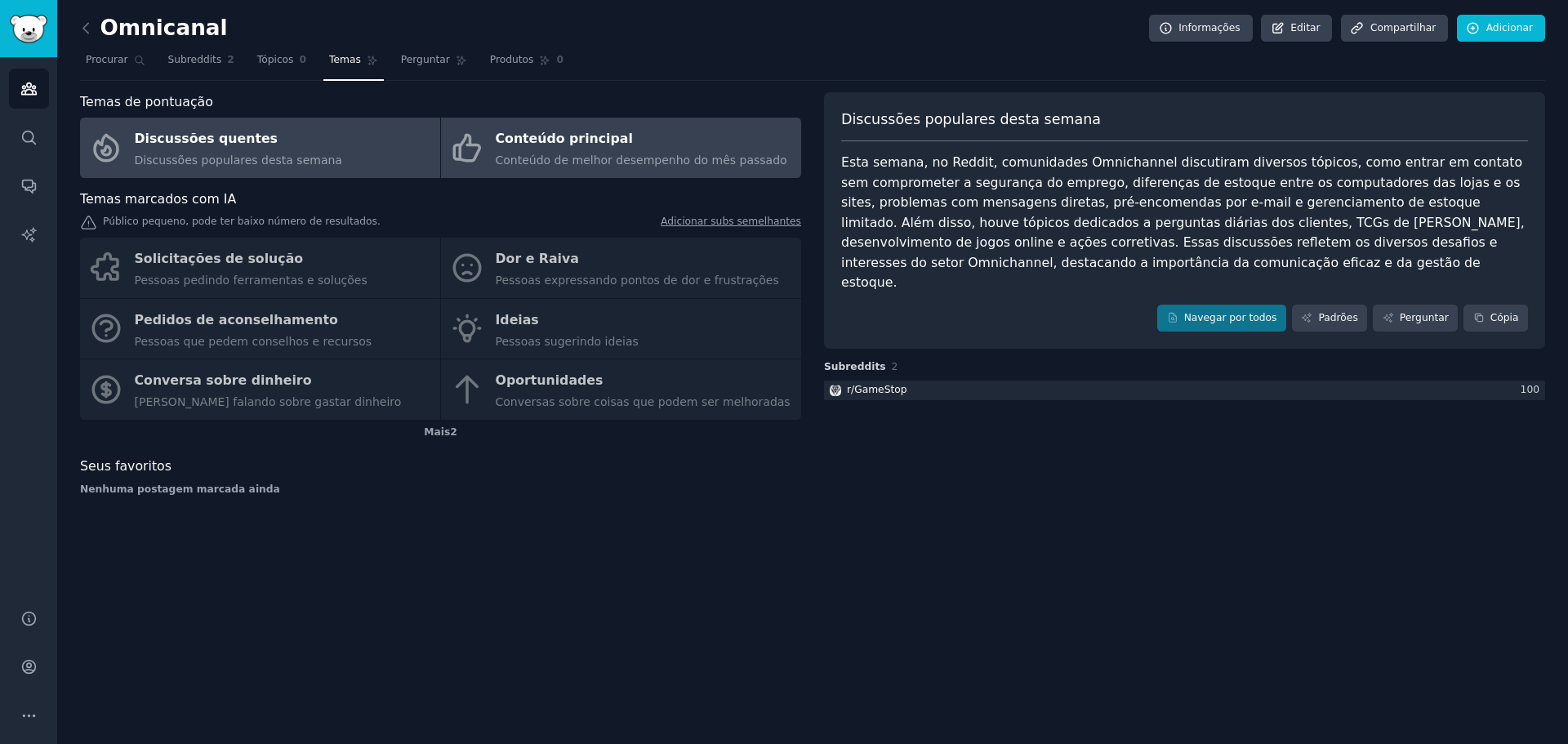
click at [512, 149] on font "Conteúdo principal" at bounding box center [564, 140] width 138 height 21
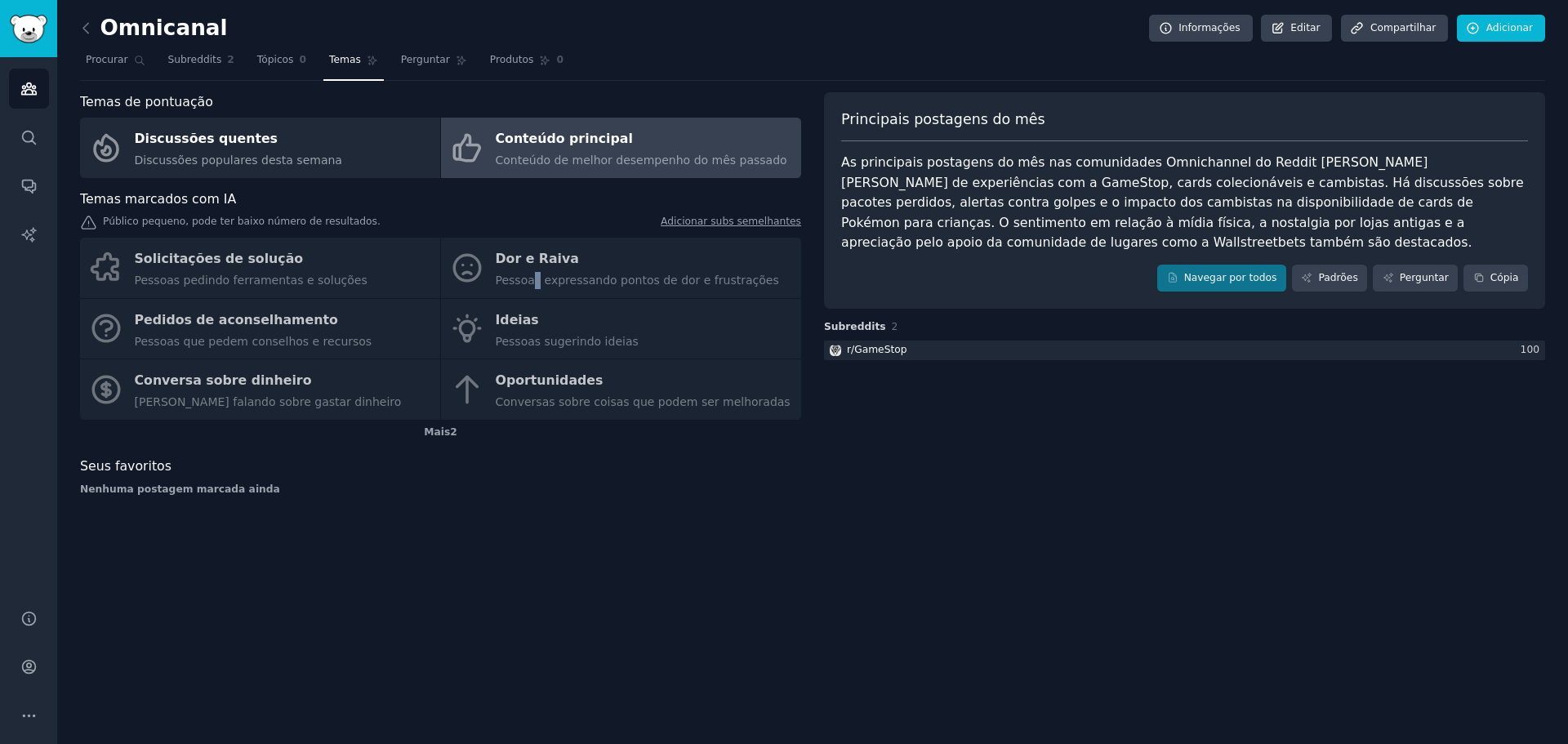
click at [532, 287] on div "Solicitações de solução Pessoas pedindo ferramentas e soluções Dor e Raiva Pess…" at bounding box center [440, 328] width 721 height 182
click at [533, 267] on div "Solicitações de solução Pessoas pedindo ferramentas e soluções Dor e Raiva Pess…" at bounding box center [440, 328] width 721 height 182
click at [66, 23] on div "Omnicanal Informações Editar Compartilhar Adicionar Procurar Subreddits 2 Tópic…" at bounding box center [812, 372] width 1511 height 744
click at [79, 24] on div "Omnicanal Informações Editar Compartilhar Adicionar Procurar Subreddits 2 Tópic…" at bounding box center [812, 372] width 1511 height 744
click at [86, 28] on icon at bounding box center [86, 28] width 17 height 17
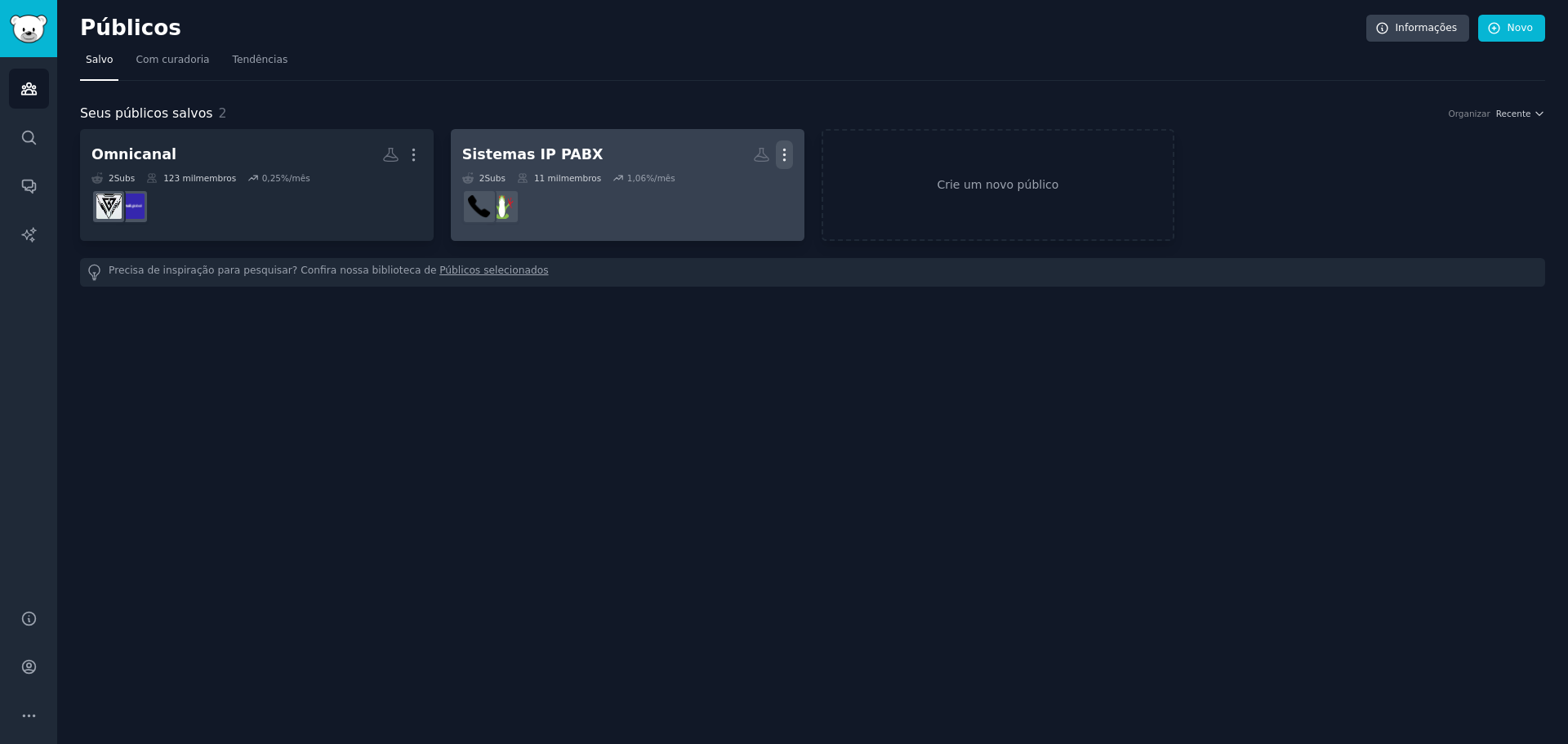
click at [780, 152] on icon "button" at bounding box center [784, 155] width 17 height 17
click at [738, 189] on p "Delete" at bounding box center [740, 189] width 38 height 17
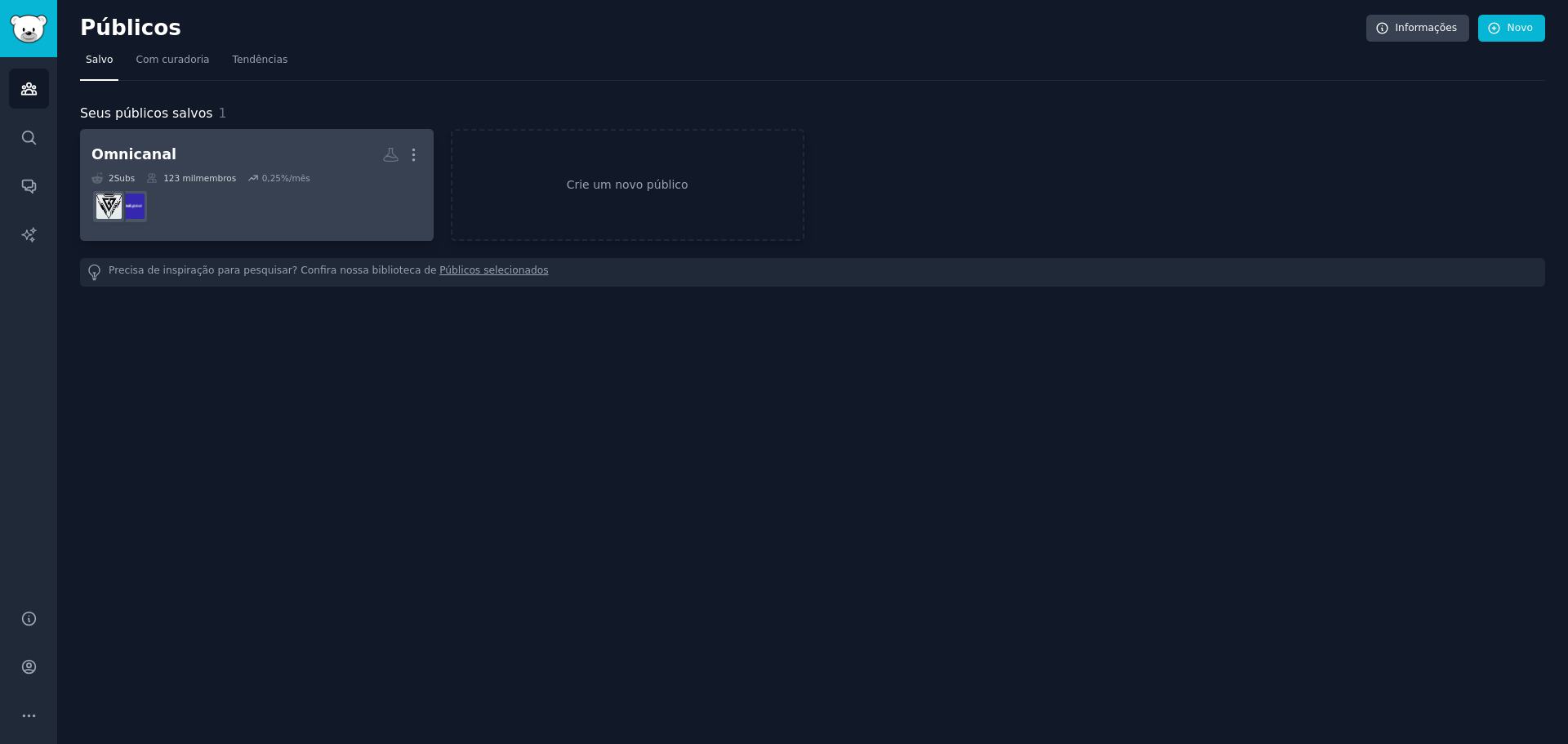
click at [307, 171] on div "Omnicanal Mais 2 Subs ​ 123 mil membros 0,25 %/mês" at bounding box center [256, 185] width 330 height 89
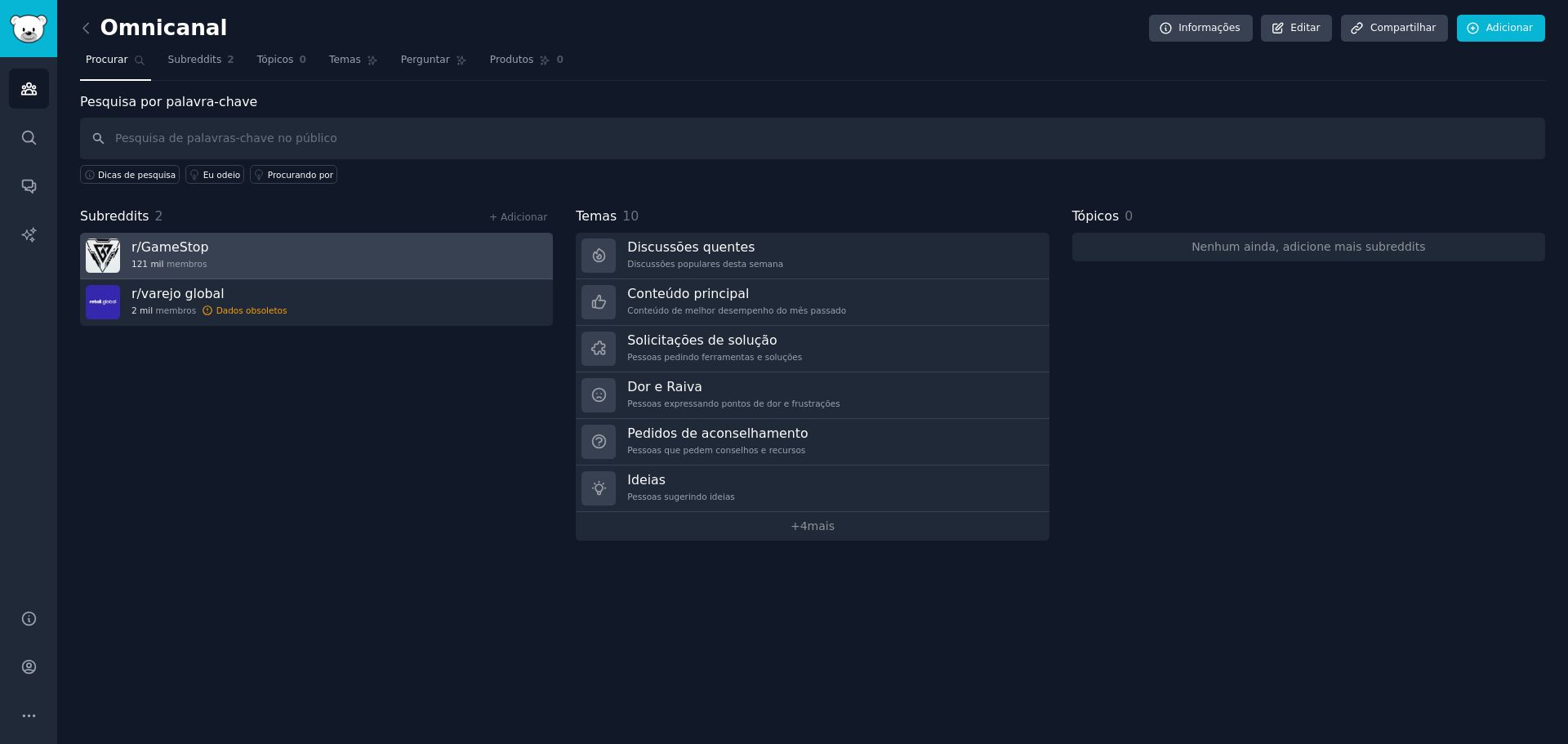
click at [317, 258] on link "r/ GameStop 121 mil membros" at bounding box center [316, 255] width 473 height 46
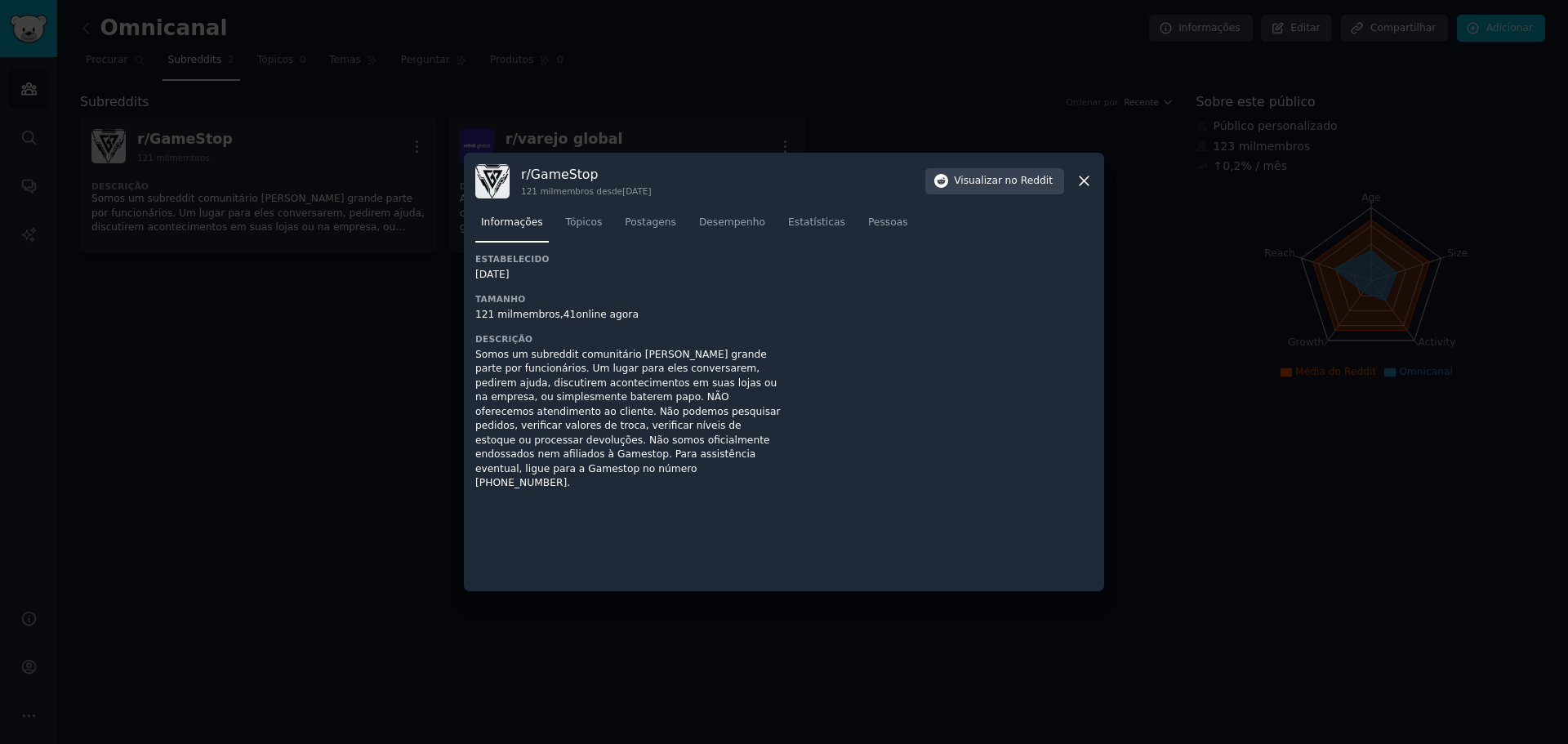
click at [1085, 183] on icon at bounding box center [1084, 181] width 17 height 17
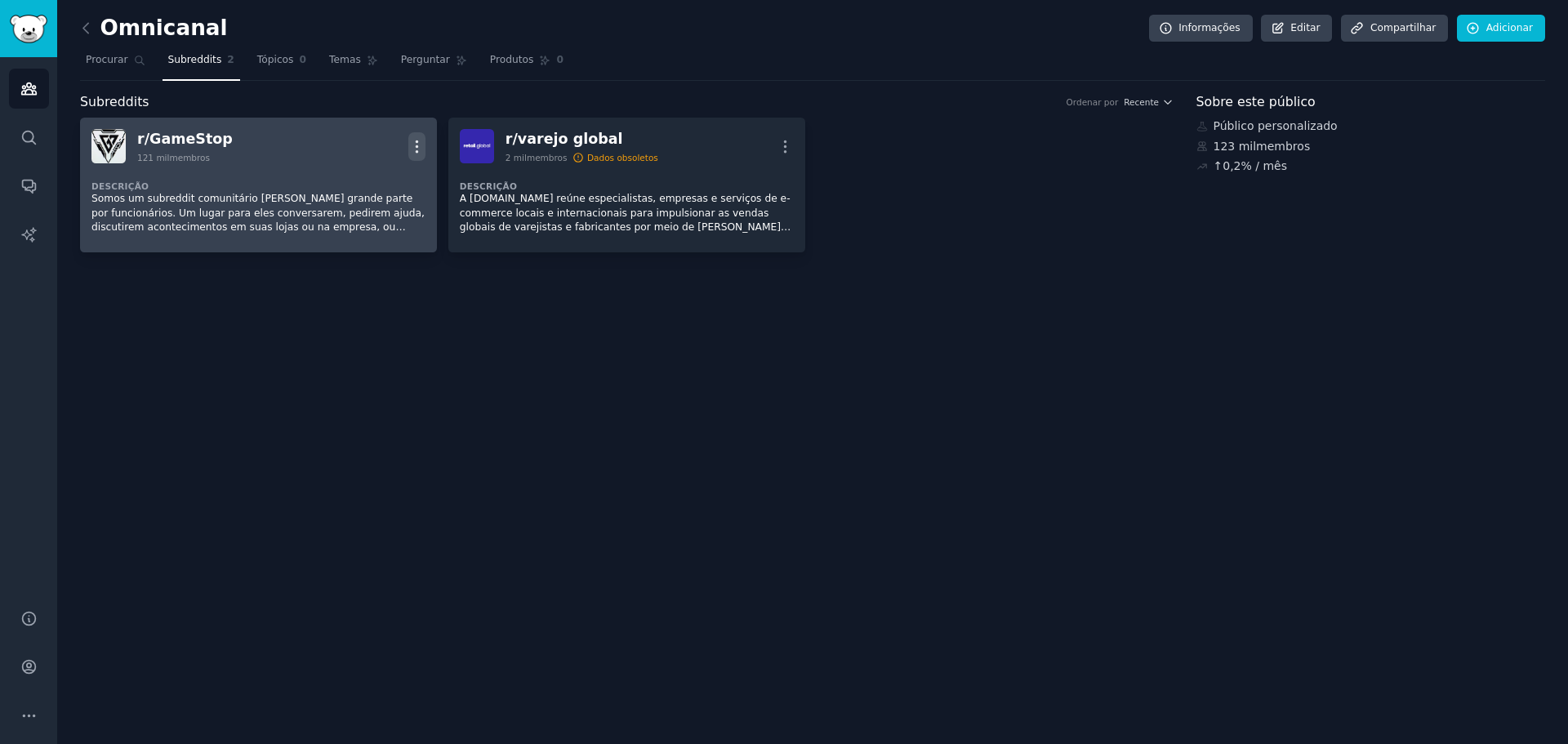
click at [417, 142] on icon "button" at bounding box center [417, 146] width 2 height 11
click at [373, 184] on div "Delete" at bounding box center [350, 180] width 97 height 34
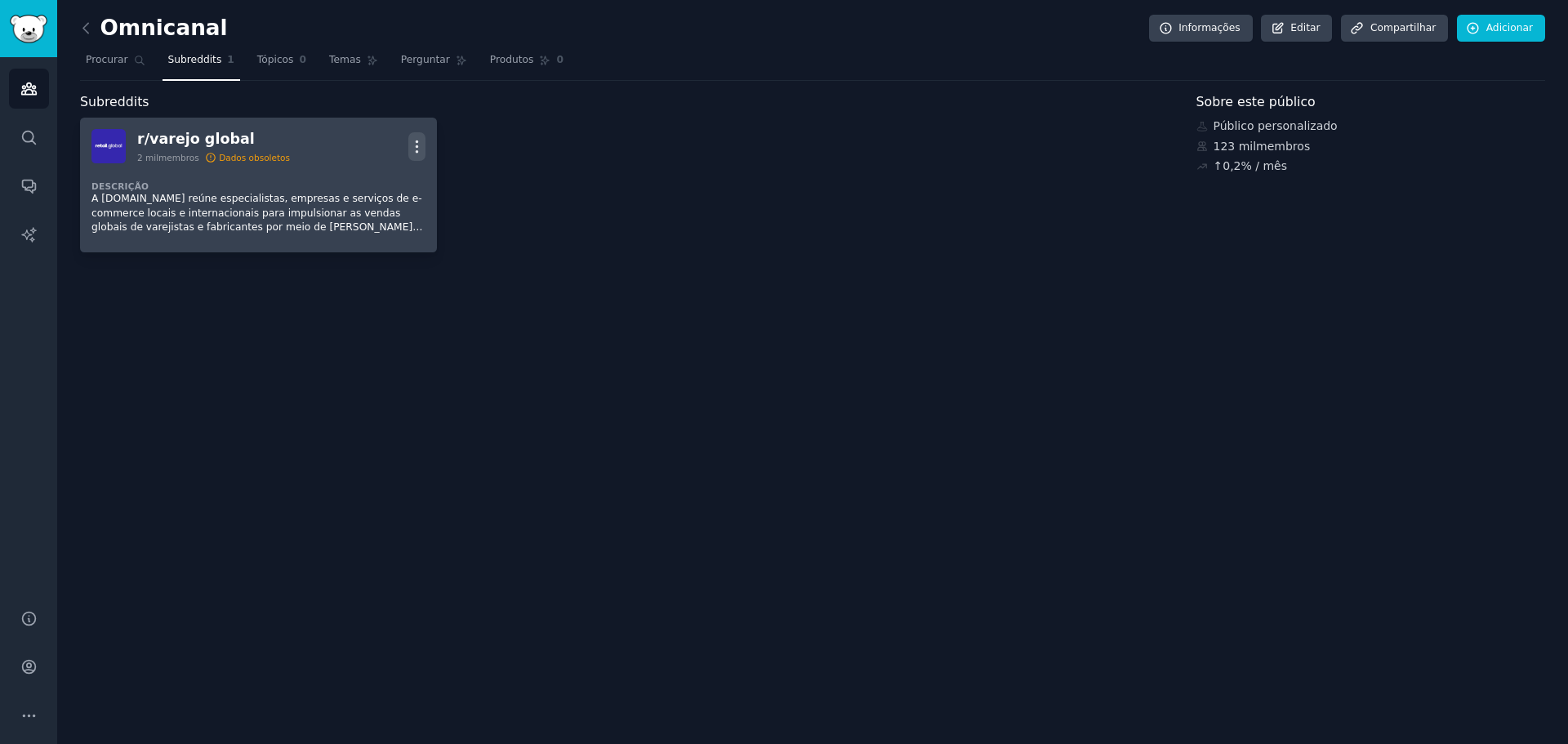
click at [417, 147] on icon "button" at bounding box center [417, 146] width 17 height 17
click at [362, 209] on p "Delete" at bounding box center [353, 210] width 38 height 17
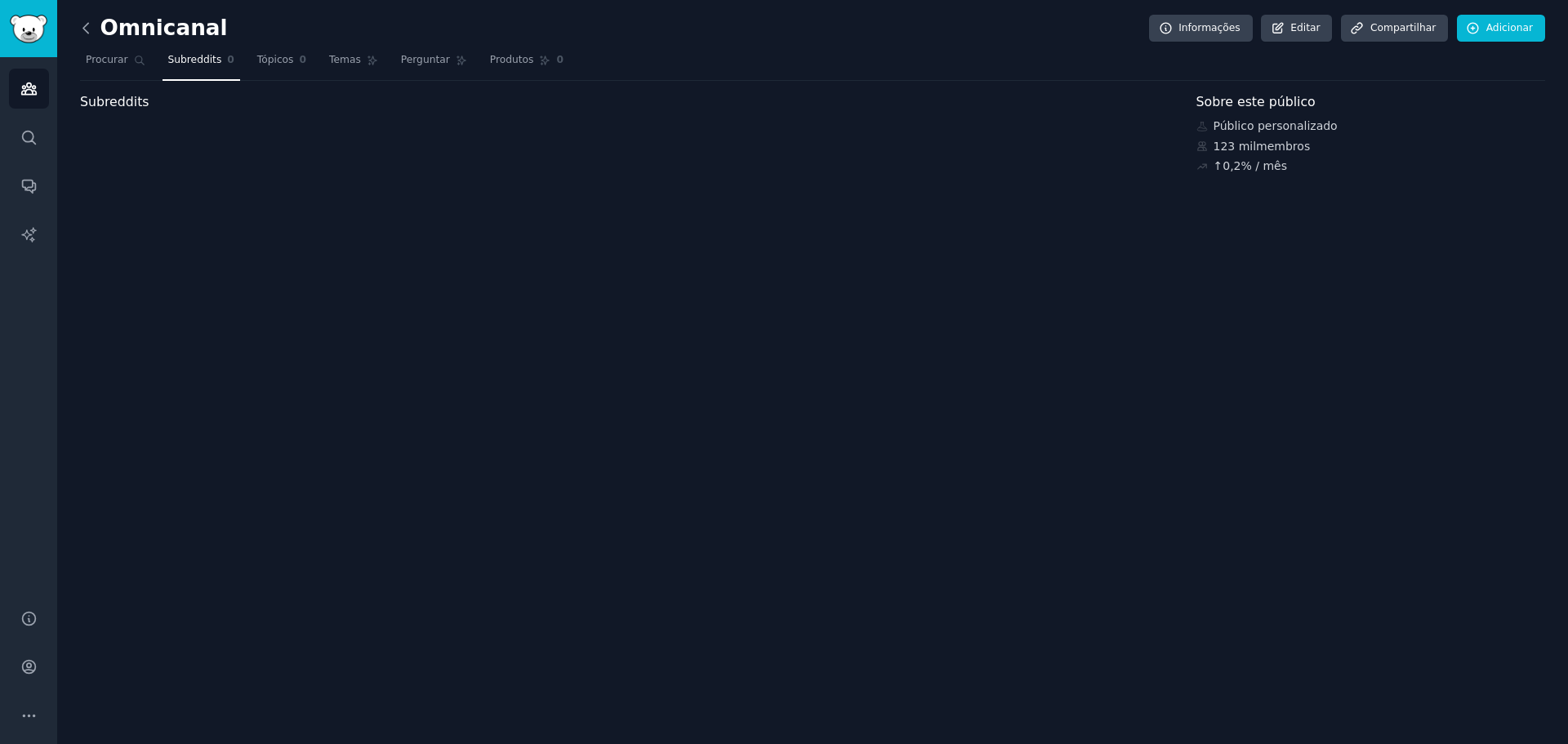
click at [86, 32] on icon at bounding box center [85, 28] width 5 height 9
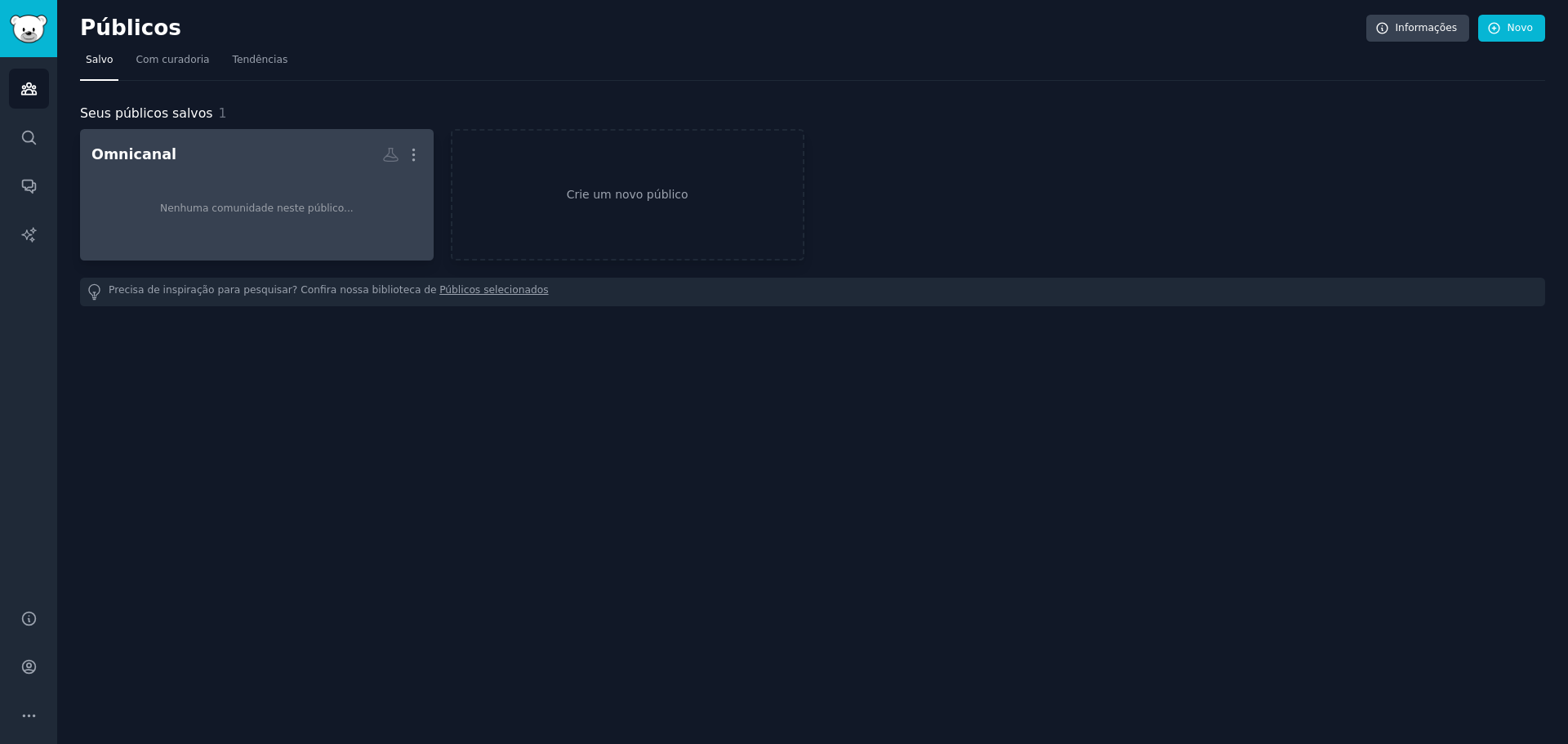
click at [252, 179] on div "Nenhuma comunidade neste público..." at bounding box center [256, 209] width 330 height 80
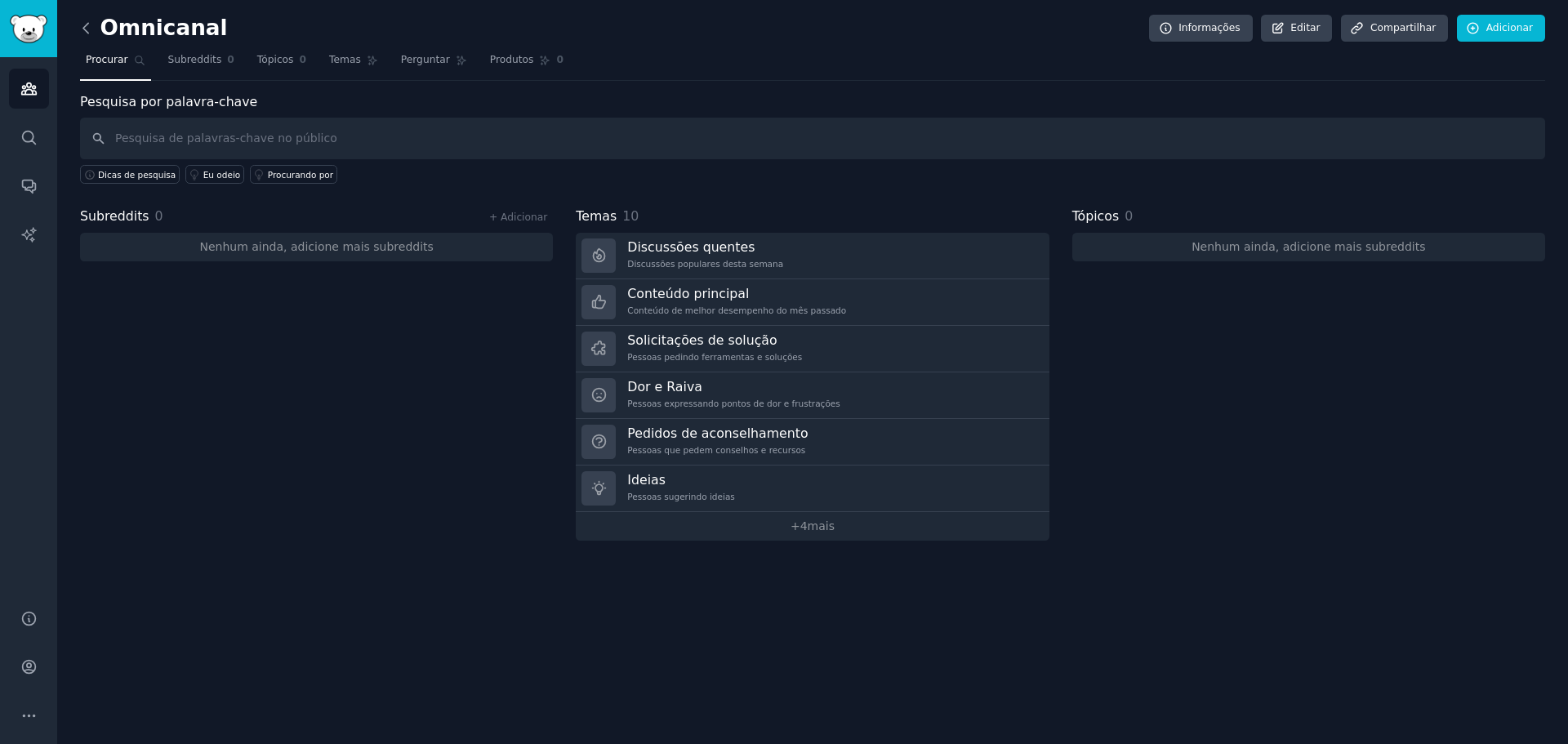
click at [86, 22] on icon at bounding box center [86, 28] width 17 height 17
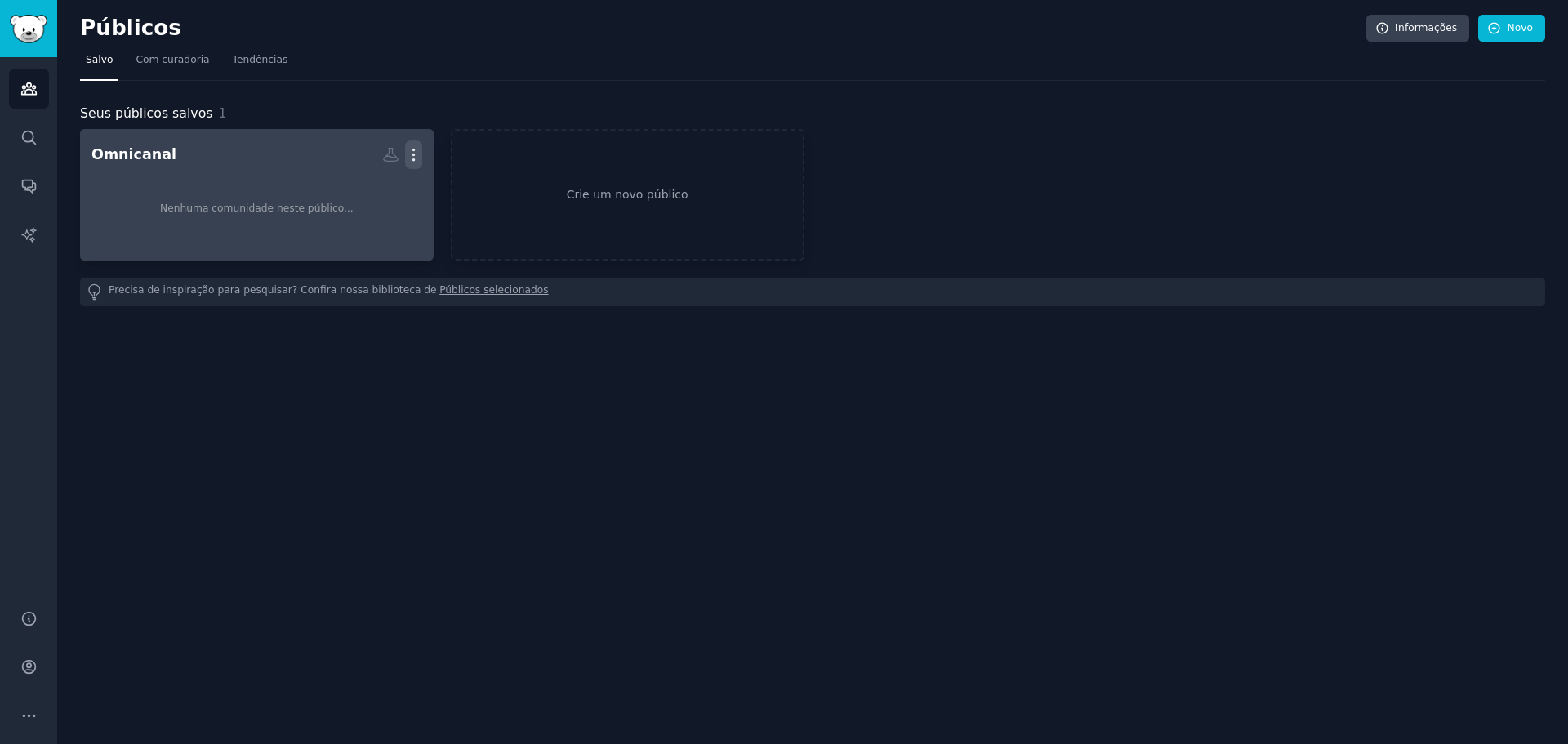
click at [412, 151] on icon "button" at bounding box center [414, 155] width 17 height 17
click at [373, 191] on p "Delete" at bounding box center [369, 189] width 38 height 17
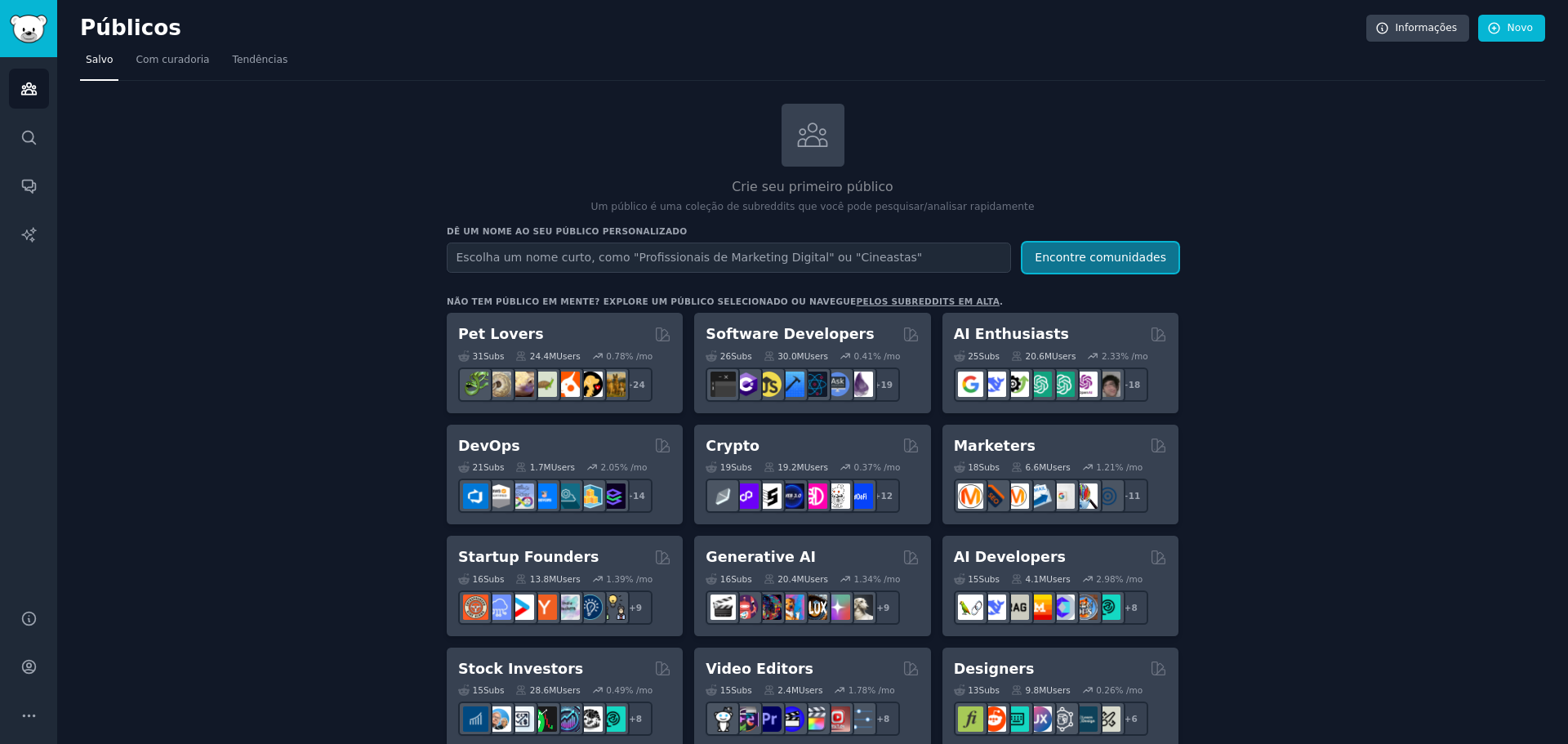
click at [1084, 258] on font "Encontre comunidades" at bounding box center [1100, 257] width 132 height 13
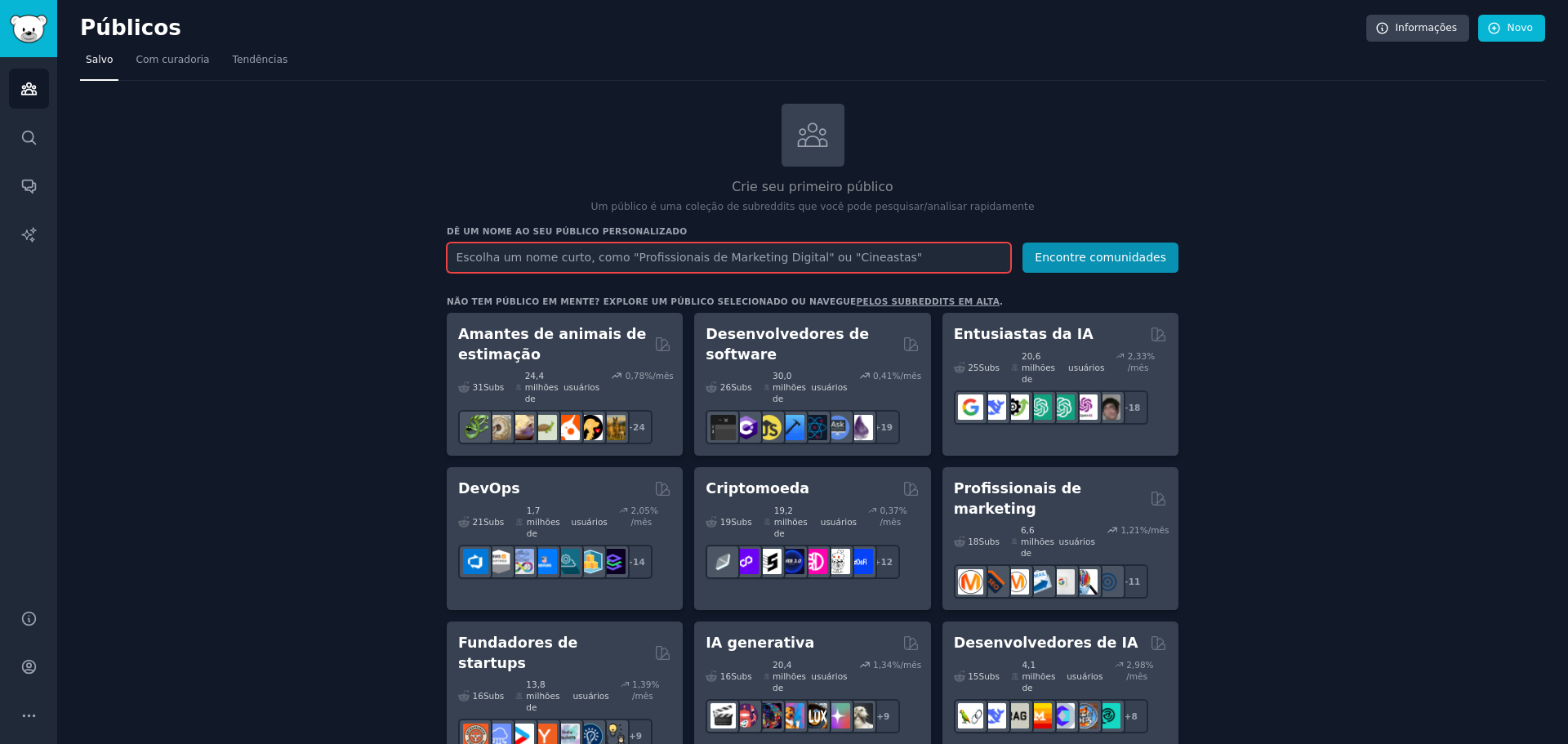
click at [537, 260] on input "text" at bounding box center [729, 258] width 564 height 30
click at [527, 258] on input "text" at bounding box center [729, 258] width 564 height 30
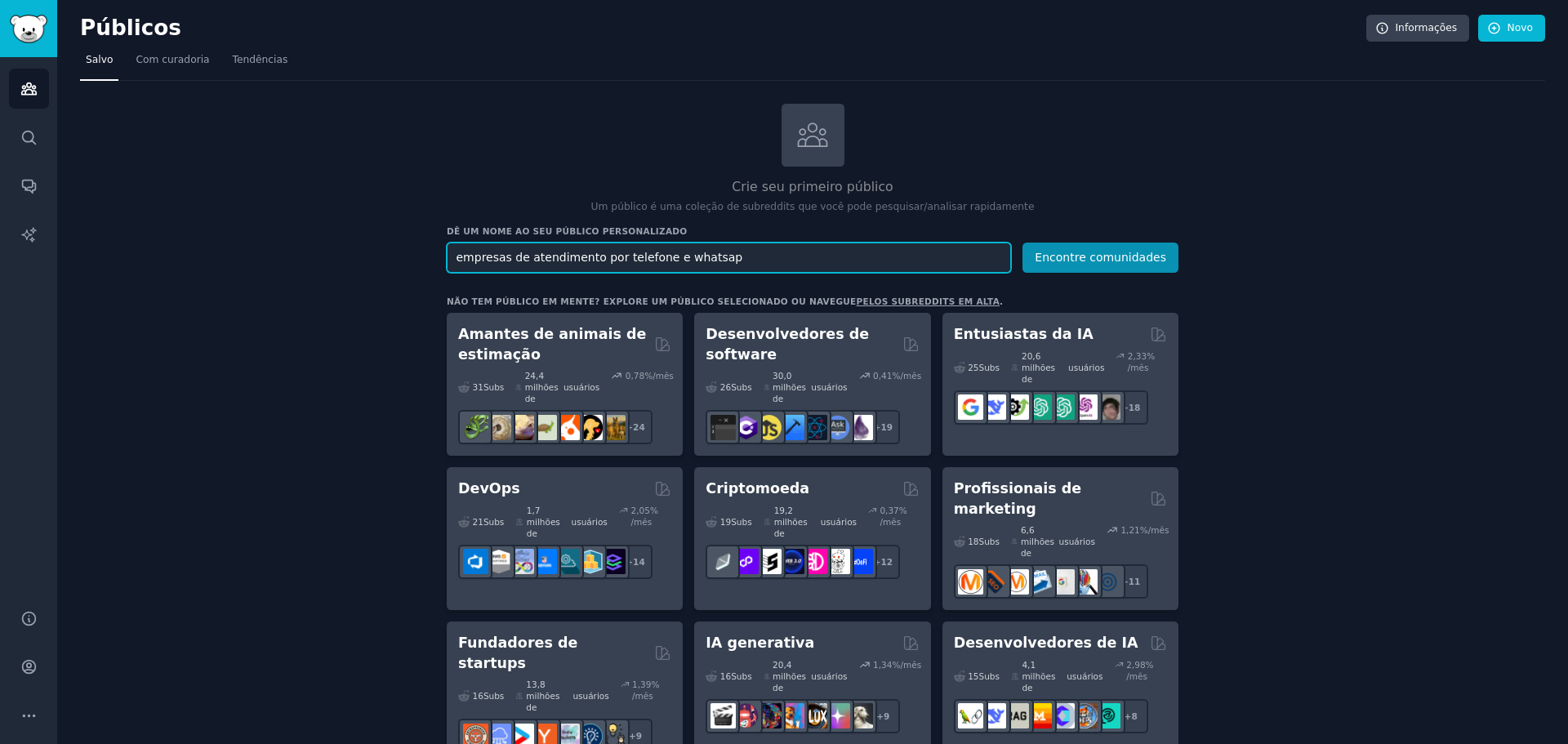
drag, startPoint x: 725, startPoint y: 259, endPoint x: 403, endPoint y: 251, distance: 322.1
click at [734, 252] on input "empresas de atendimento por telefone e whatsap" at bounding box center [729, 258] width 564 height 30
click at [741, 254] on input "empresas de atendimento por telefone e whatsap" at bounding box center [729, 258] width 564 height 30
drag, startPoint x: 713, startPoint y: 259, endPoint x: 320, endPoint y: 257, distance: 393.0
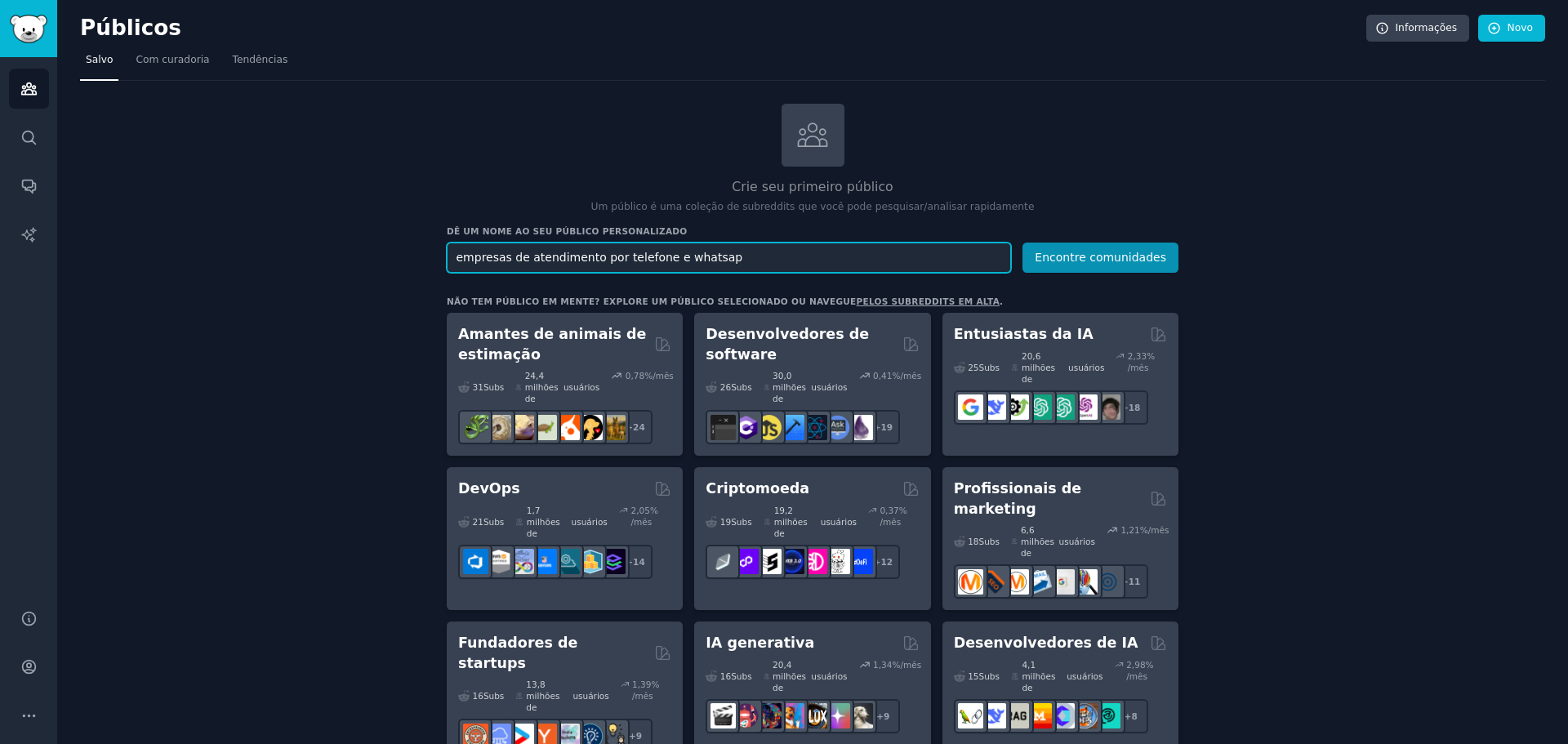
paste input "telephone and WhatsApp customer service companies"
type input "telephone and WhatsApp customer service companies"
click at [1082, 258] on font "Encontre comunidades" at bounding box center [1100, 257] width 132 height 13
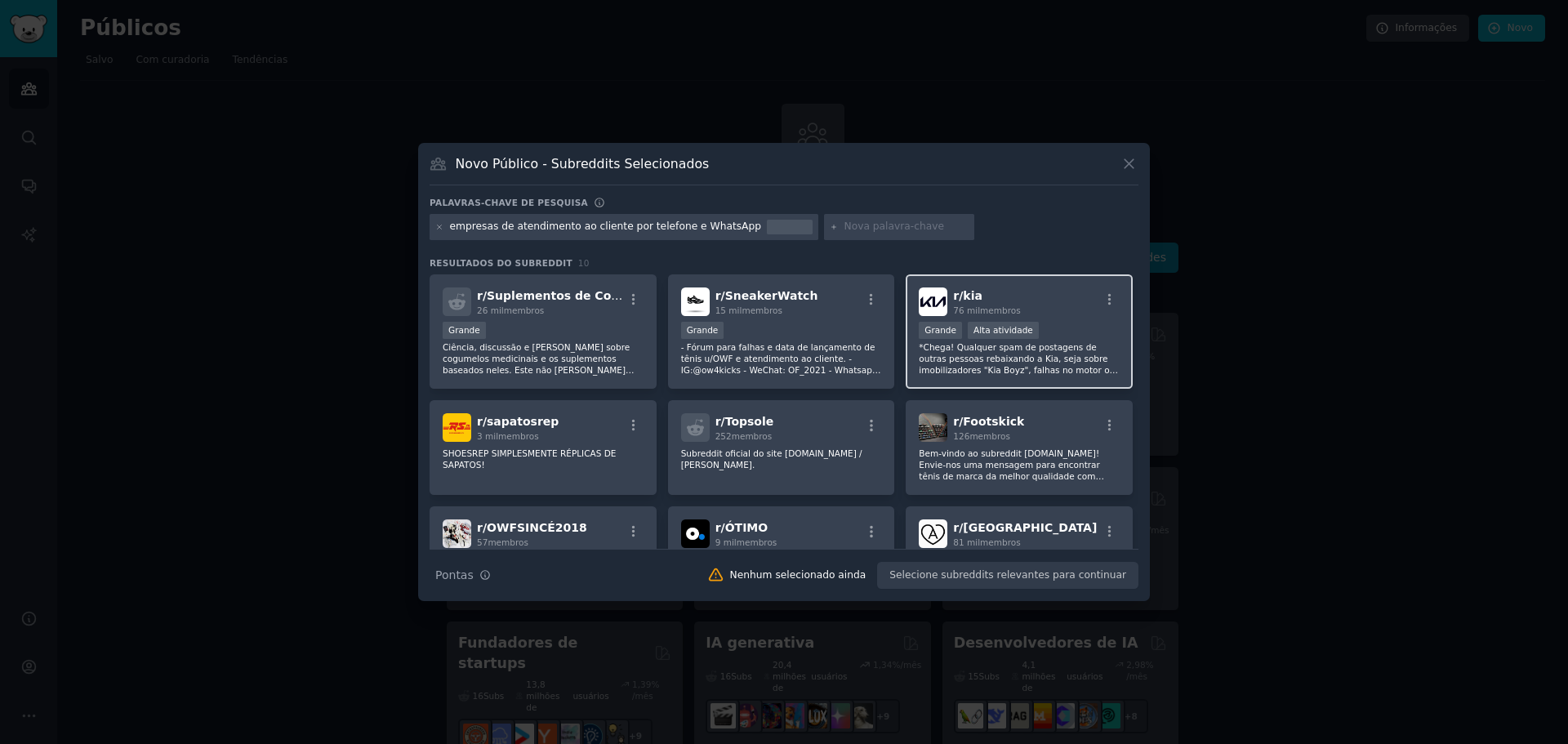
click at [965, 364] on font "*Chega! Qualquer spam de postagens de outras pessoas rebaixando a Kia, seja sob…" at bounding box center [1018, 409] width 199 height 136
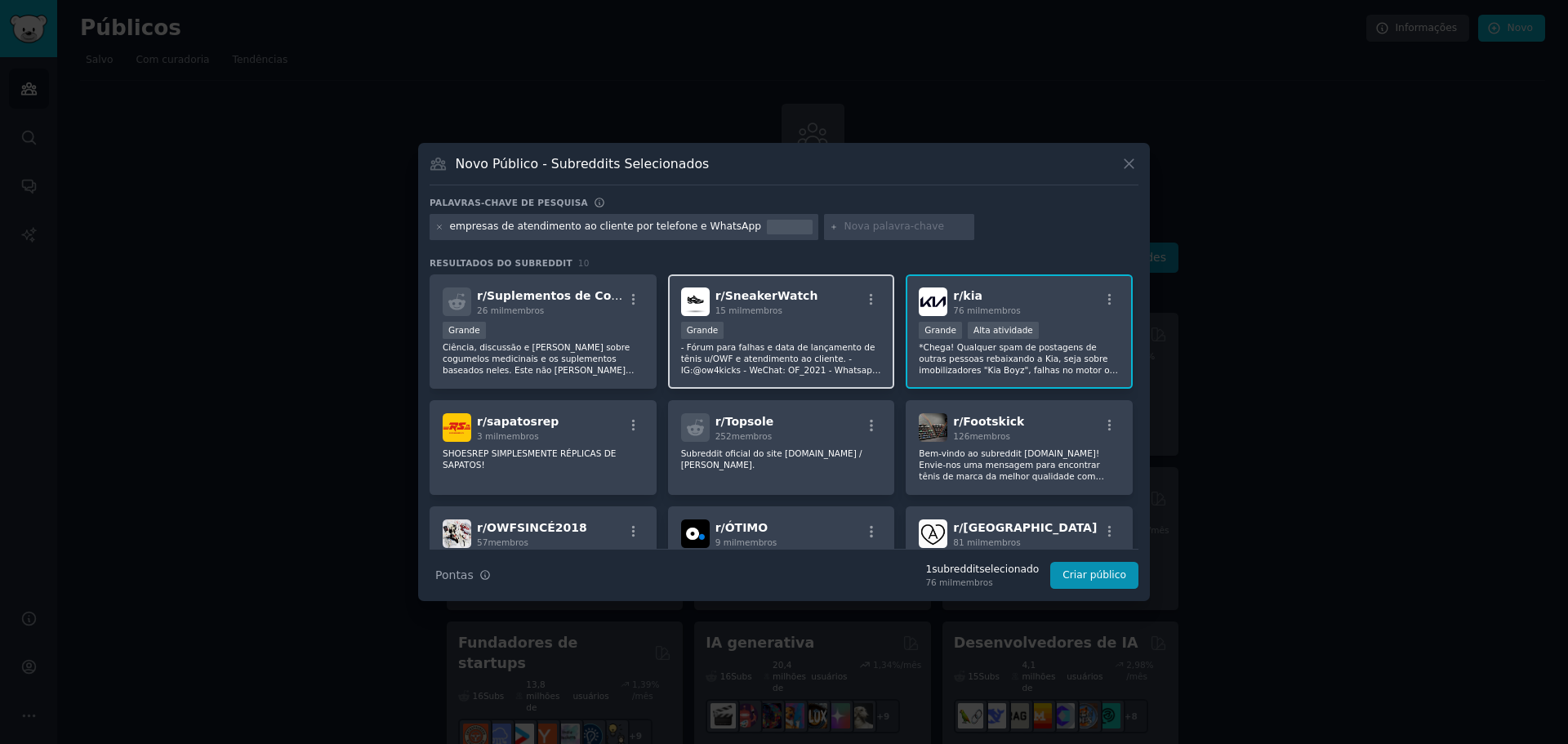
scroll to position [82, 0]
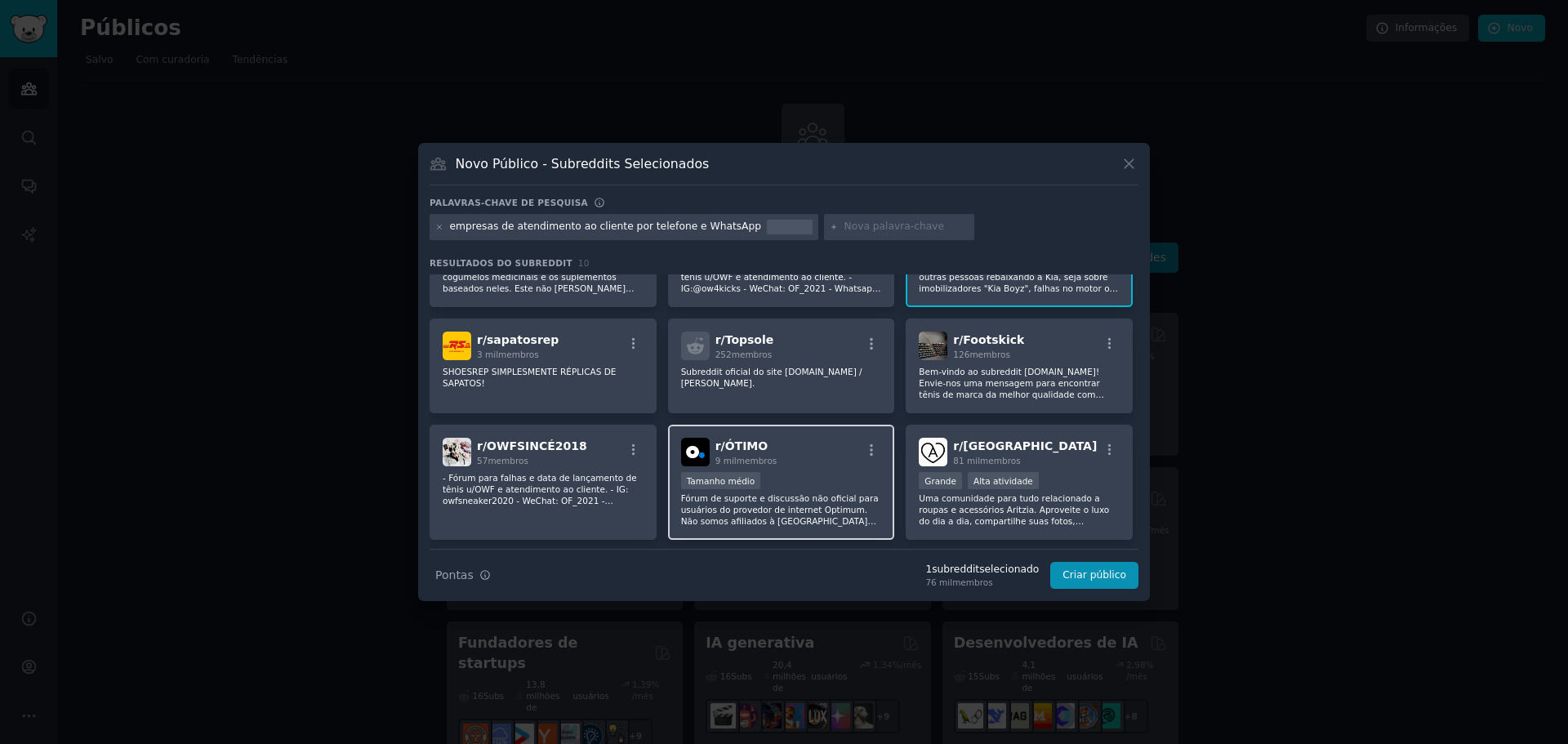
click at [790, 476] on div "Tamanho médio" at bounding box center [782, 482] width 201 height 21
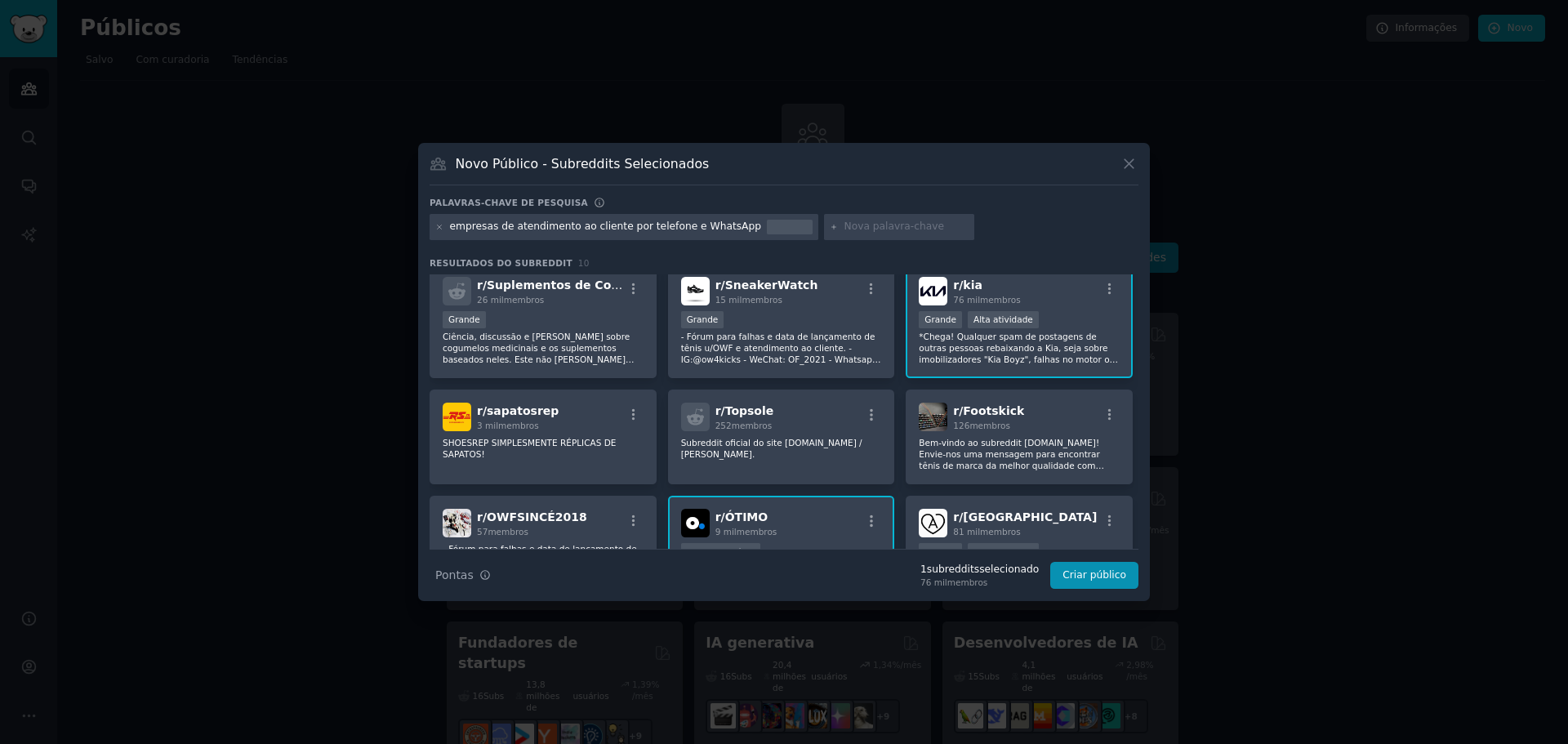
scroll to position [0, 0]
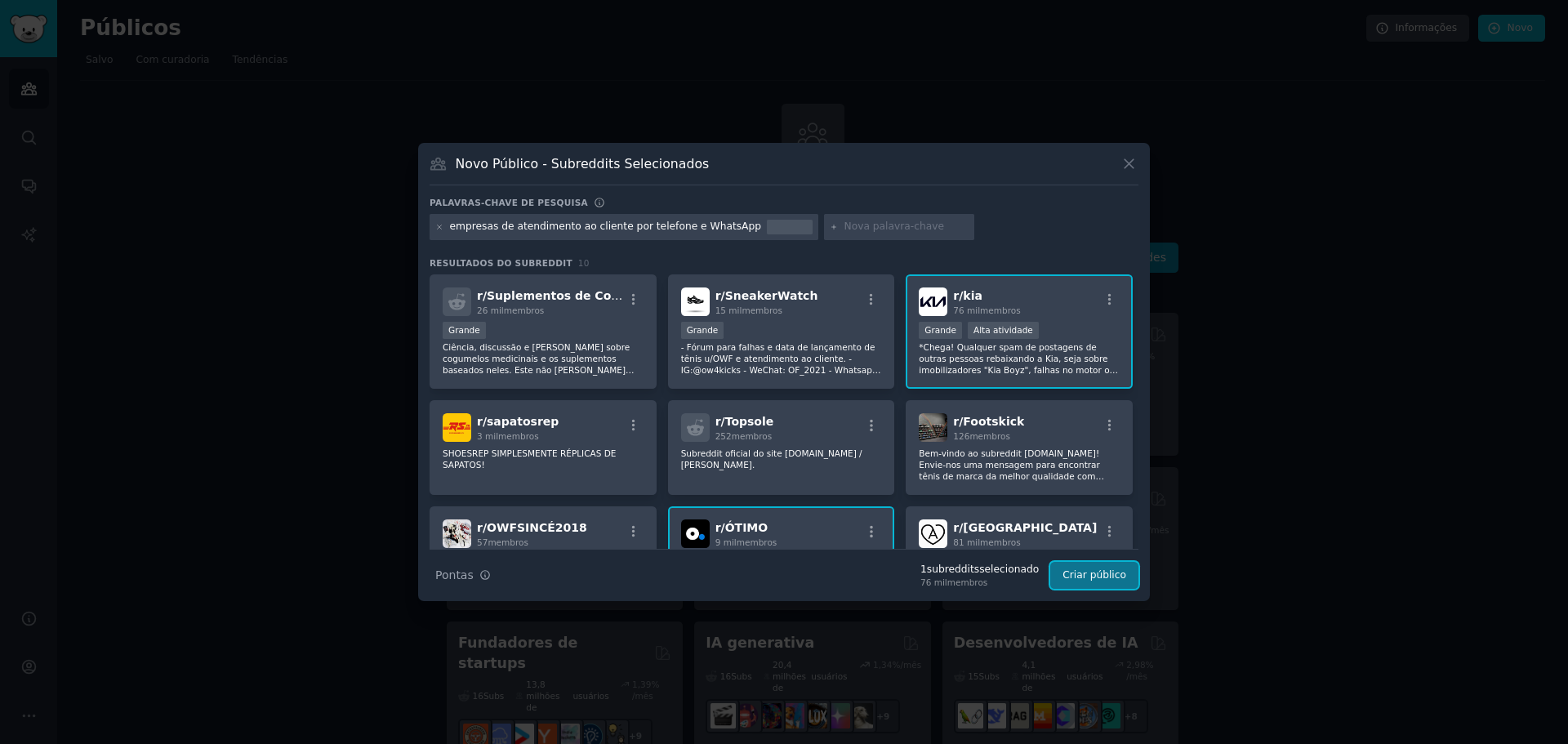
click at [1092, 578] on font "Criar público" at bounding box center [1093, 575] width 64 height 11
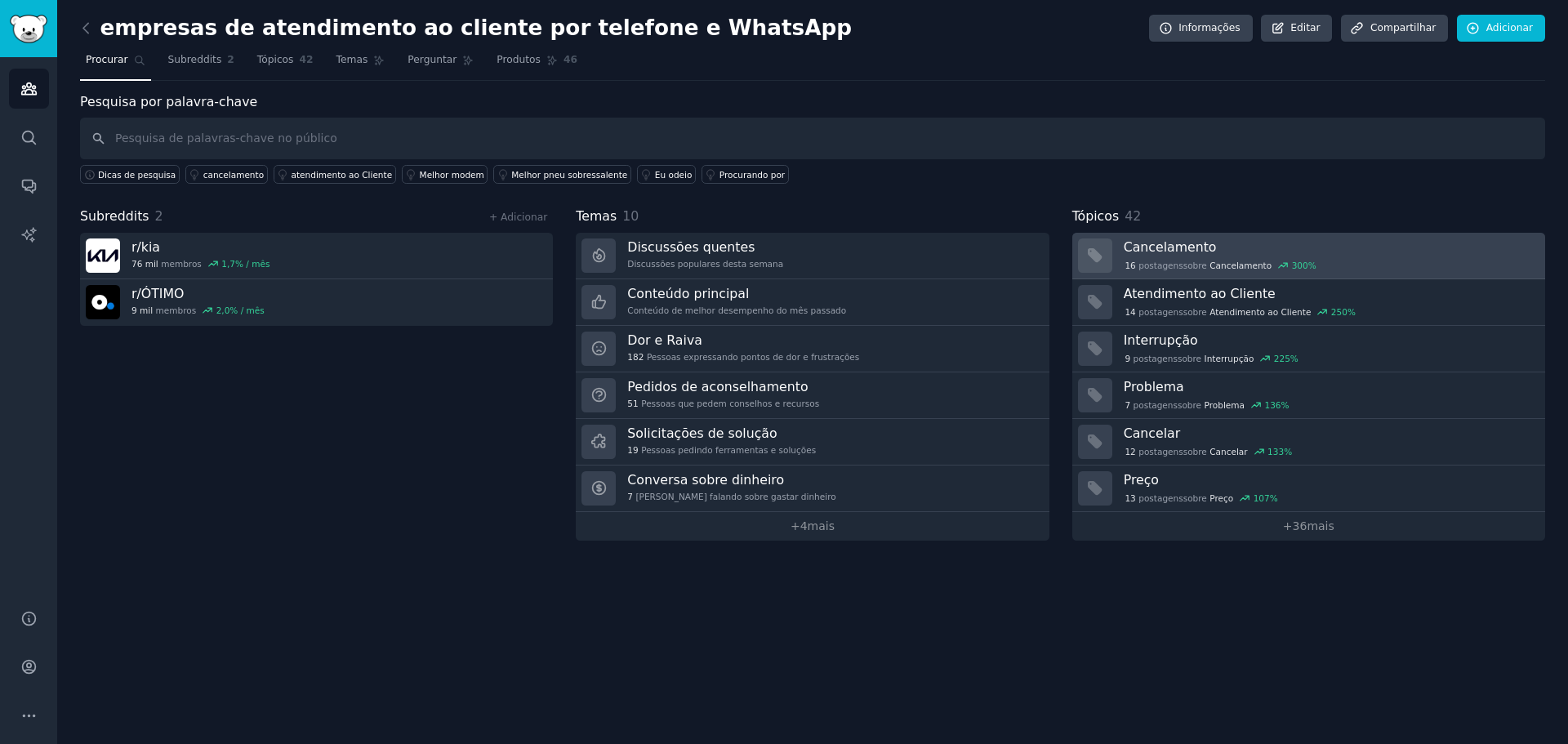
click at [1175, 251] on font "Cancelamento" at bounding box center [1170, 247] width 93 height 15
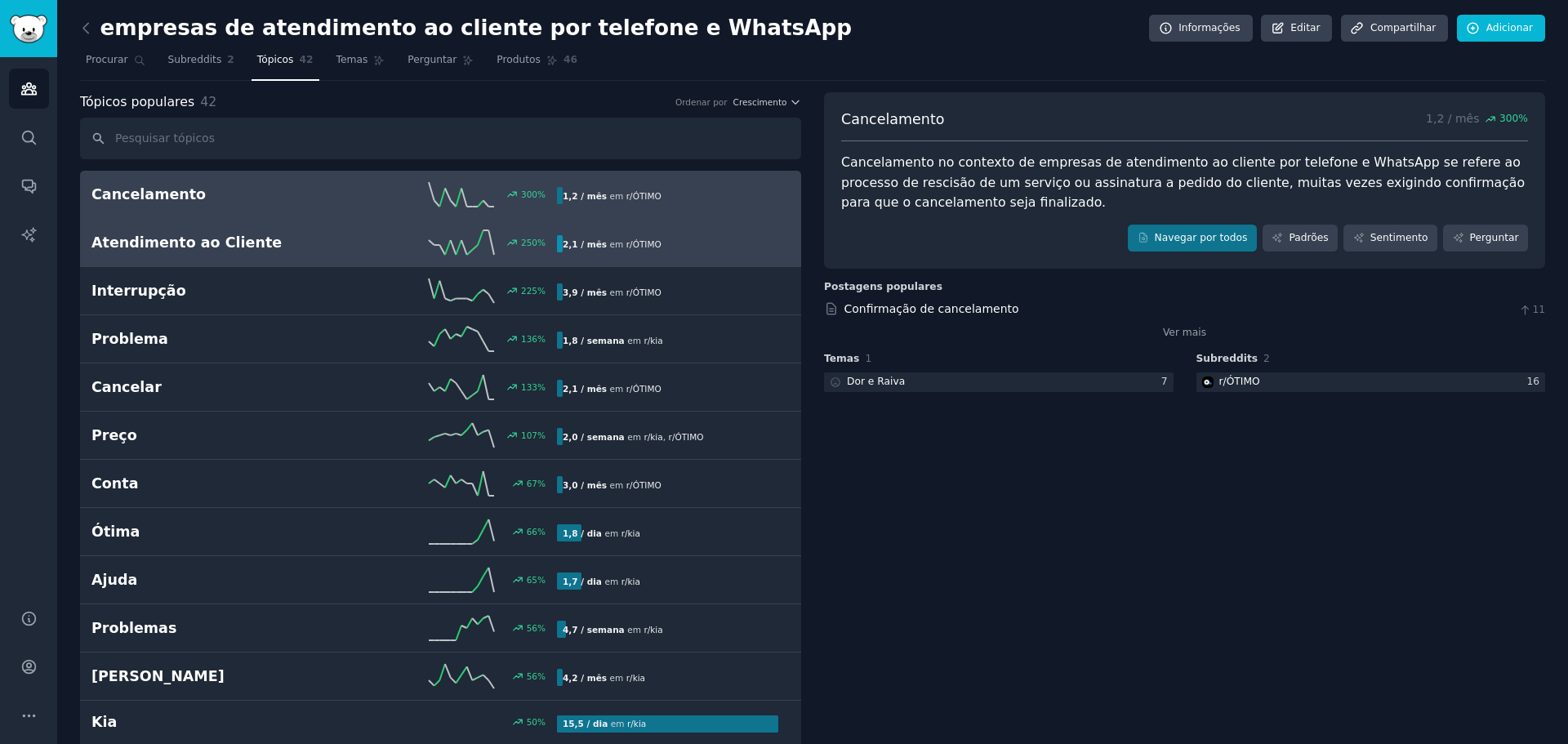
click at [253, 239] on h2 "Atendimento ao Cliente" at bounding box center [207, 243] width 233 height 21
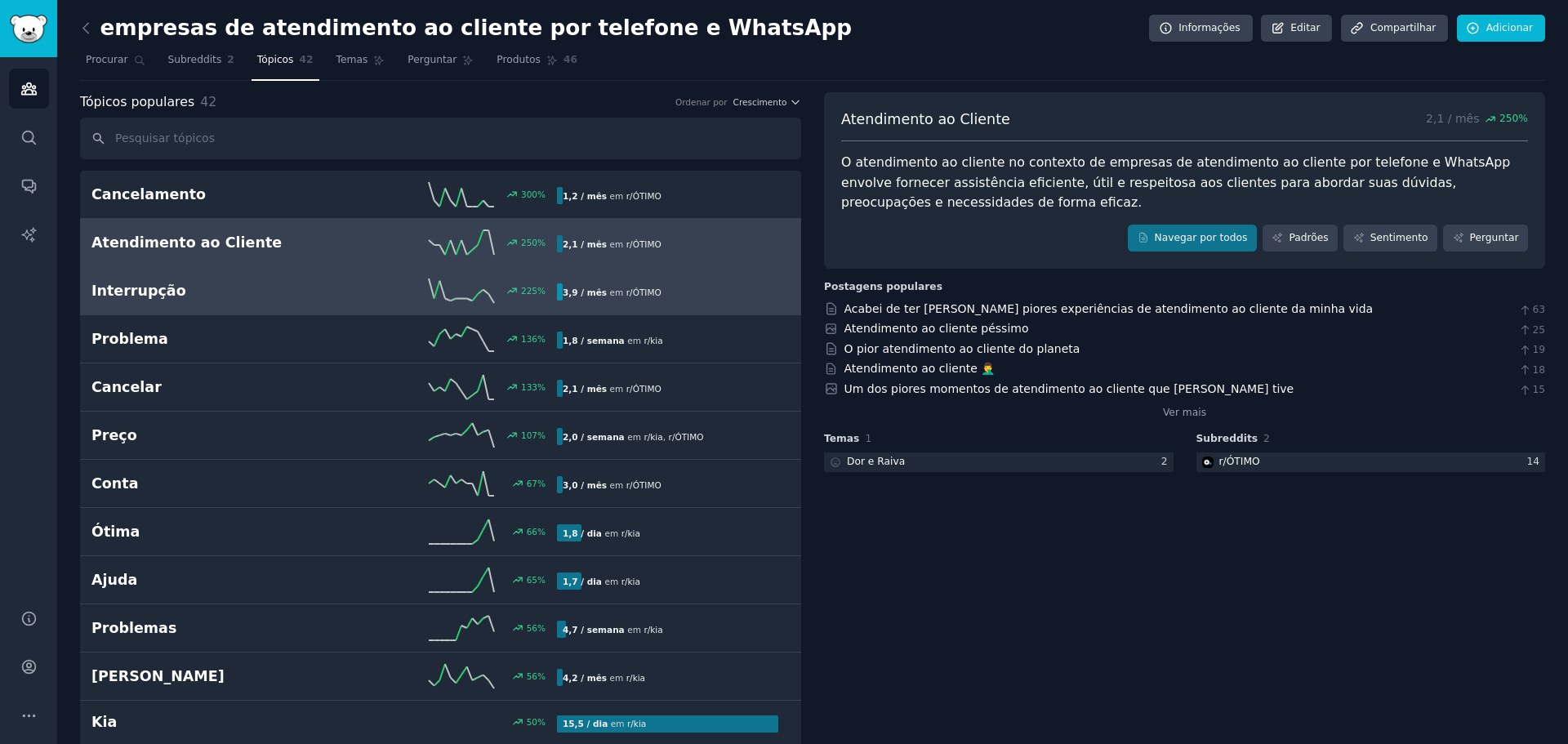
click at [327, 285] on div "225 %" at bounding box center [440, 290] width 233 height 25
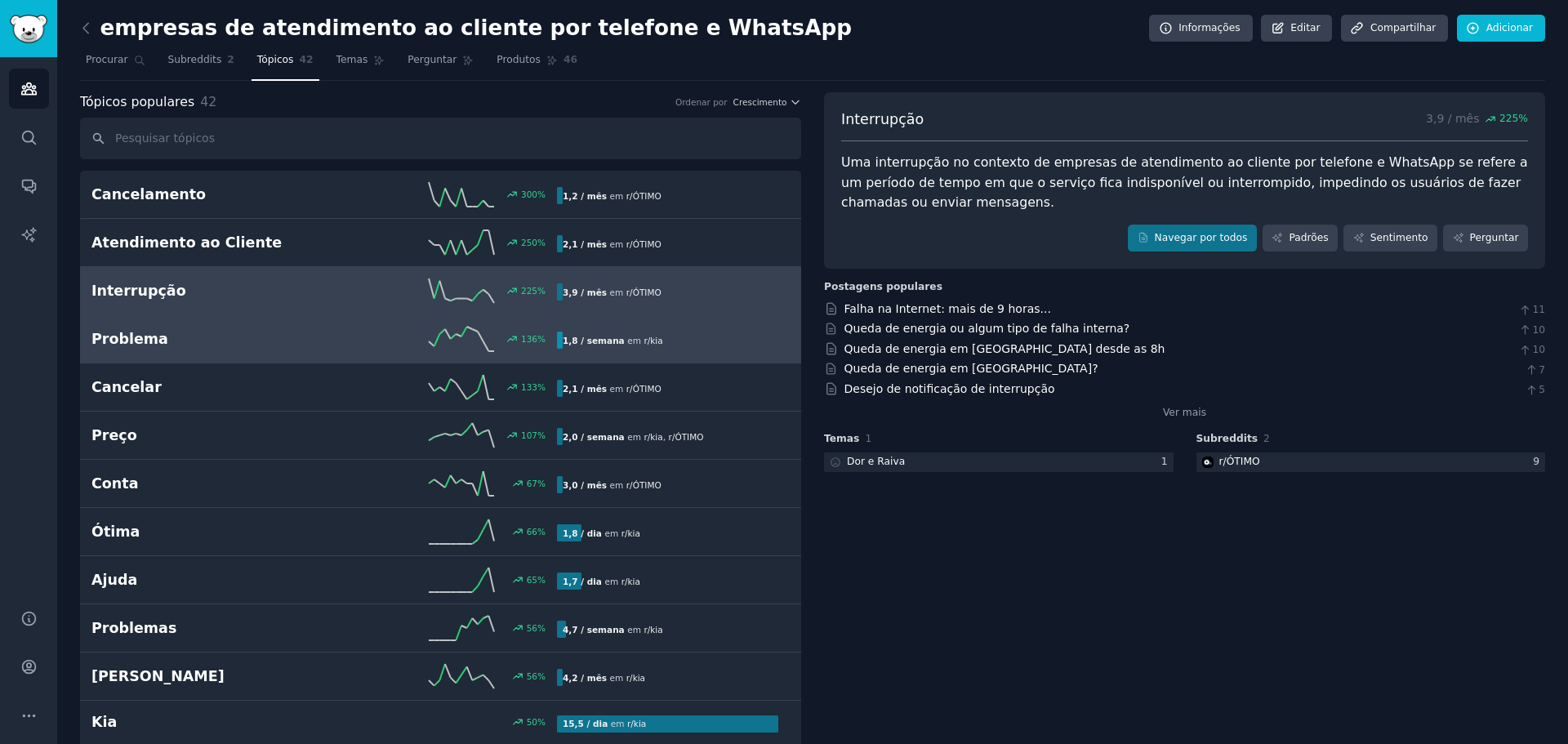
click at [658, 348] on div "1,8 / semana em r/ kia" at bounding box center [667, 340] width 221 height 17
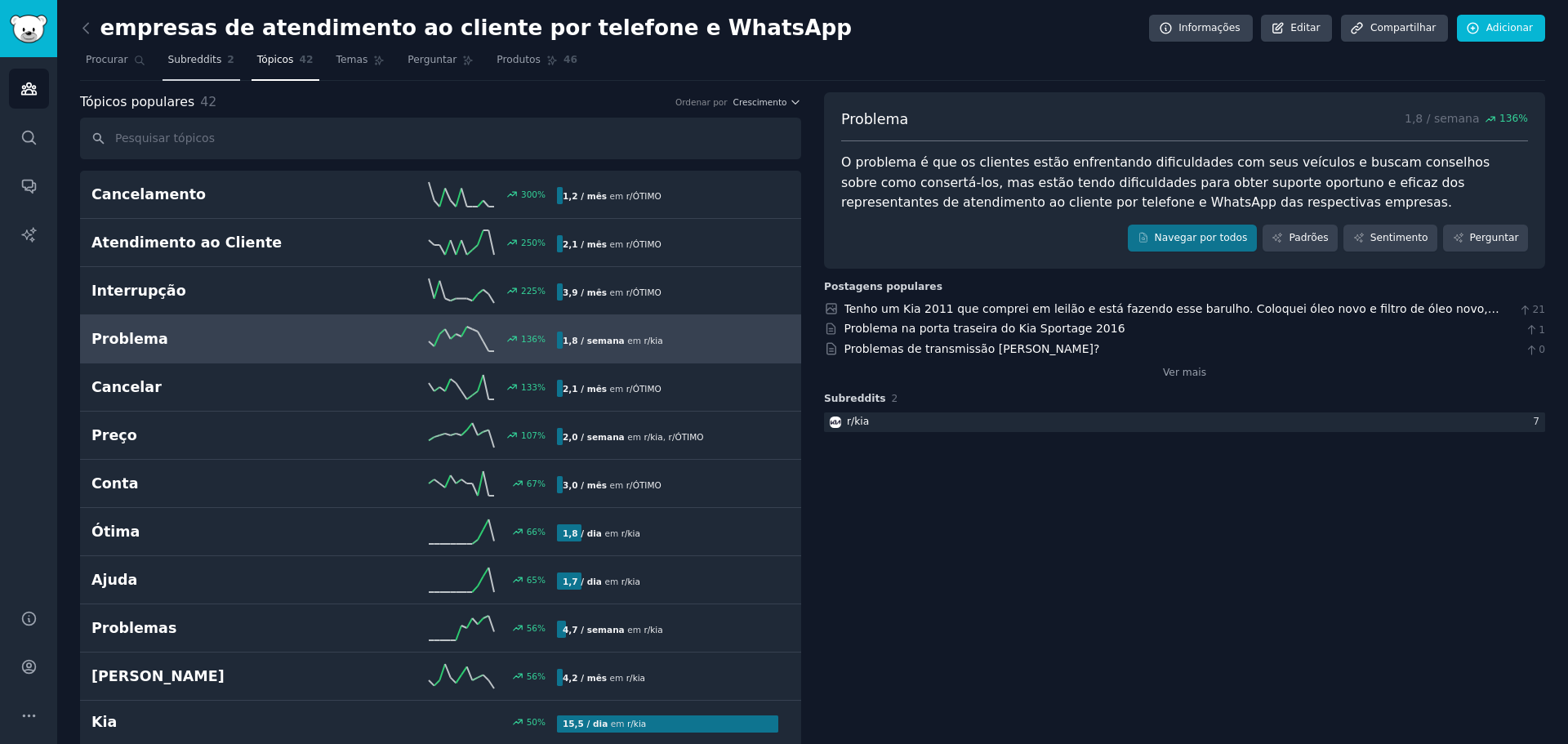
click at [215, 67] on link "Subreddits 2" at bounding box center [201, 64] width 78 height 33
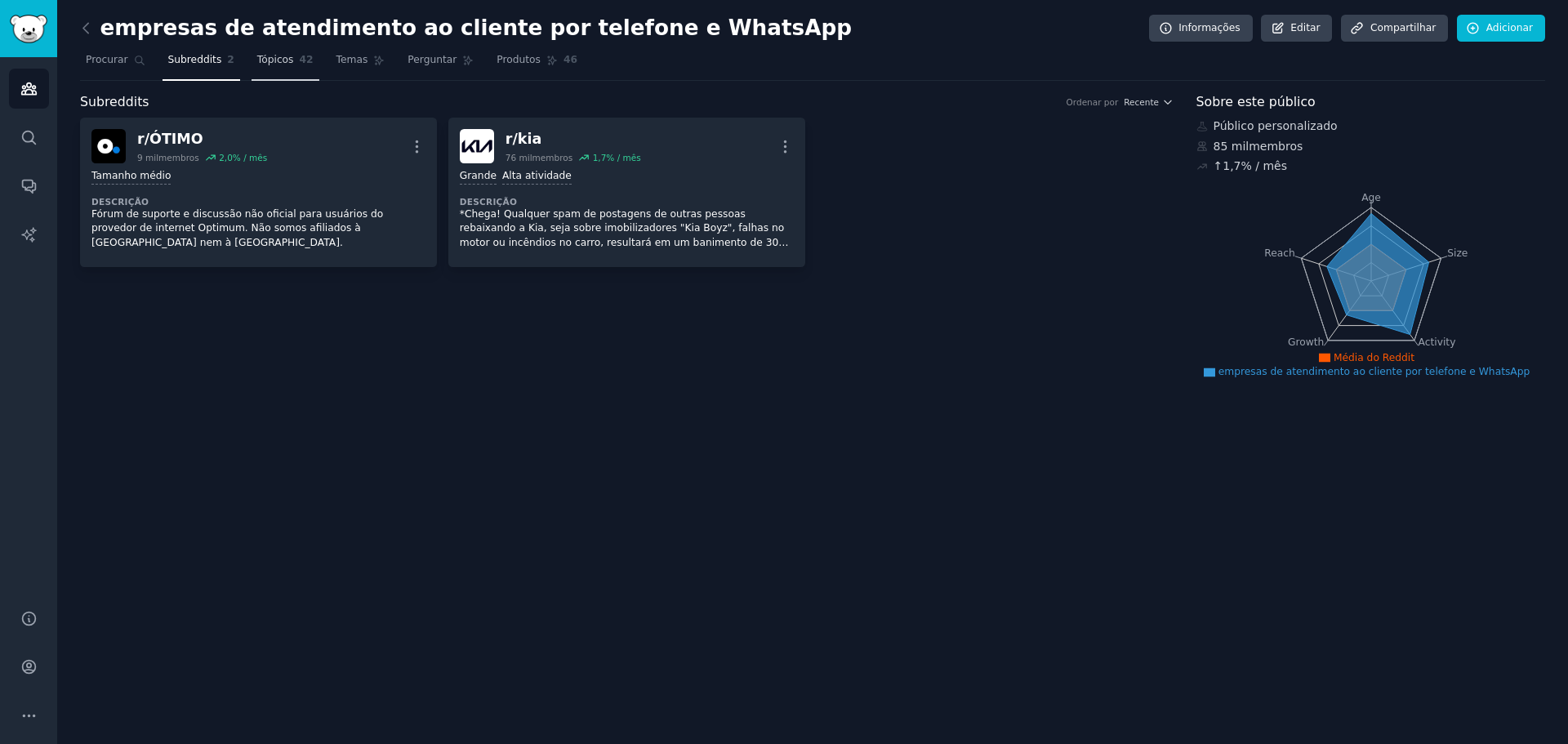
click at [258, 71] on link "Tópicos 42" at bounding box center [285, 64] width 67 height 33
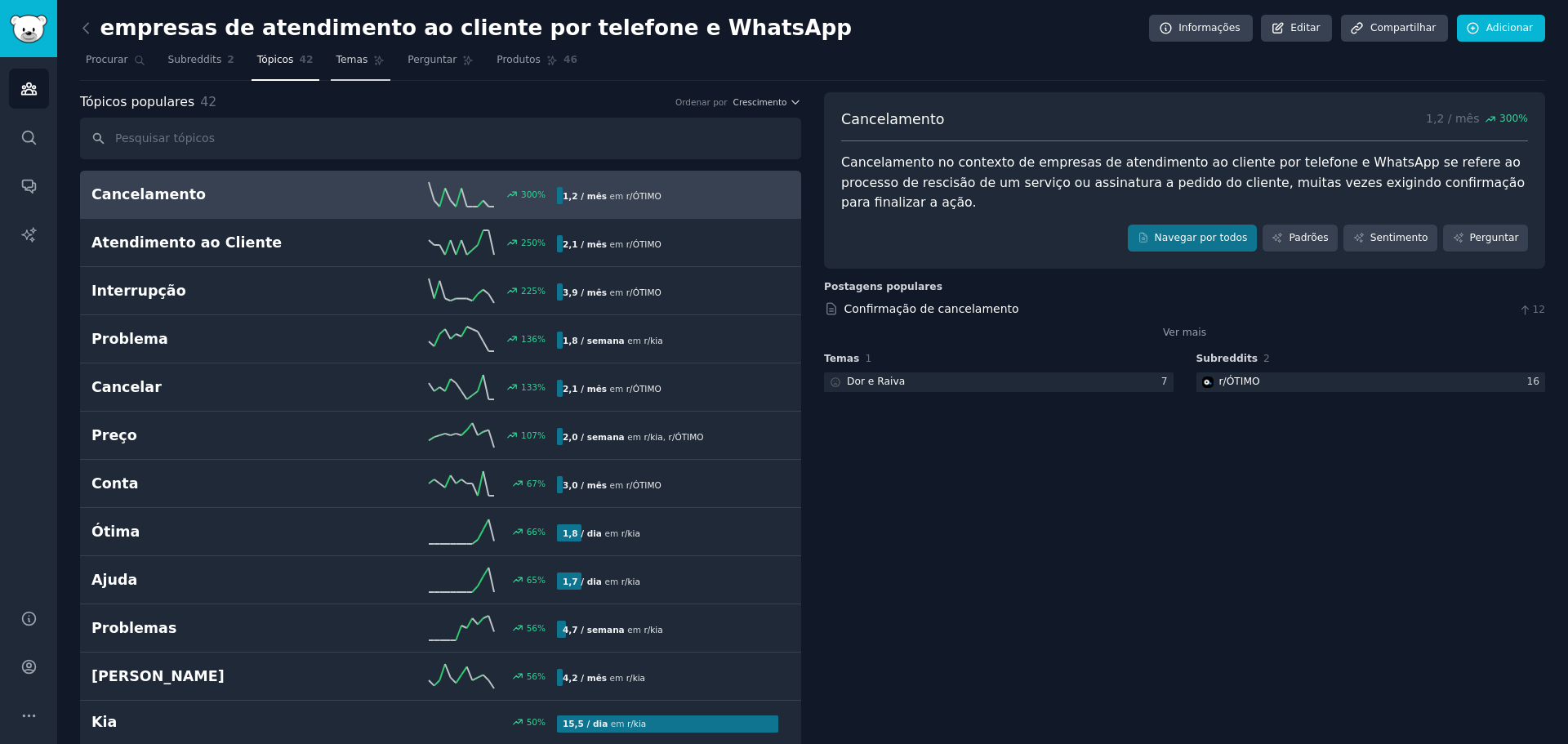
click at [333, 71] on link "Temas" at bounding box center [361, 64] width 61 height 33
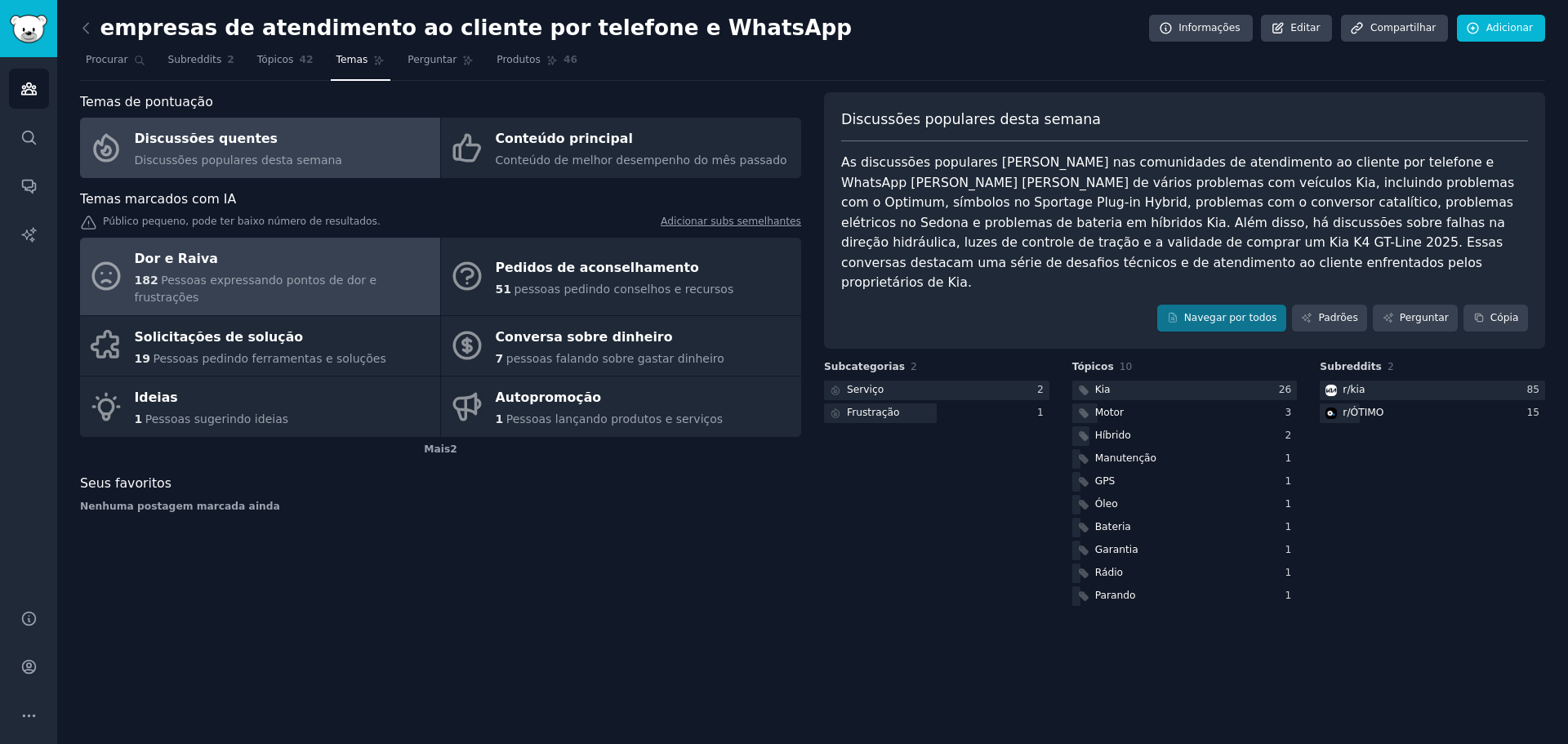
click at [364, 266] on div "Dor e Raiva" at bounding box center [283, 260] width 297 height 27
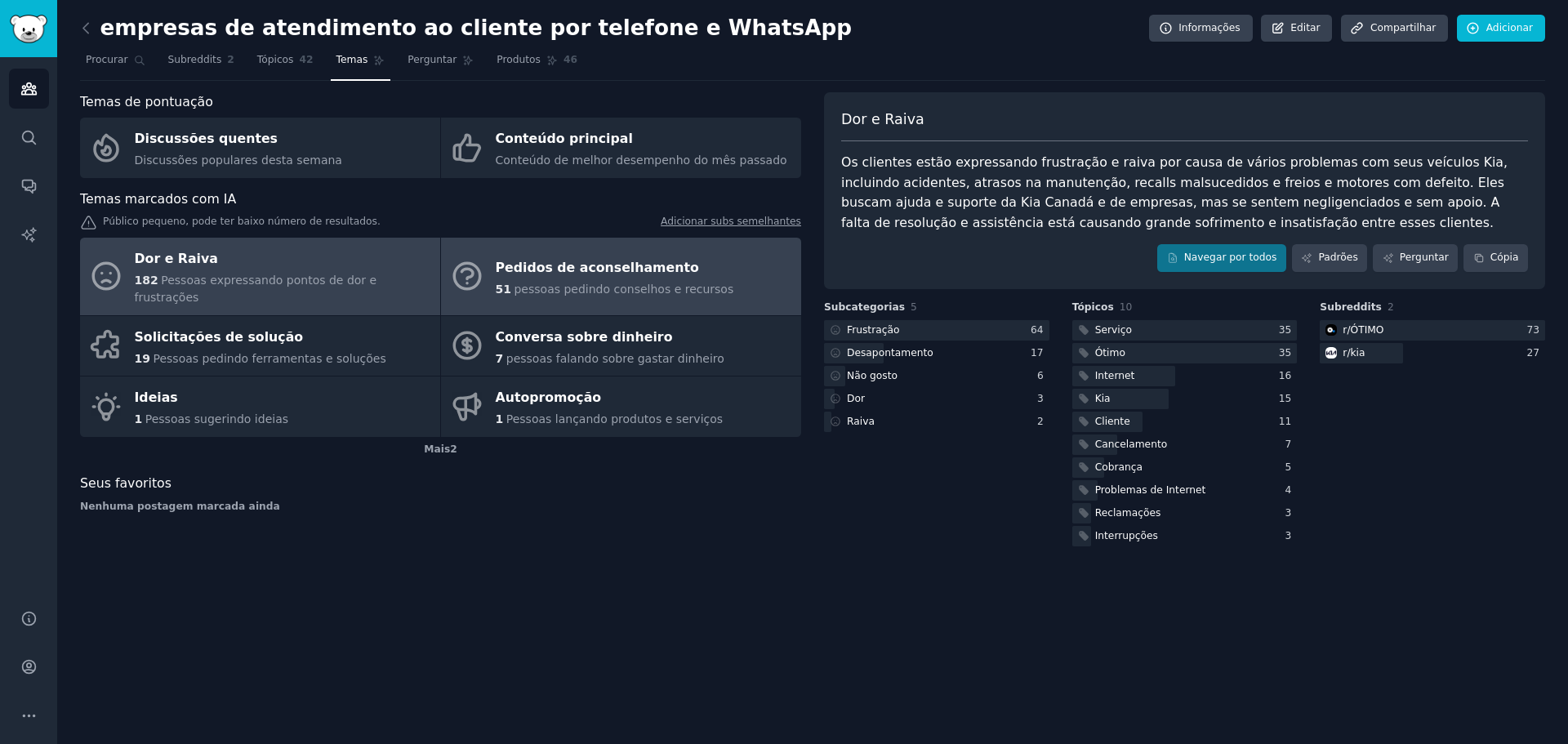
click at [662, 266] on font "Pedidos de aconselhamento" at bounding box center [597, 268] width 203 height 15
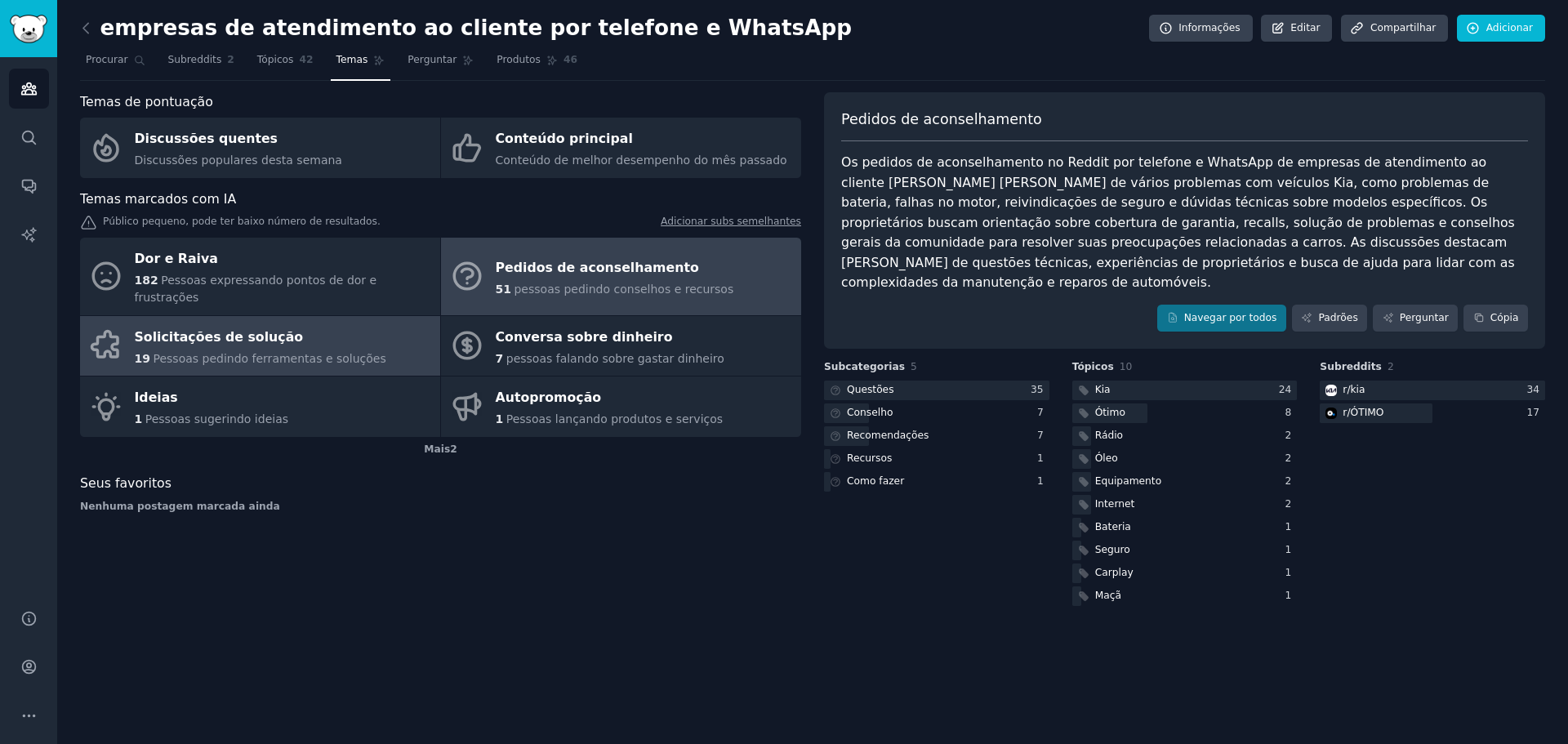
click at [291, 352] on font "Pessoas pedindo ferramentas e soluções" at bounding box center [269, 359] width 233 height 13
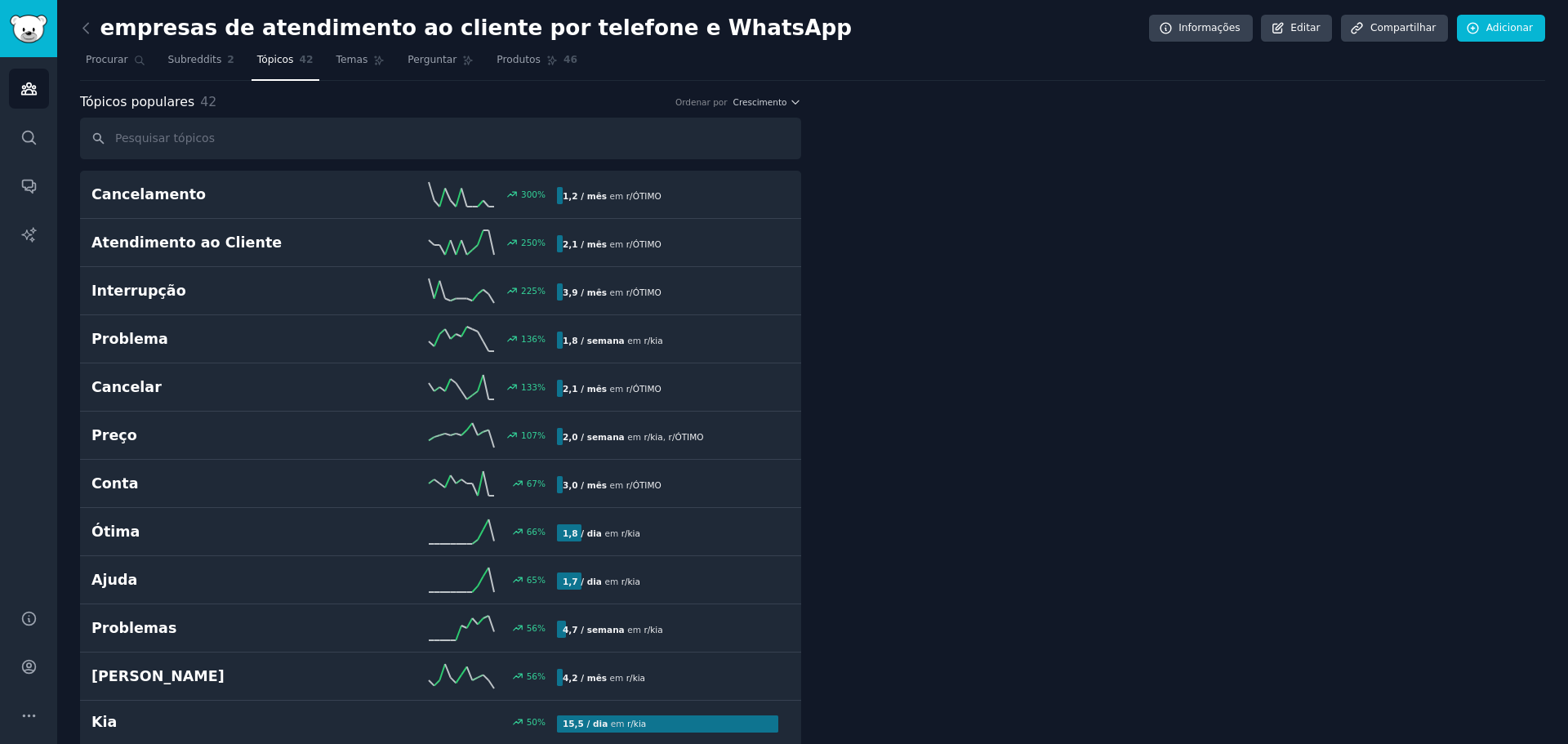
drag, startPoint x: 944, startPoint y: 232, endPoint x: 1533, endPoint y: 160, distance: 593.4
